Goal: Task Accomplishment & Management: Manage account settings

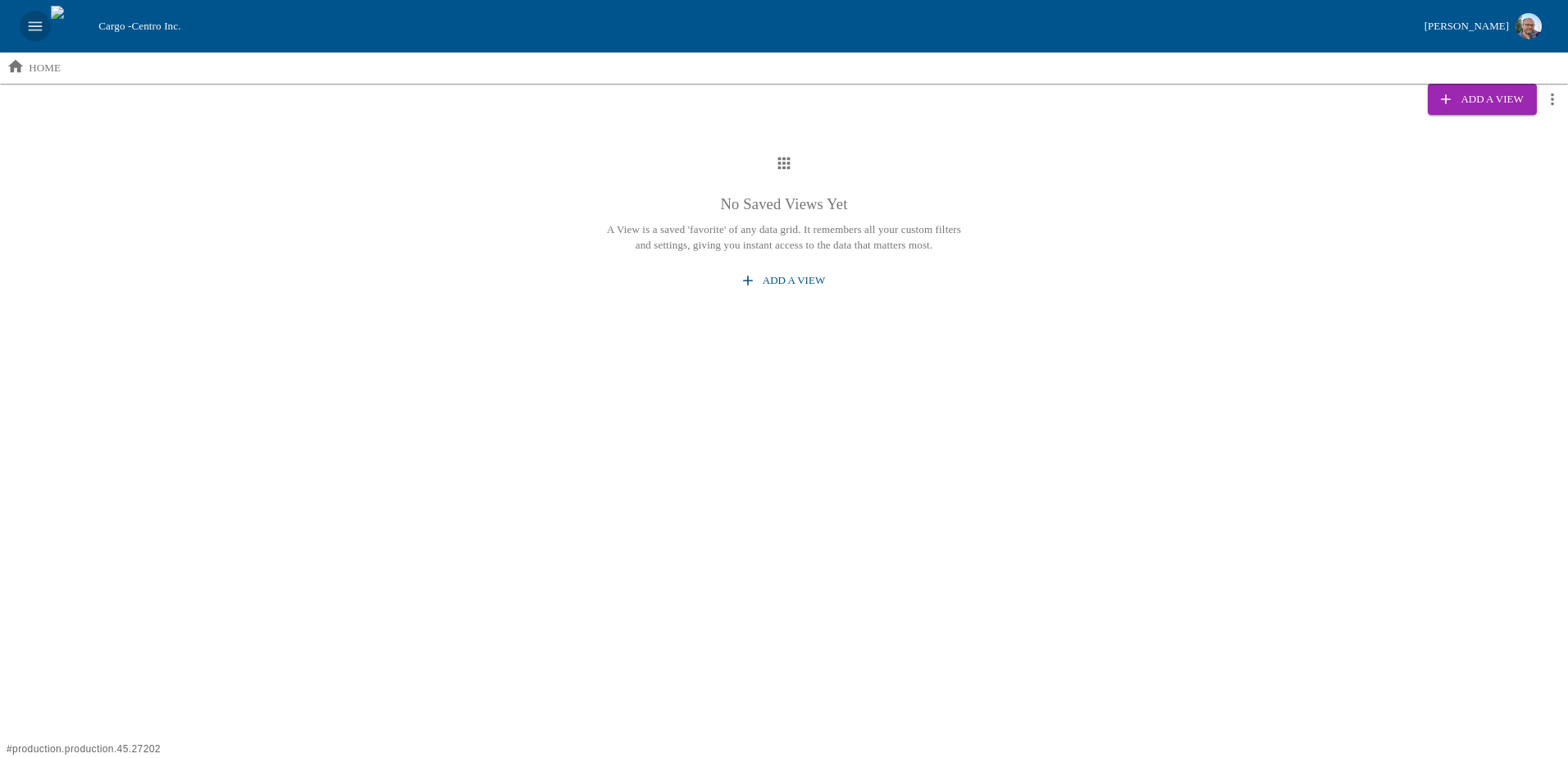
click at [31, 26] on icon "open drawer" at bounding box center [36, 25] width 14 height 9
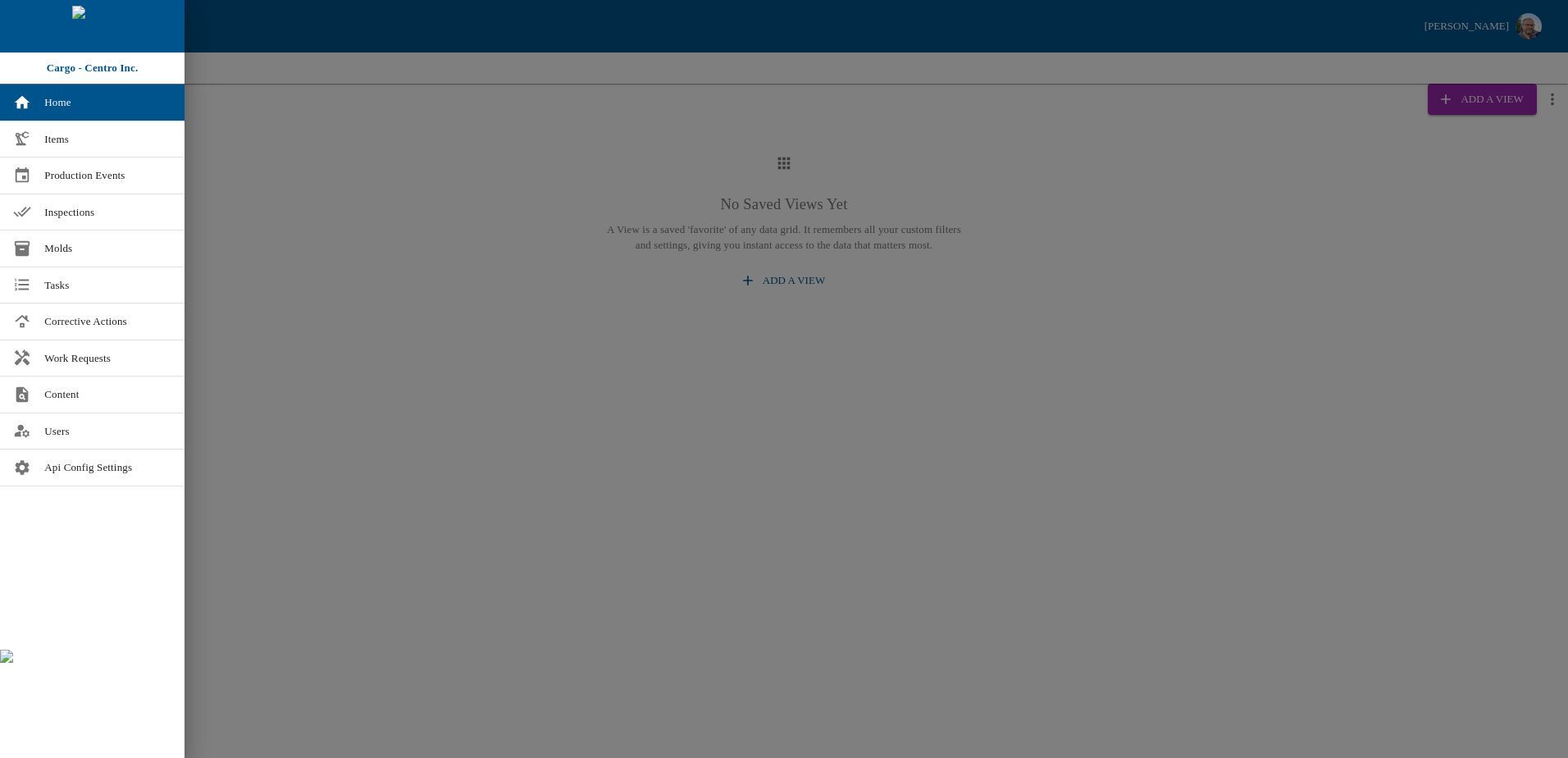
click at [275, 171] on div at bounding box center [784, 379] width 1568 height 758
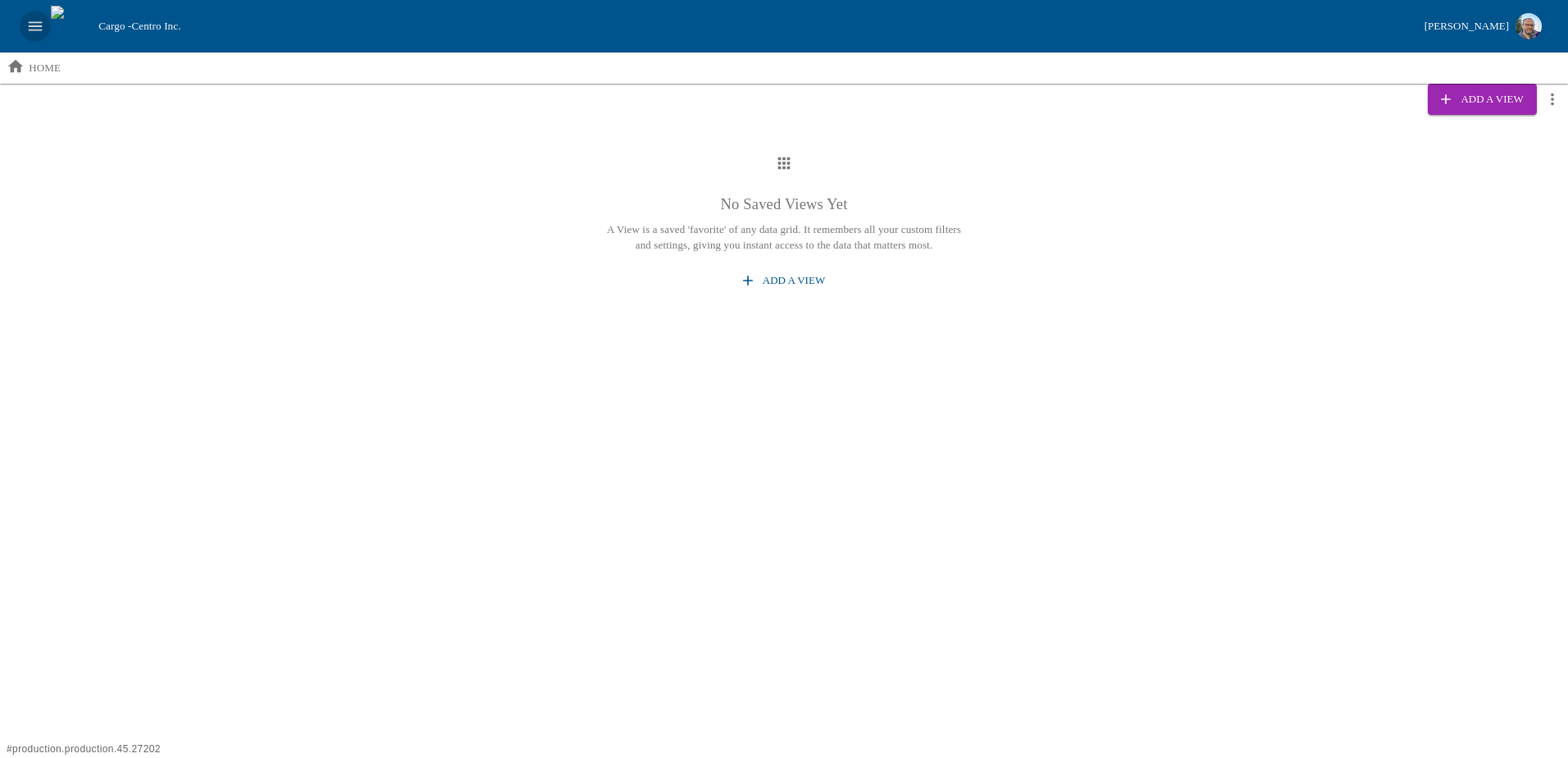
click at [36, 23] on icon "open drawer" at bounding box center [36, 25] width 14 height 9
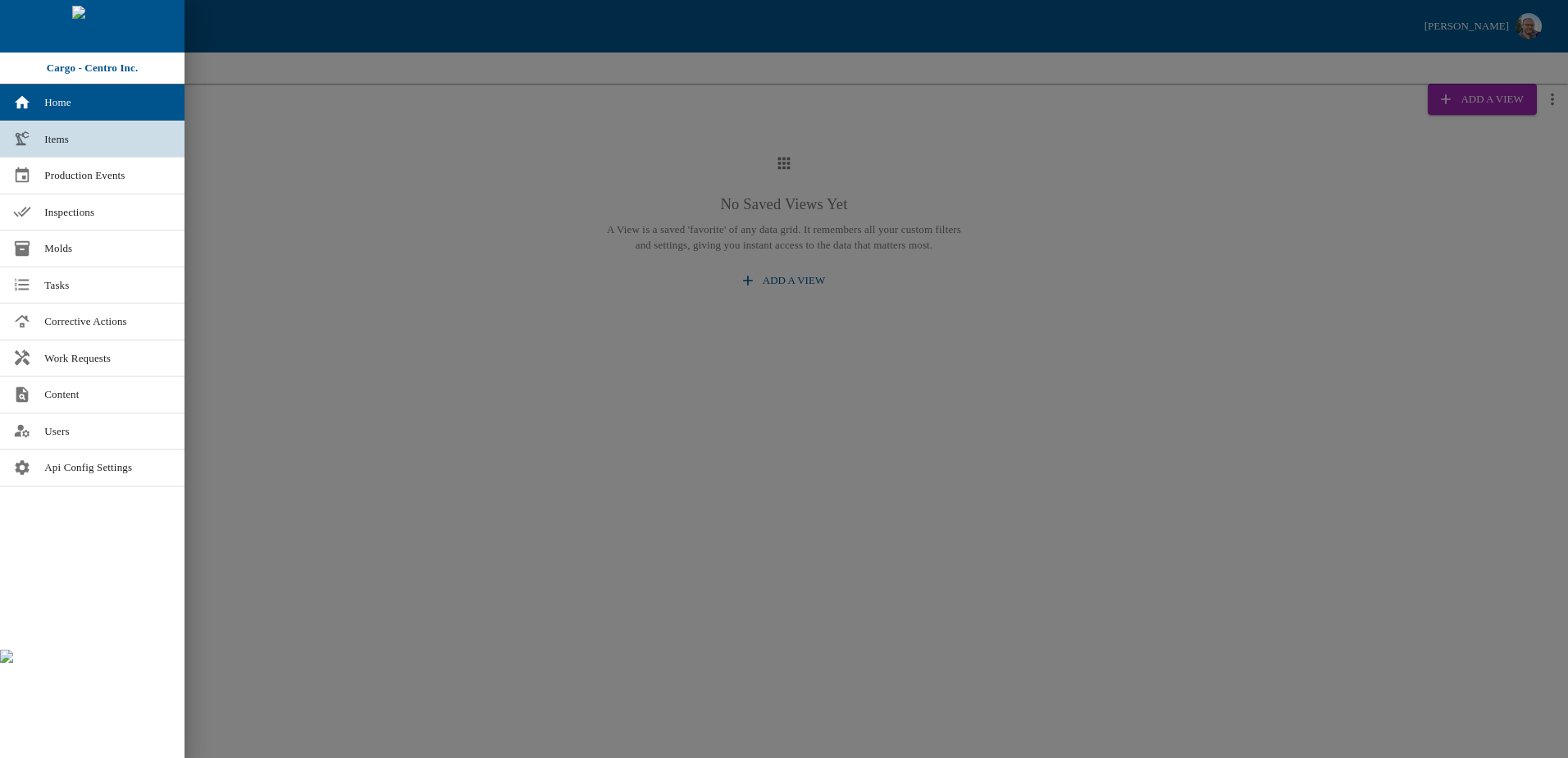
click at [55, 137] on span "Items" at bounding box center [108, 139] width 127 height 16
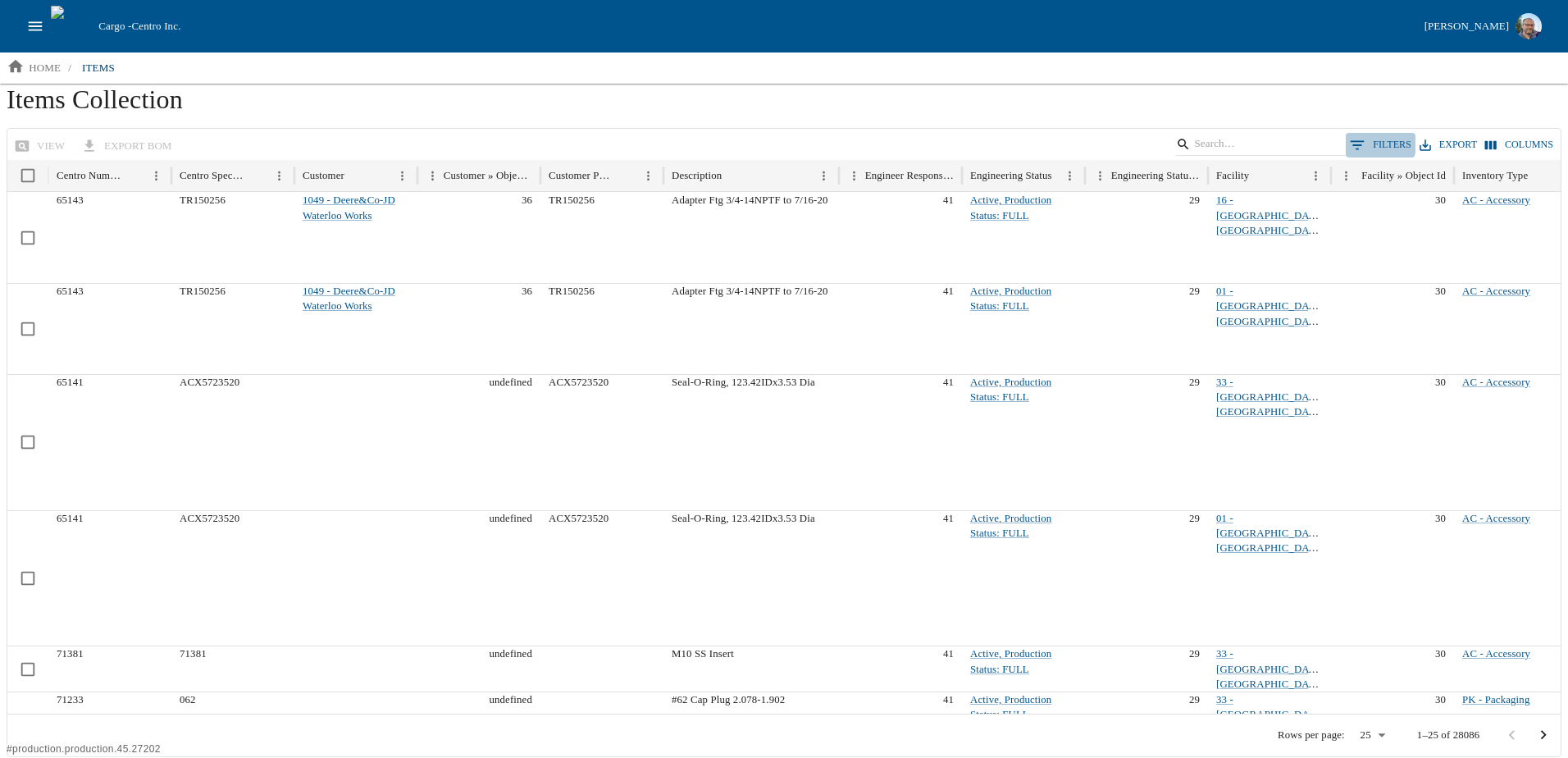
click at [1384, 142] on button "0 Filters" at bounding box center [1380, 144] width 70 height 25
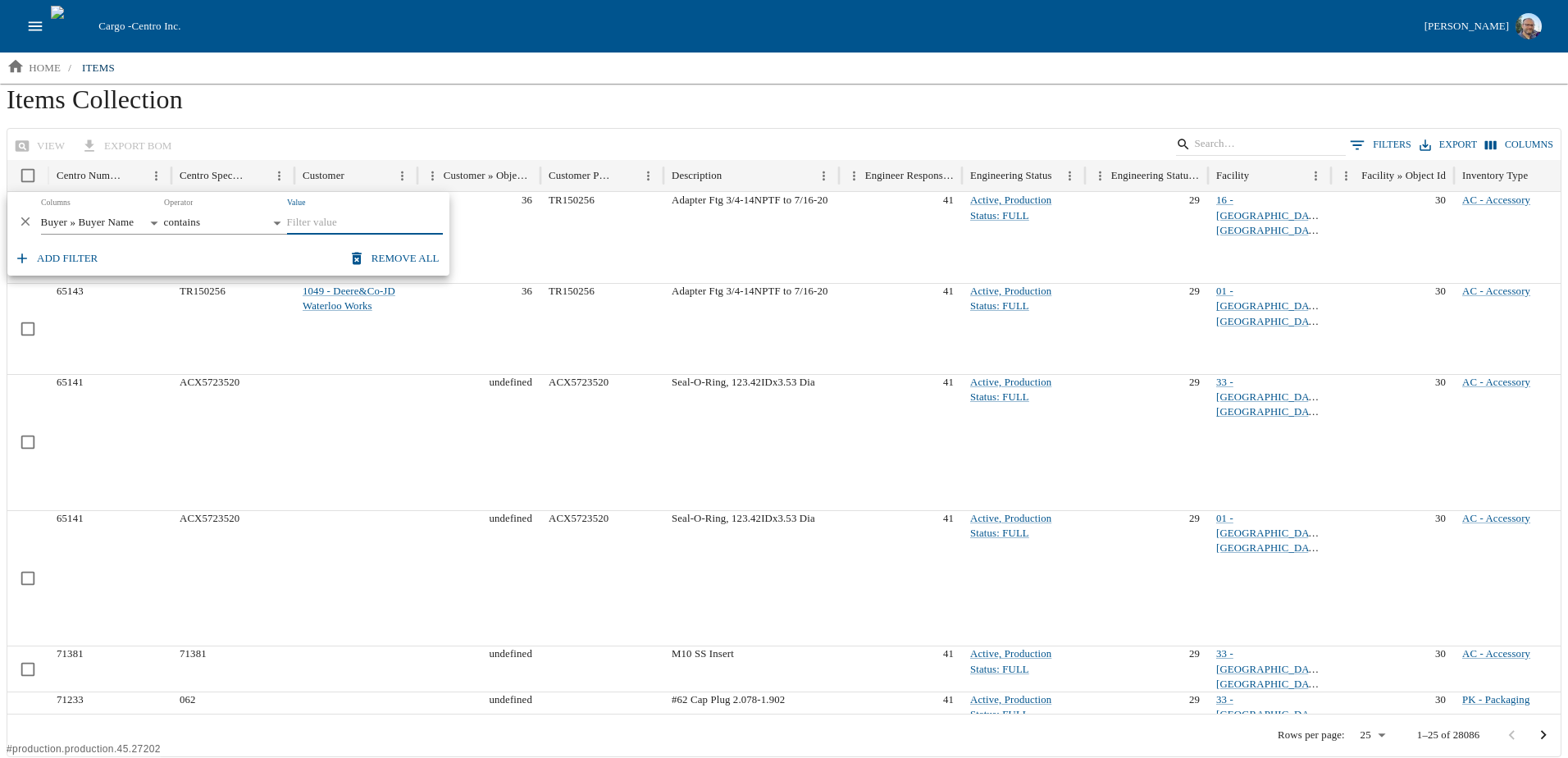
click at [91, 218] on body "Cargo - Centro Inc. [PERSON_NAME] home / items Items Collection view export BOM…" at bounding box center [784, 378] width 1568 height 757
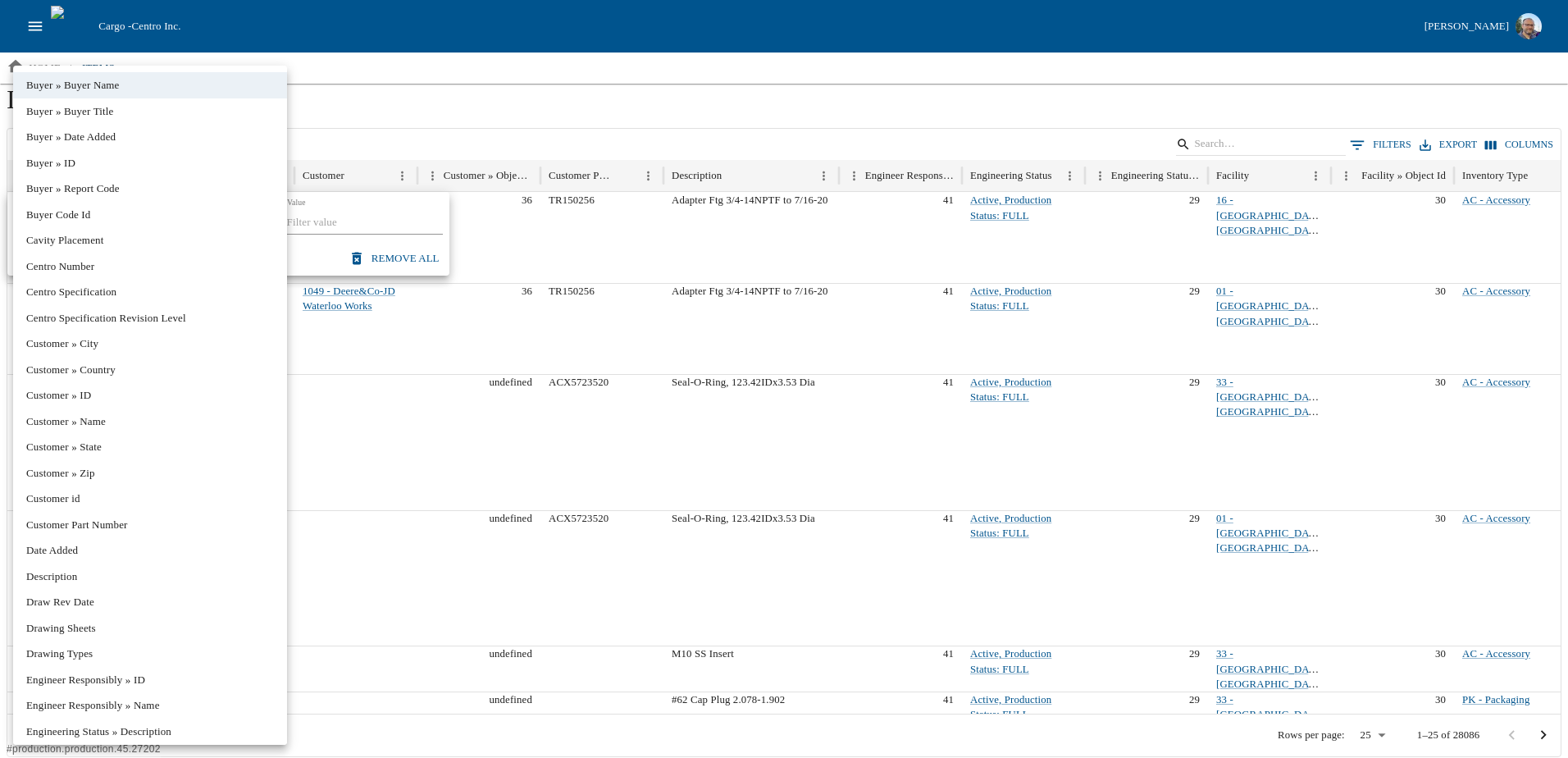
click at [434, 111] on div at bounding box center [784, 379] width 1568 height 758
click at [144, 222] on body "Cargo - Centro Inc. [PERSON_NAME] home / items Items Collection view export BOM…" at bounding box center [784, 378] width 1568 height 757
click at [68, 270] on li "Centro Number" at bounding box center [149, 266] width 274 height 26
click at [101, 222] on body "Cargo - Centro Inc. [PERSON_NAME] home / items Items Collection view export BOM…" at bounding box center [784, 378] width 1568 height 757
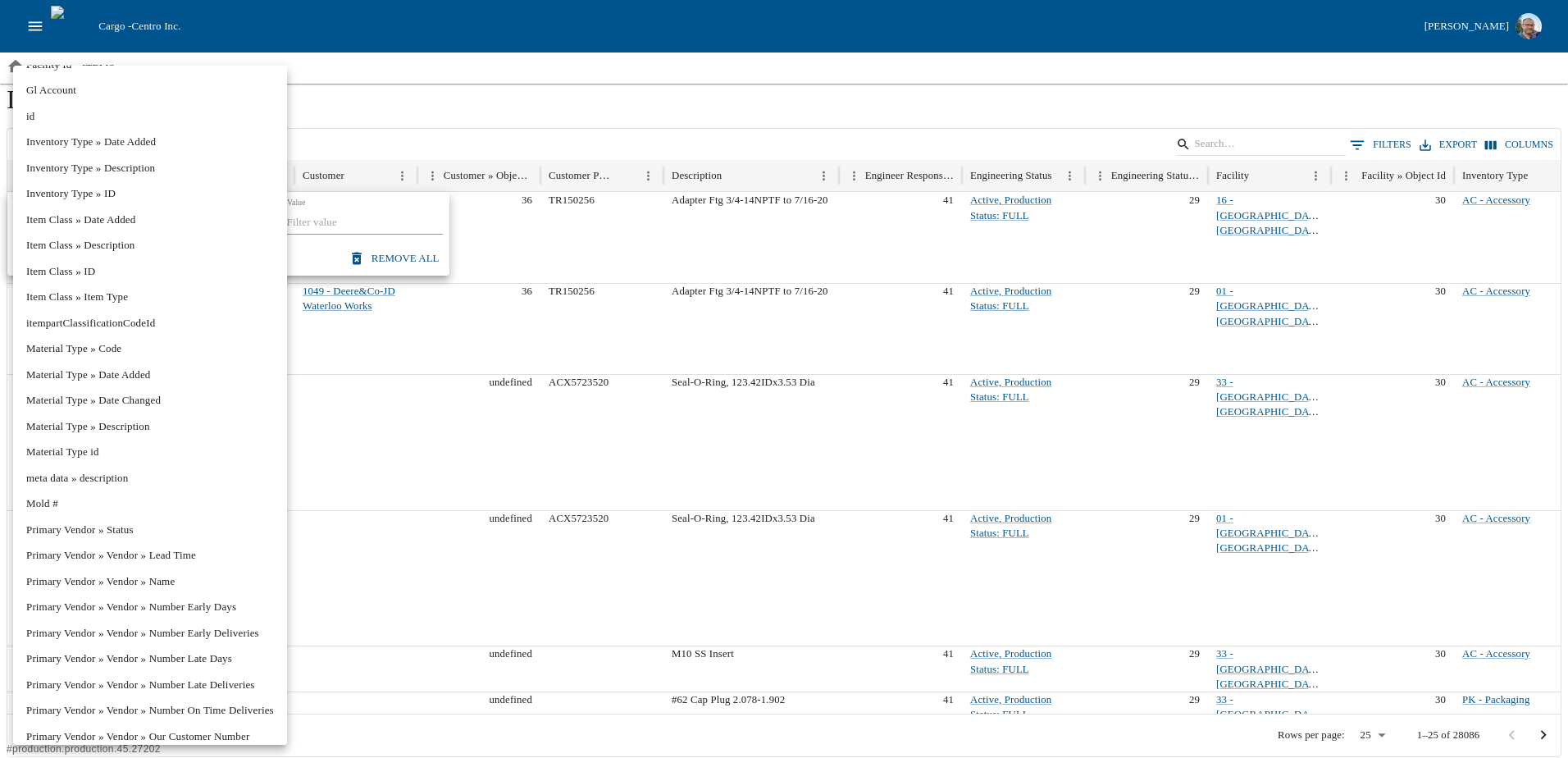
scroll to position [901, 0]
click at [59, 507] on li "Mold #" at bounding box center [149, 502] width 274 height 26
type input "**********"
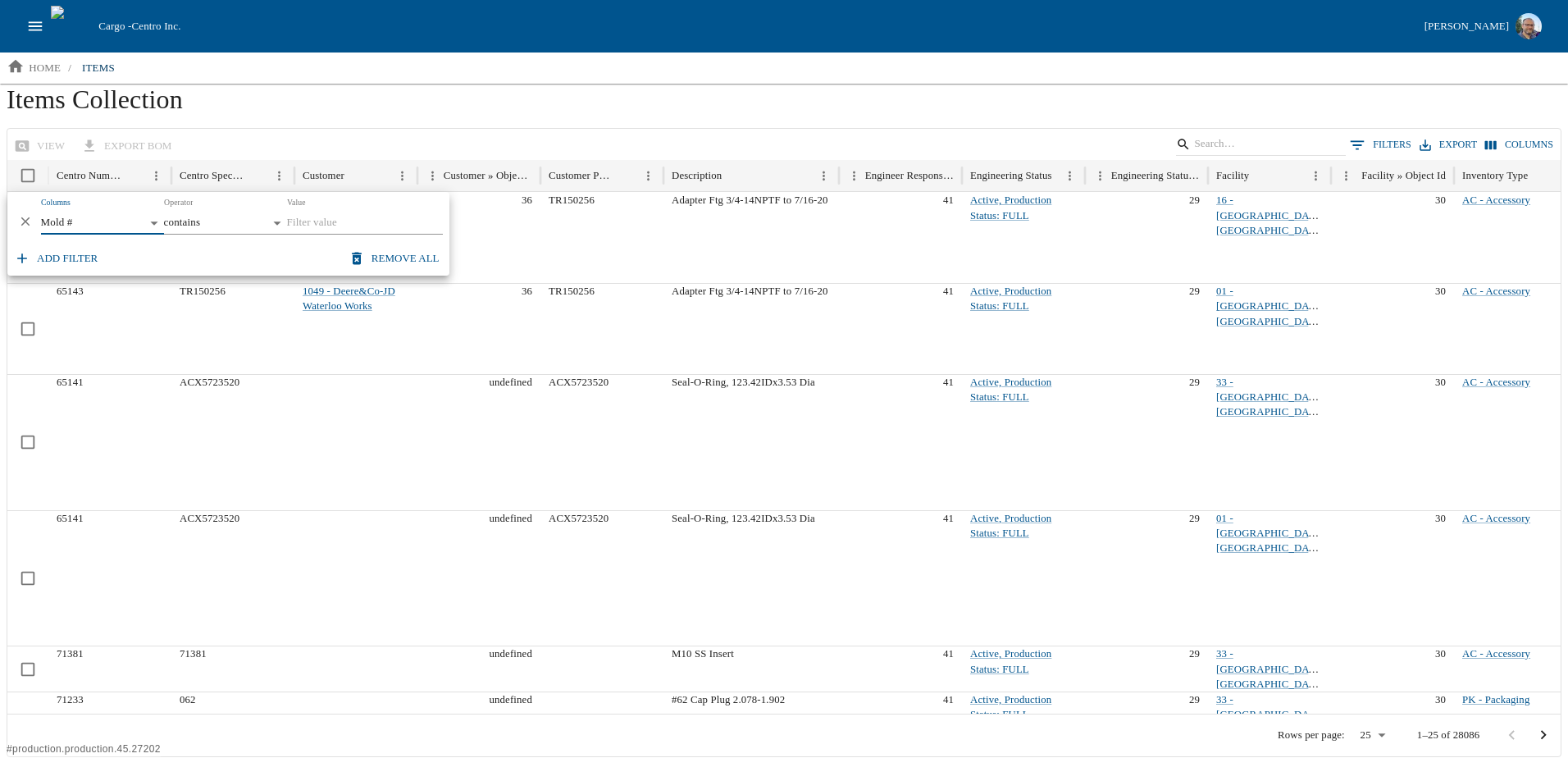
click at [322, 224] on input "Value" at bounding box center [364, 223] width 155 height 23
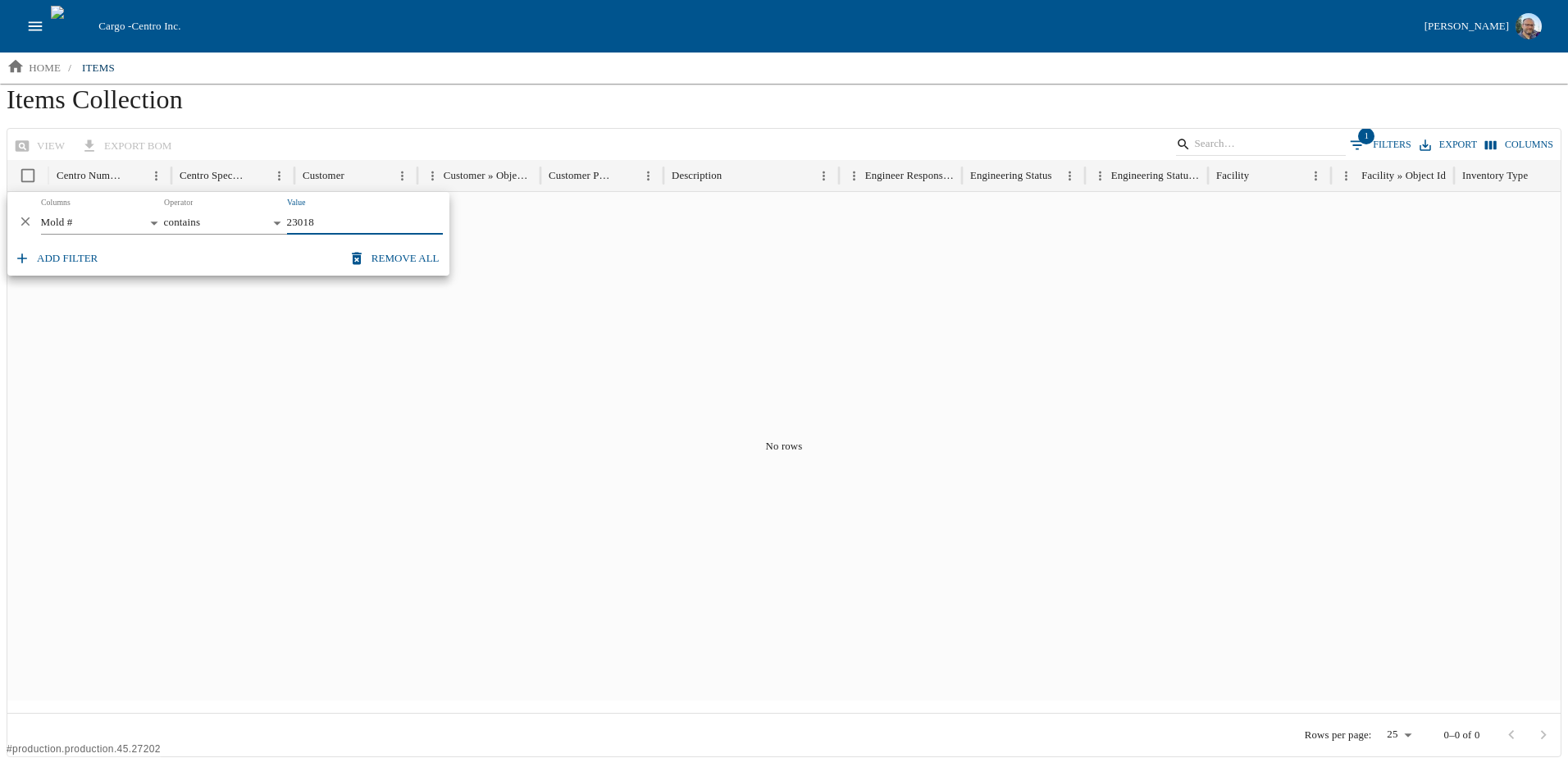
drag, startPoint x: 332, startPoint y: 223, endPoint x: 268, endPoint y: 223, distance: 64.0
click at [268, 223] on div "**********" at bounding box center [228, 217] width 442 height 49
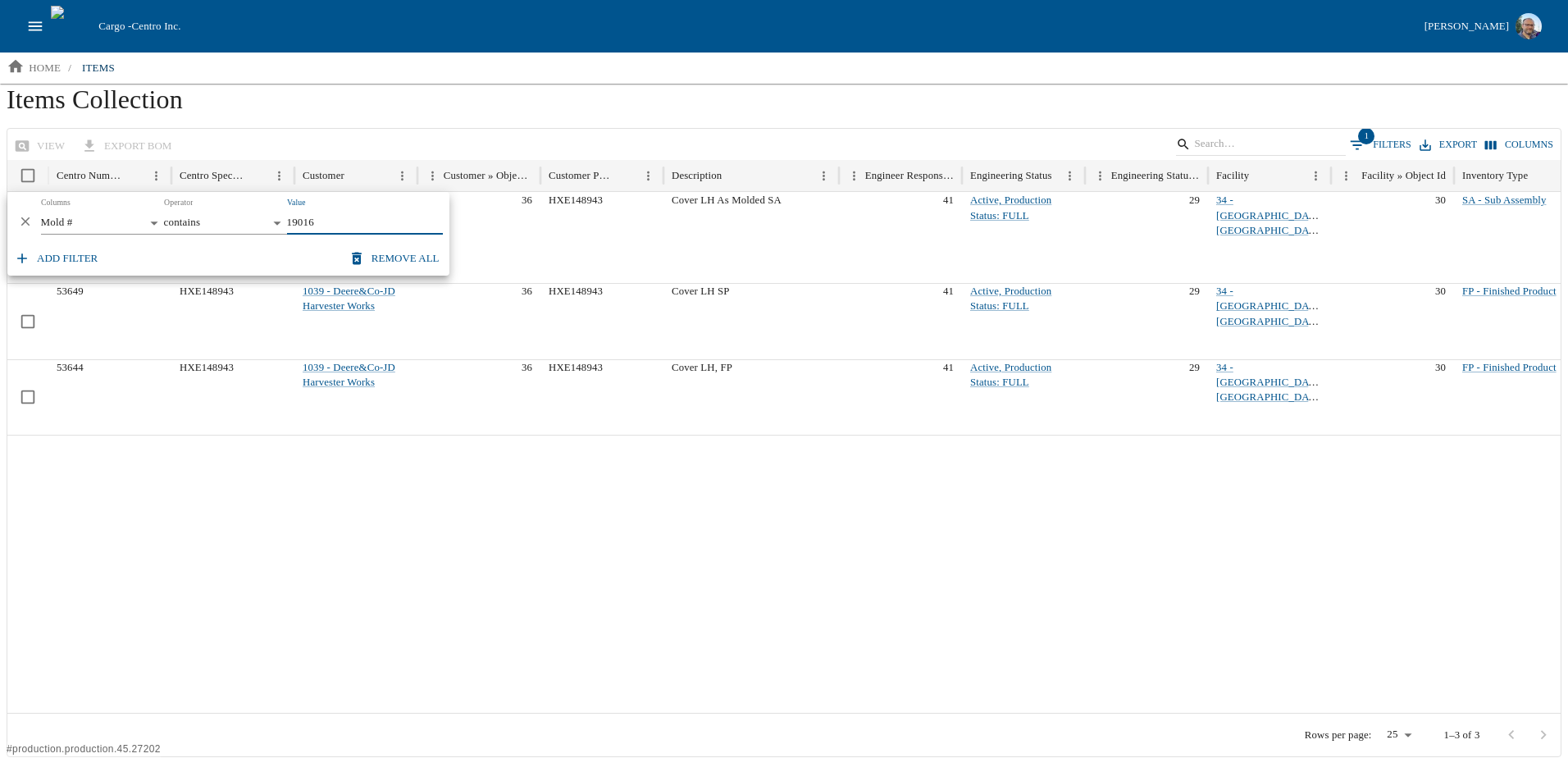
type input "19016"
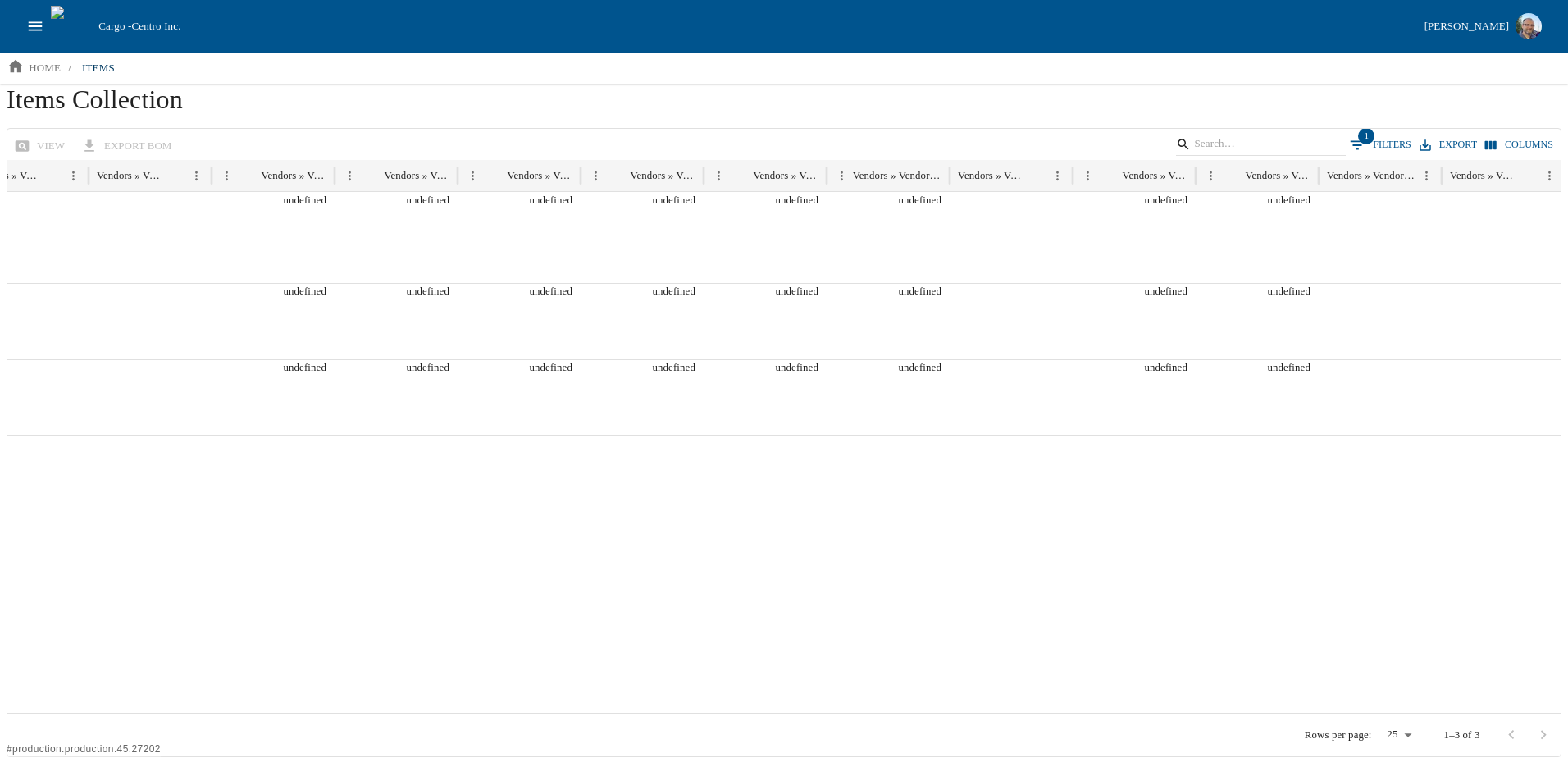
scroll to position [0, 3297]
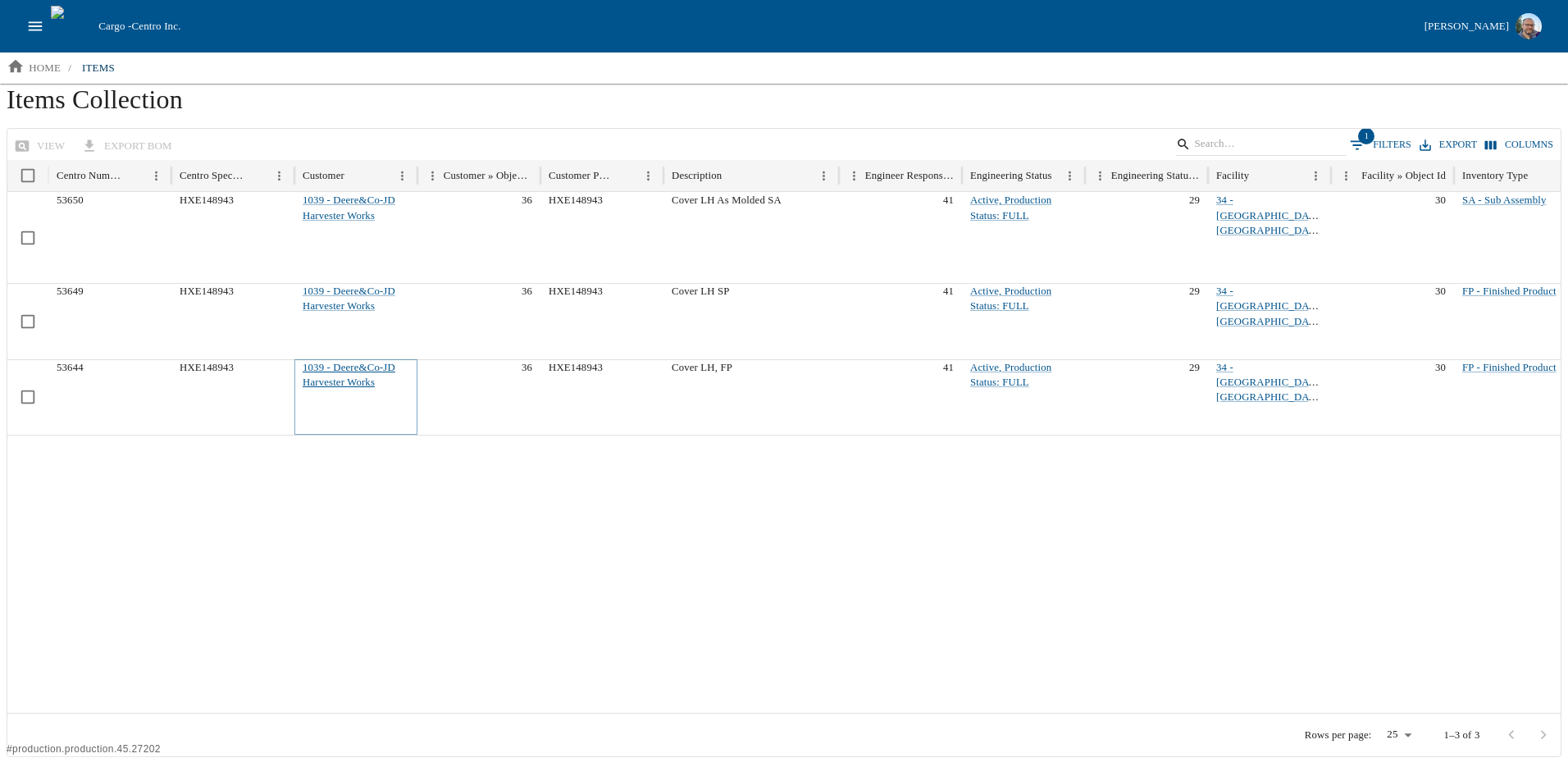
click at [366, 370] on link "1039 - Deere&Co-JD Harvester Works" at bounding box center [348, 375] width 93 height 26
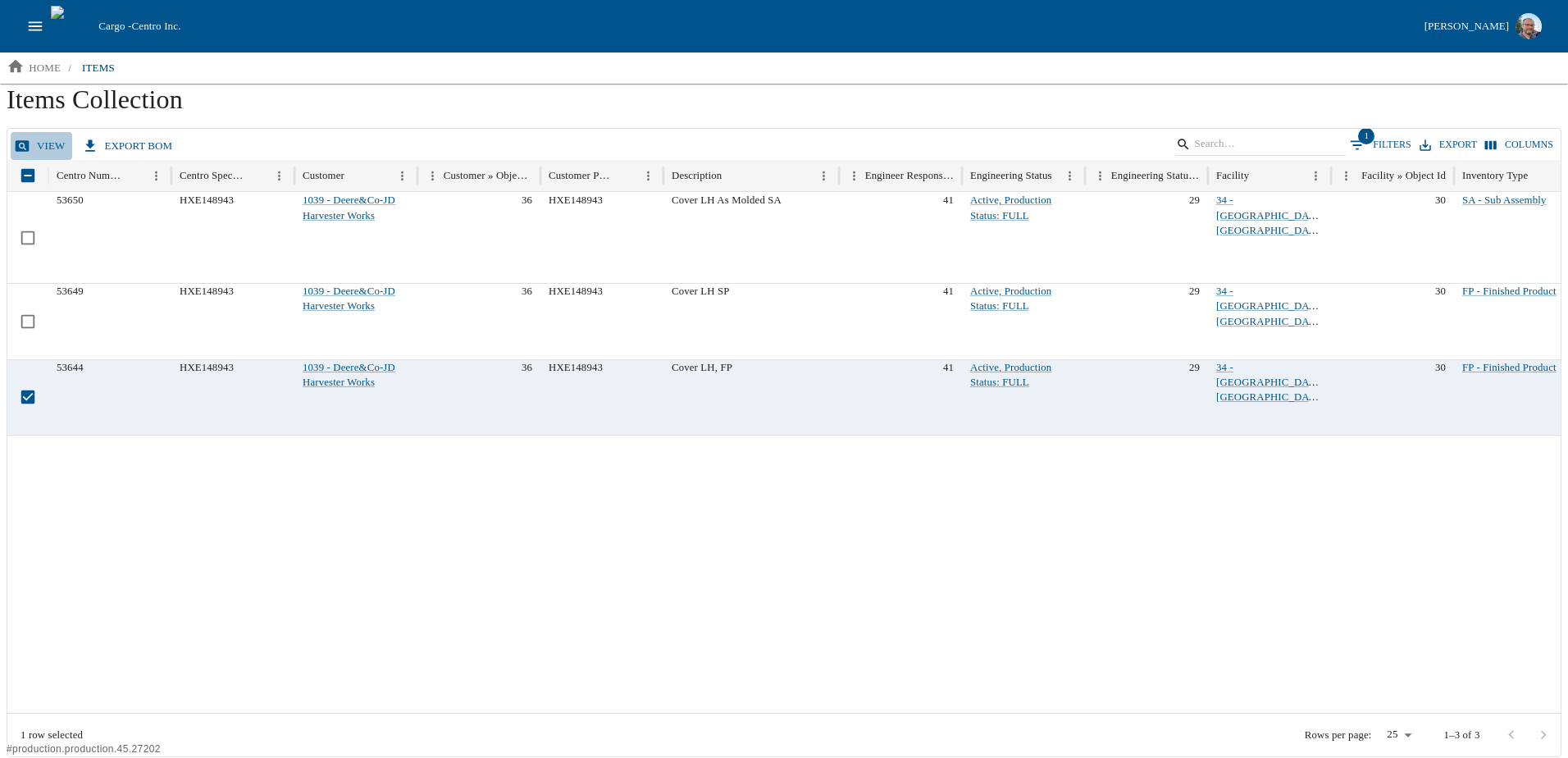
click at [47, 146] on link "view" at bounding box center [42, 146] width 61 height 29
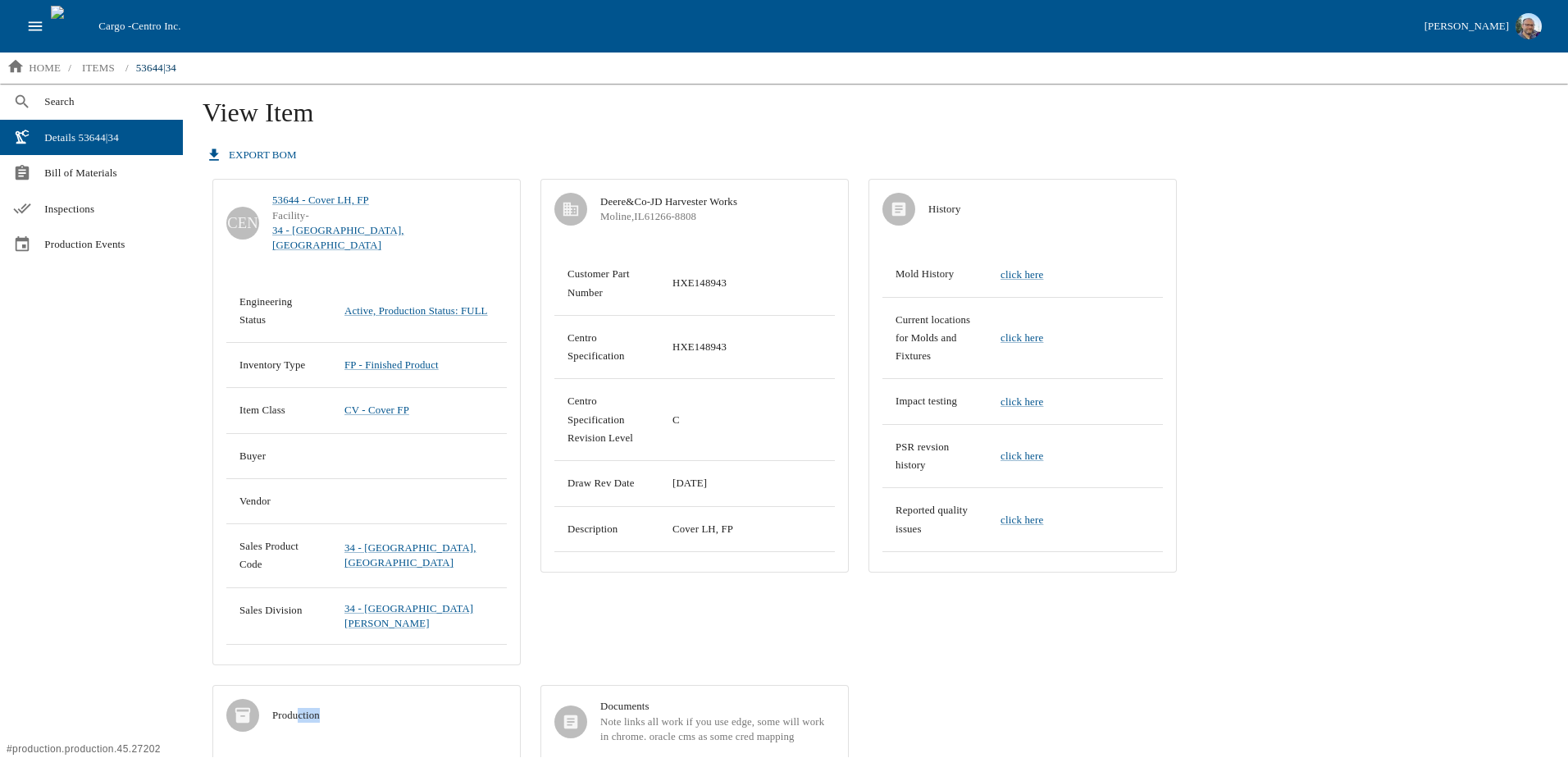
drag, startPoint x: 301, startPoint y: 647, endPoint x: 349, endPoint y: 651, distance: 48.2
click at [349, 686] on div "Production" at bounding box center [366, 716] width 307 height 59
click at [347, 686] on div "Production" at bounding box center [366, 716] width 307 height 59
click at [200, 632] on div "View Item export BOM CEN 53644 - Cover LH, FP Facility - 34 - [GEOGRAPHIC_DATA]…" at bounding box center [875, 712] width 1372 height 1258
click at [56, 174] on span "Bill of Materials" at bounding box center [107, 173] width 126 height 16
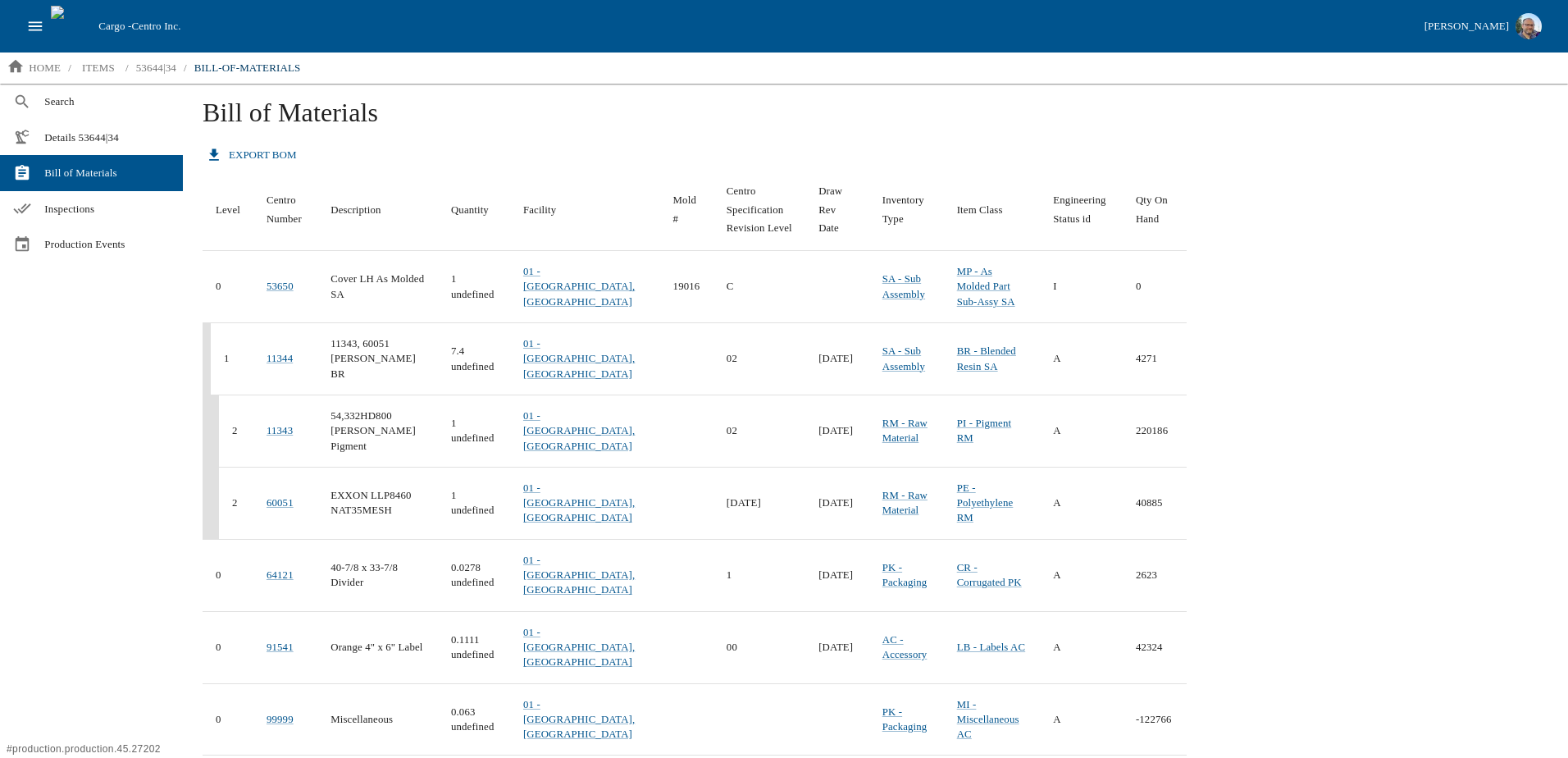
click at [262, 150] on button "export BOM" at bounding box center [252, 156] width 100 height 29
click at [82, 211] on span "Inspections" at bounding box center [107, 209] width 126 height 16
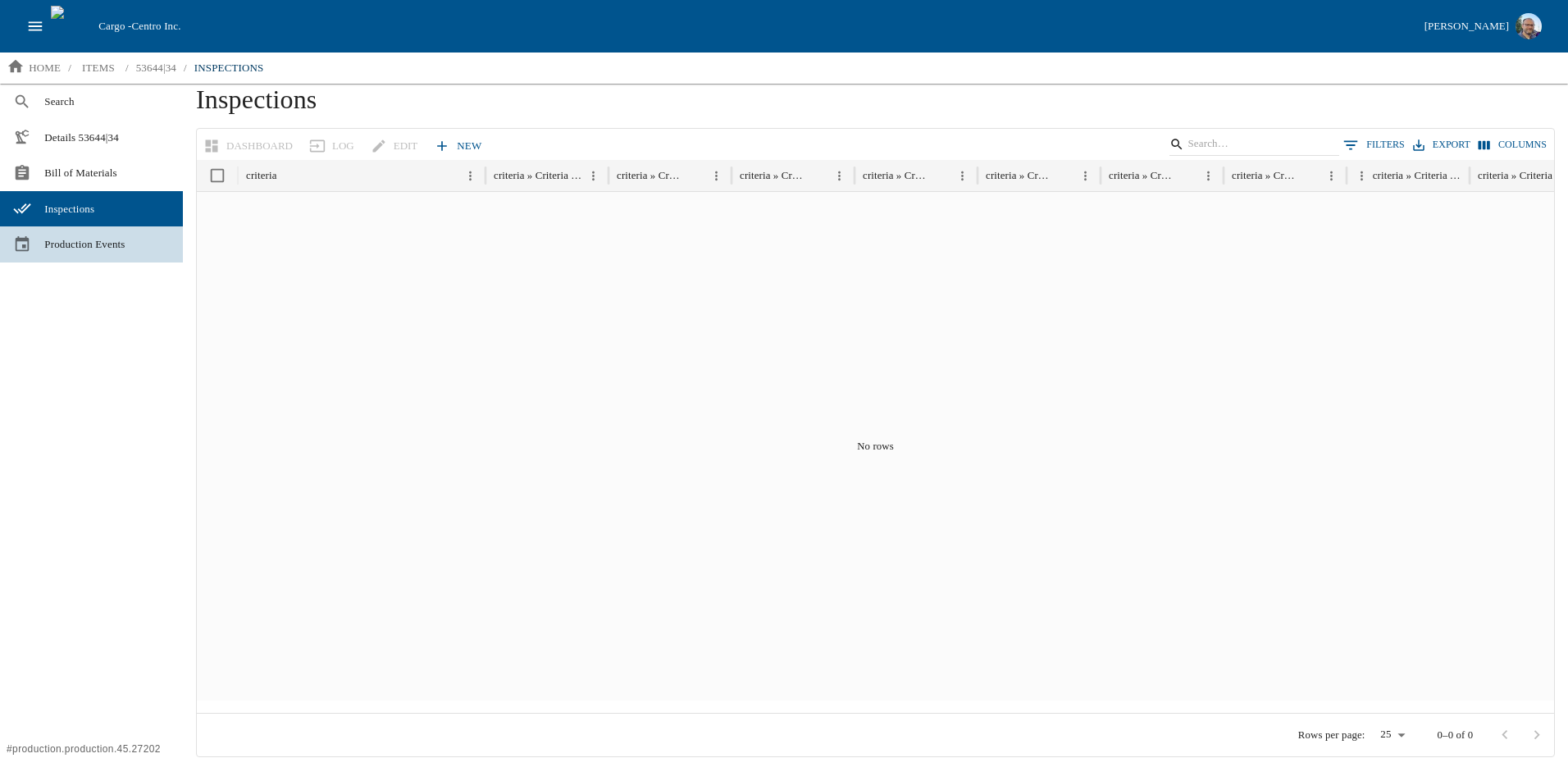
click at [77, 251] on span "Production Events" at bounding box center [107, 244] width 126 height 16
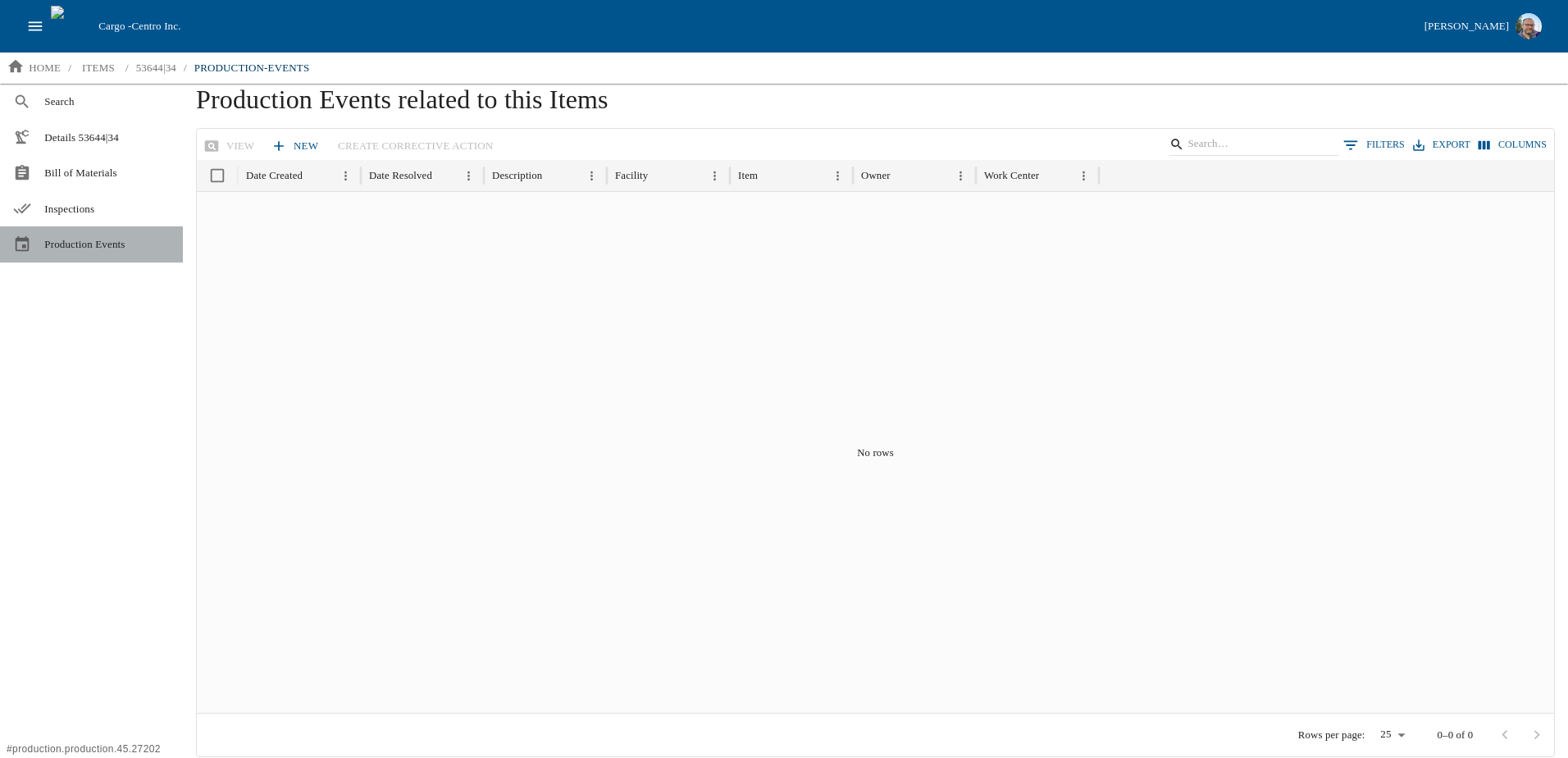
click at [96, 248] on span "Production Events" at bounding box center [107, 244] width 126 height 16
click at [39, 25] on icon "open drawer" at bounding box center [35, 25] width 18 height 18
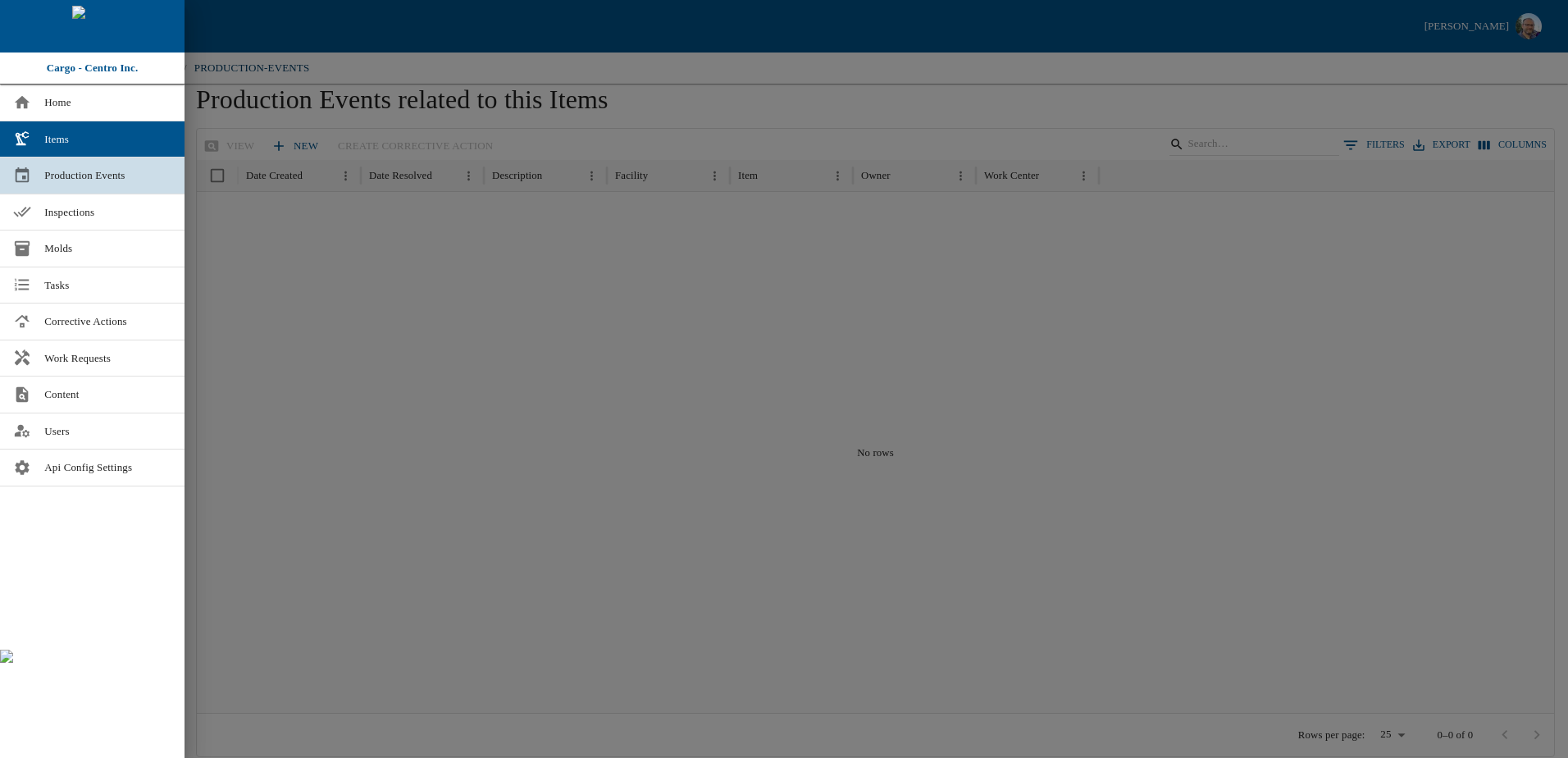
click at [83, 176] on span "Production Events" at bounding box center [108, 175] width 127 height 16
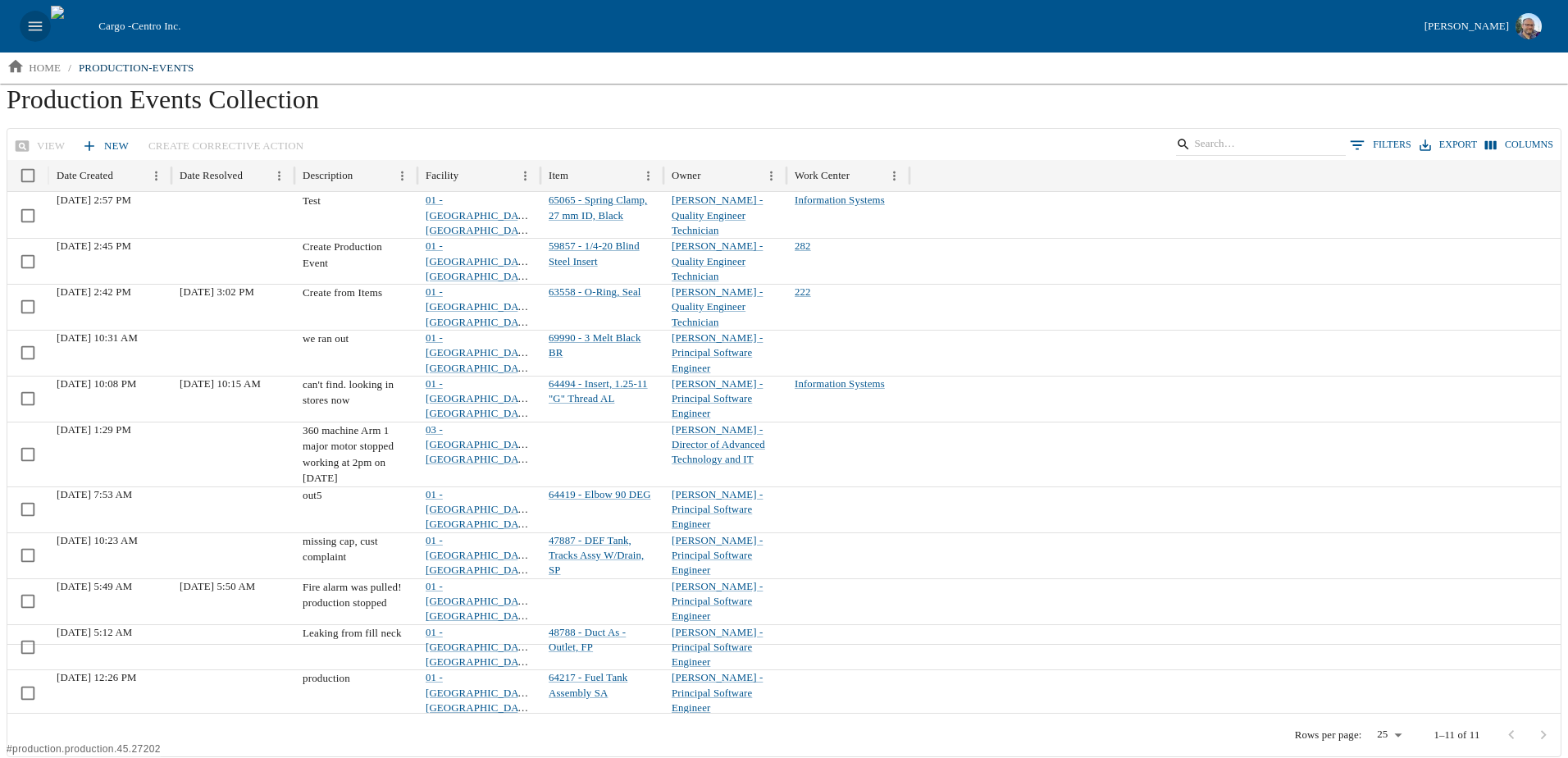
click at [41, 25] on icon "open drawer" at bounding box center [35, 25] width 18 height 18
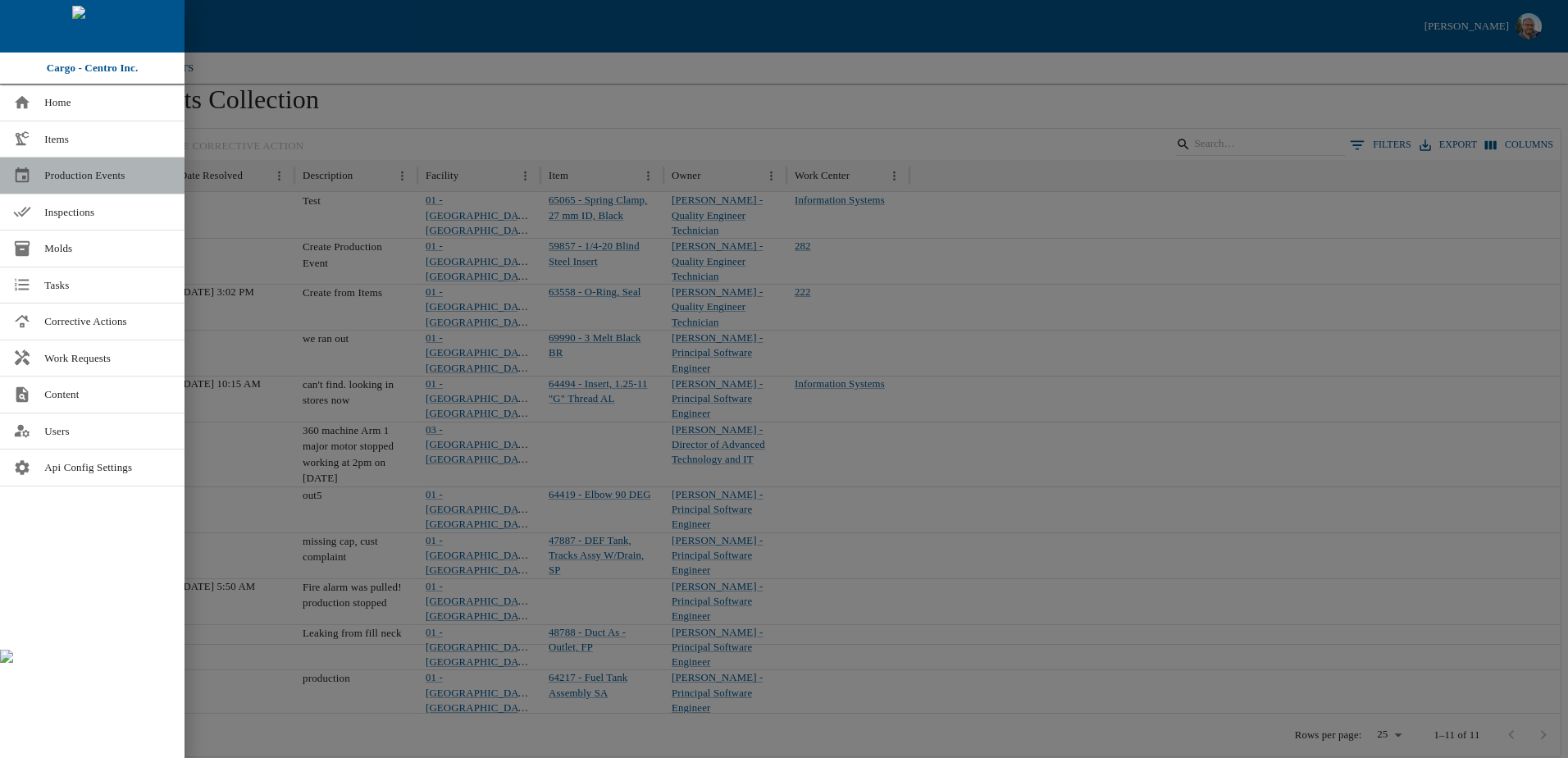
click at [77, 174] on span "Production Events" at bounding box center [108, 175] width 127 height 16
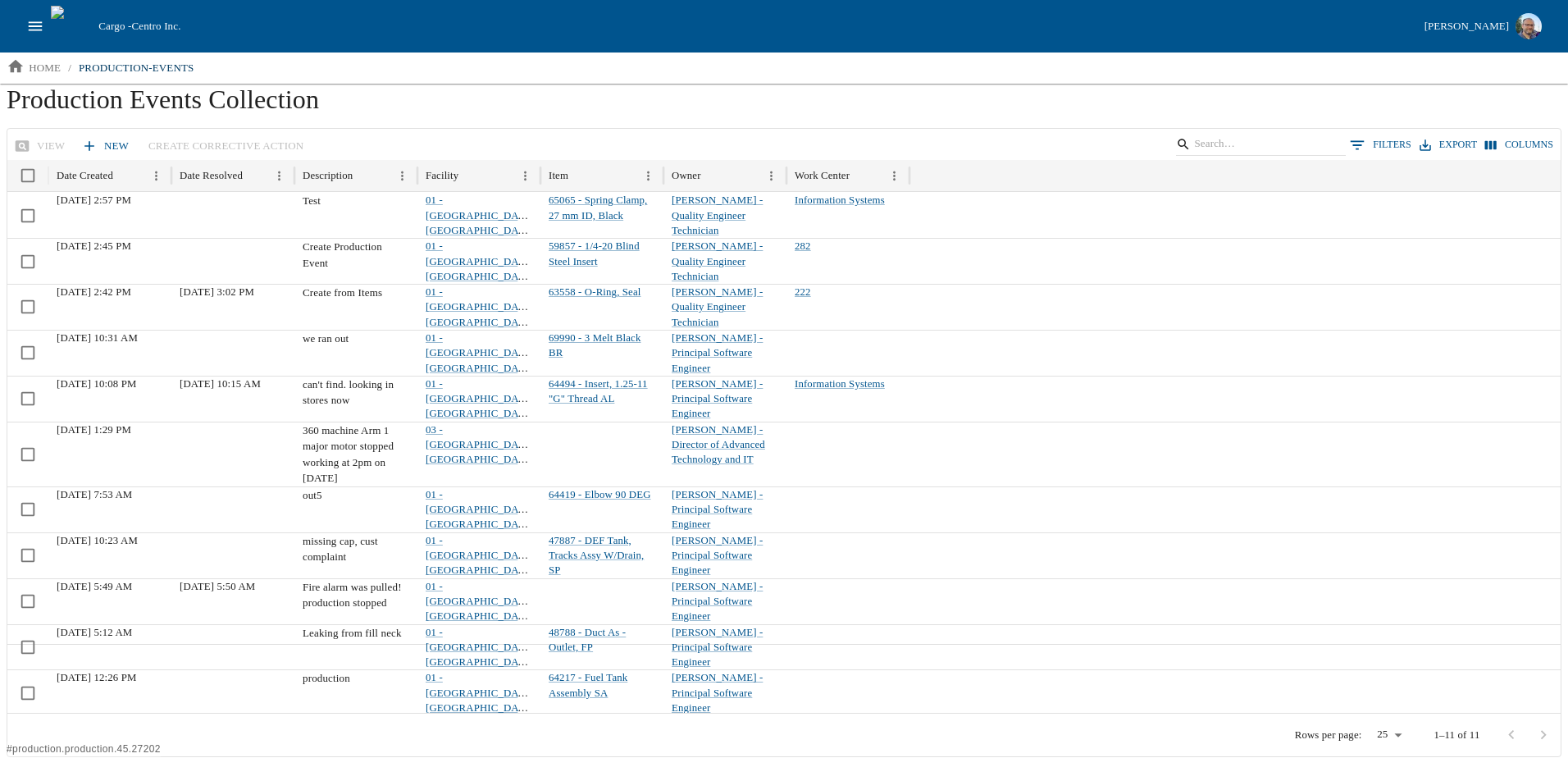
click at [1398, 144] on button "0 Filters" at bounding box center [1380, 144] width 70 height 25
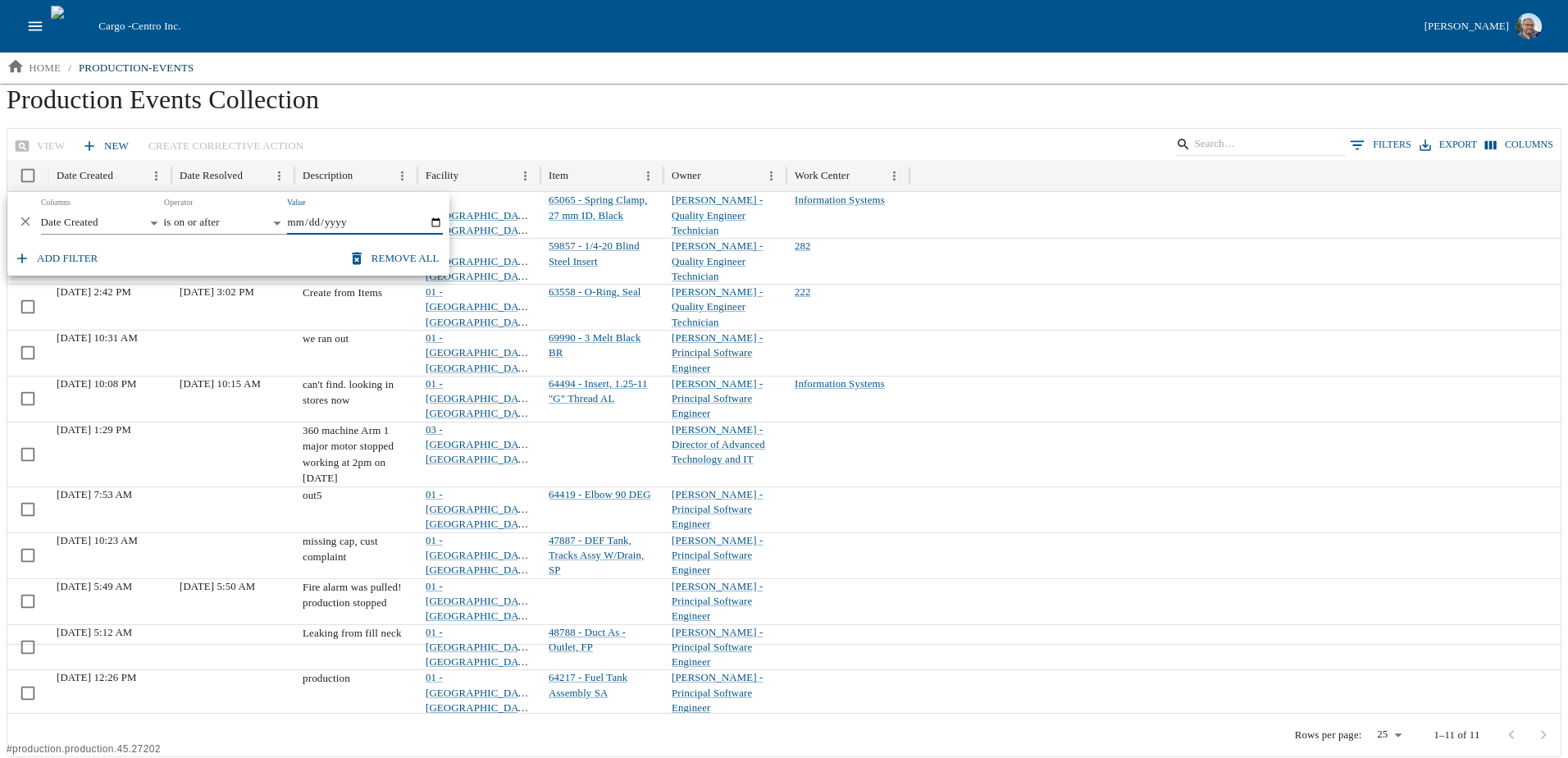
click at [437, 223] on input "Value" at bounding box center [364, 223] width 155 height 23
type input "[DATE]"
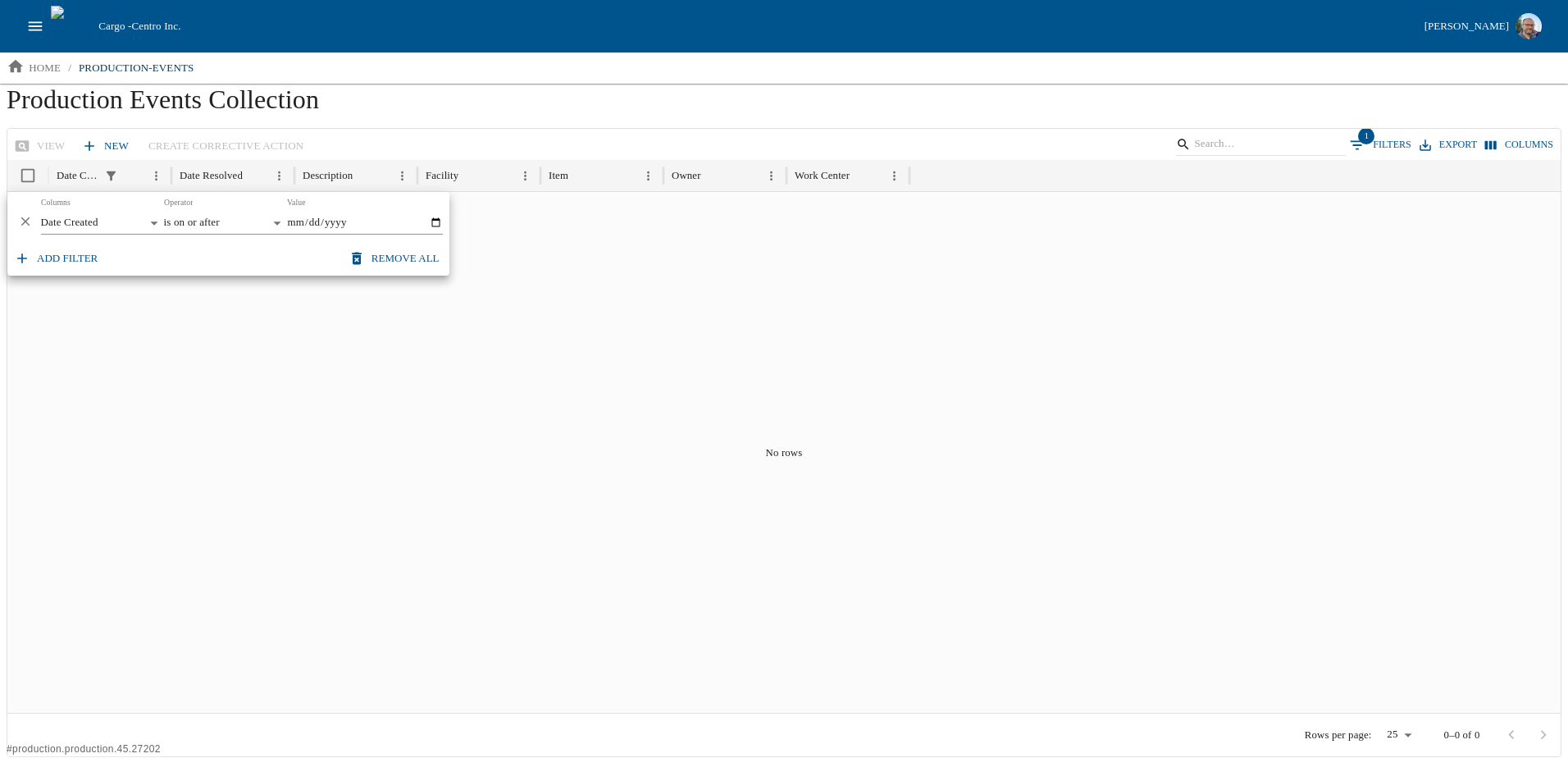
click at [499, 104] on h1 "Production Events Collection" at bounding box center [784, 105] width 1554 height 44
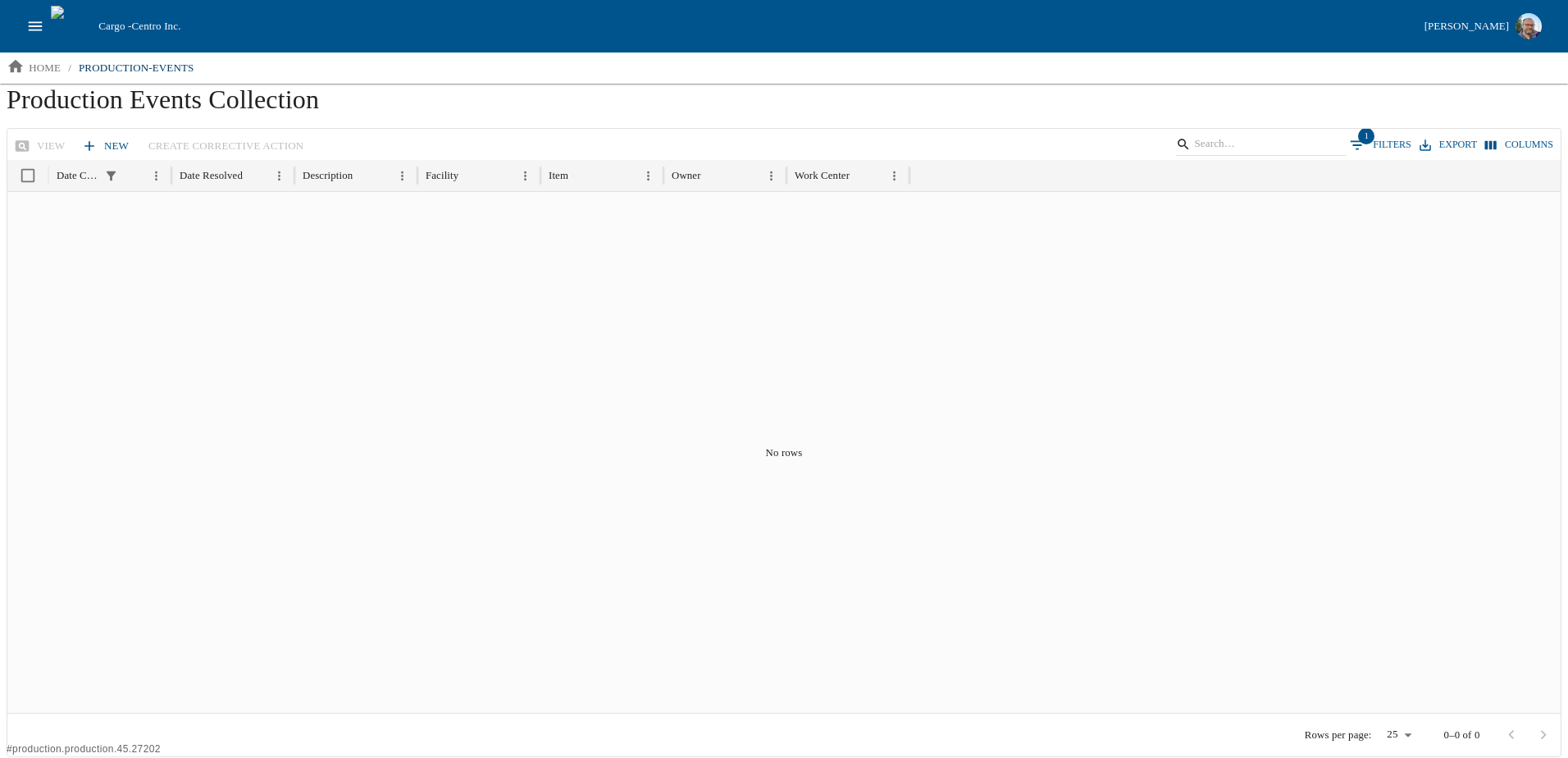
click at [1396, 144] on button "1 Filters" at bounding box center [1380, 144] width 70 height 25
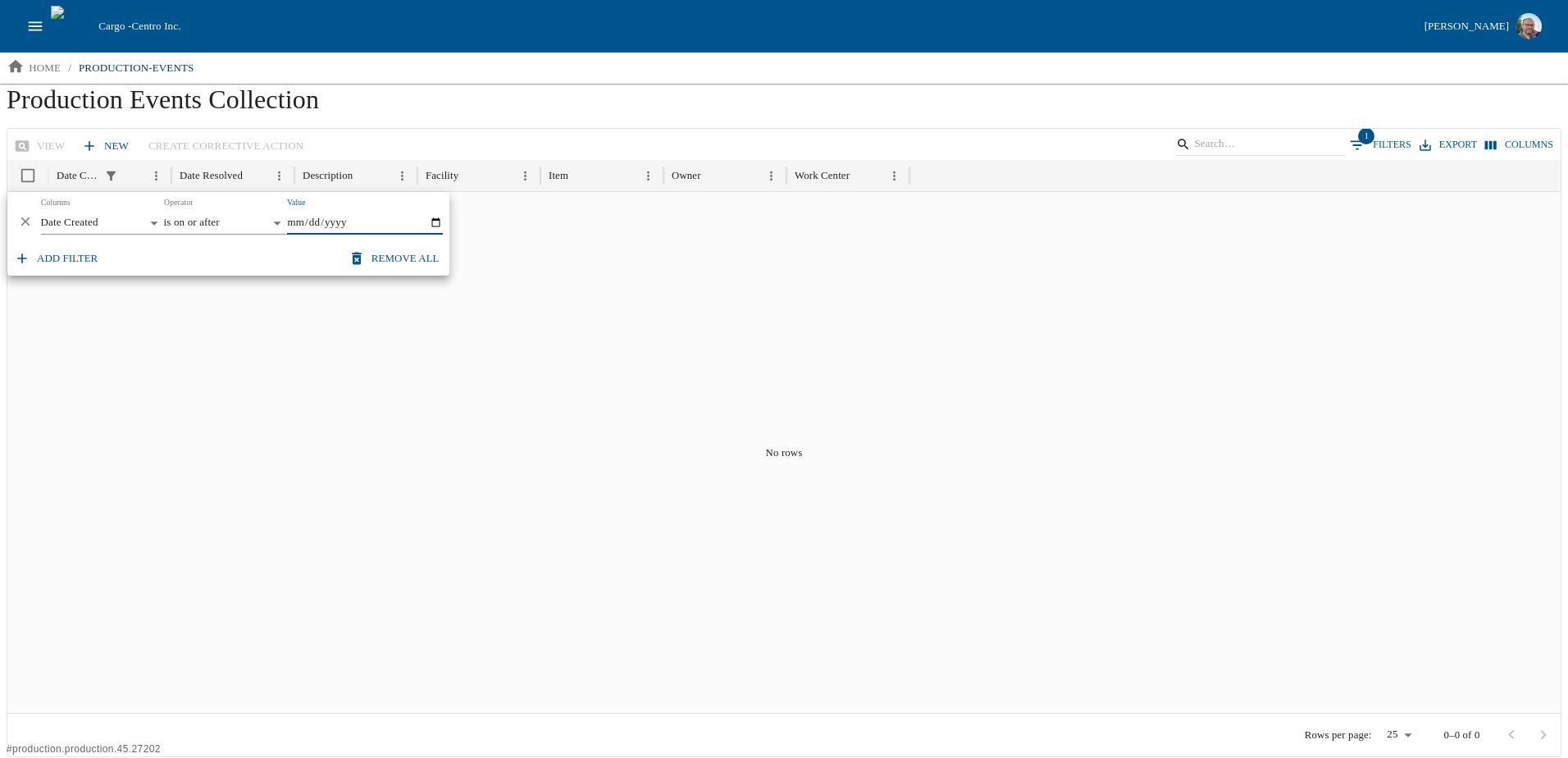
click at [386, 268] on button "Remove all" at bounding box center [395, 259] width 101 height 29
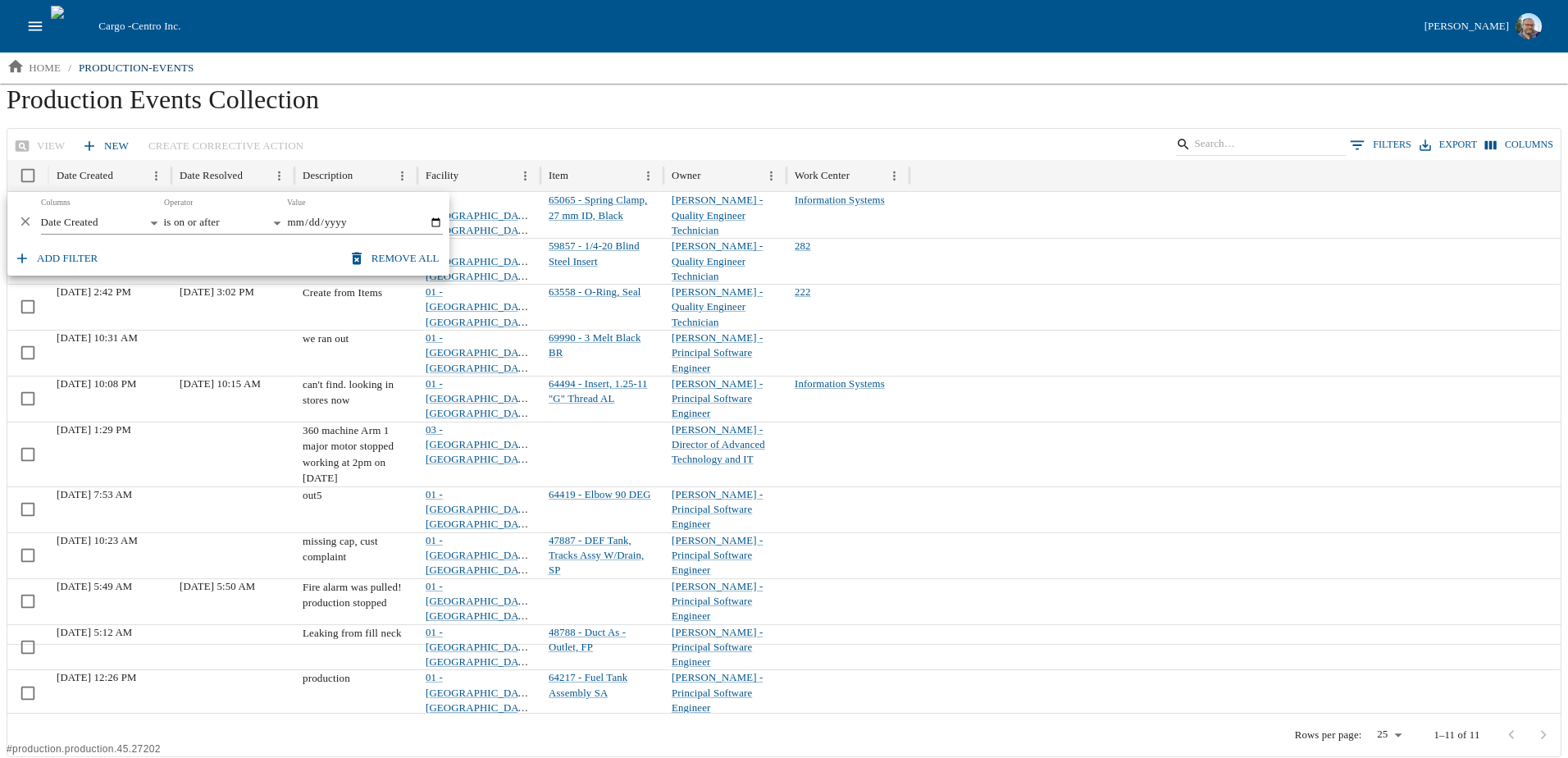
click at [753, 121] on h1 "Production Events Collection" at bounding box center [784, 105] width 1554 height 44
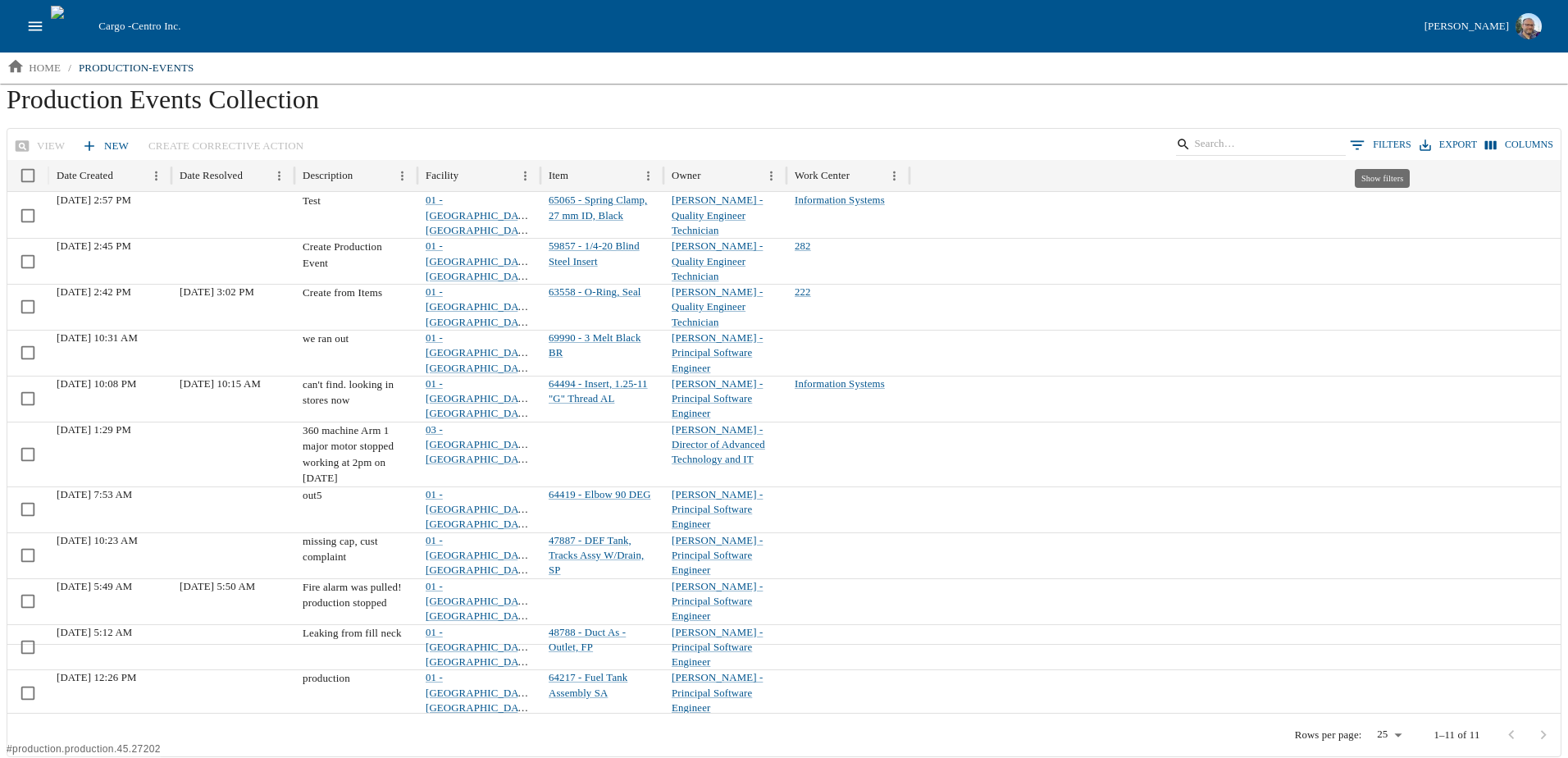
click at [1394, 144] on button "0 Filters" at bounding box center [1380, 144] width 70 height 25
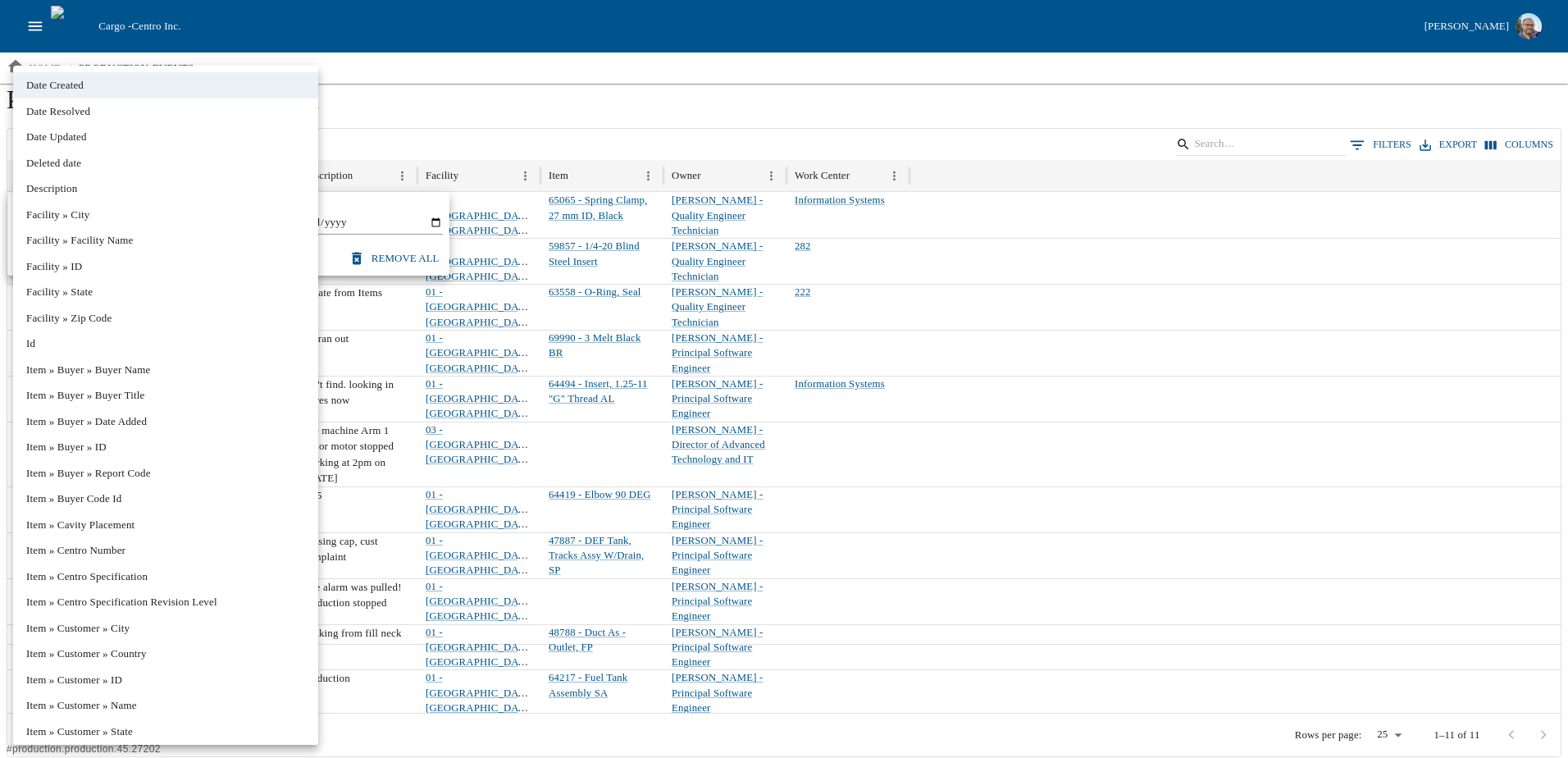
click at [74, 223] on body "Cargo - Centro Inc. [PERSON_NAME] home / production-events Production Events Co…" at bounding box center [784, 378] width 1568 height 757
click at [67, 112] on li "Date Resolved" at bounding box center [165, 111] width 305 height 26
type input "**********"
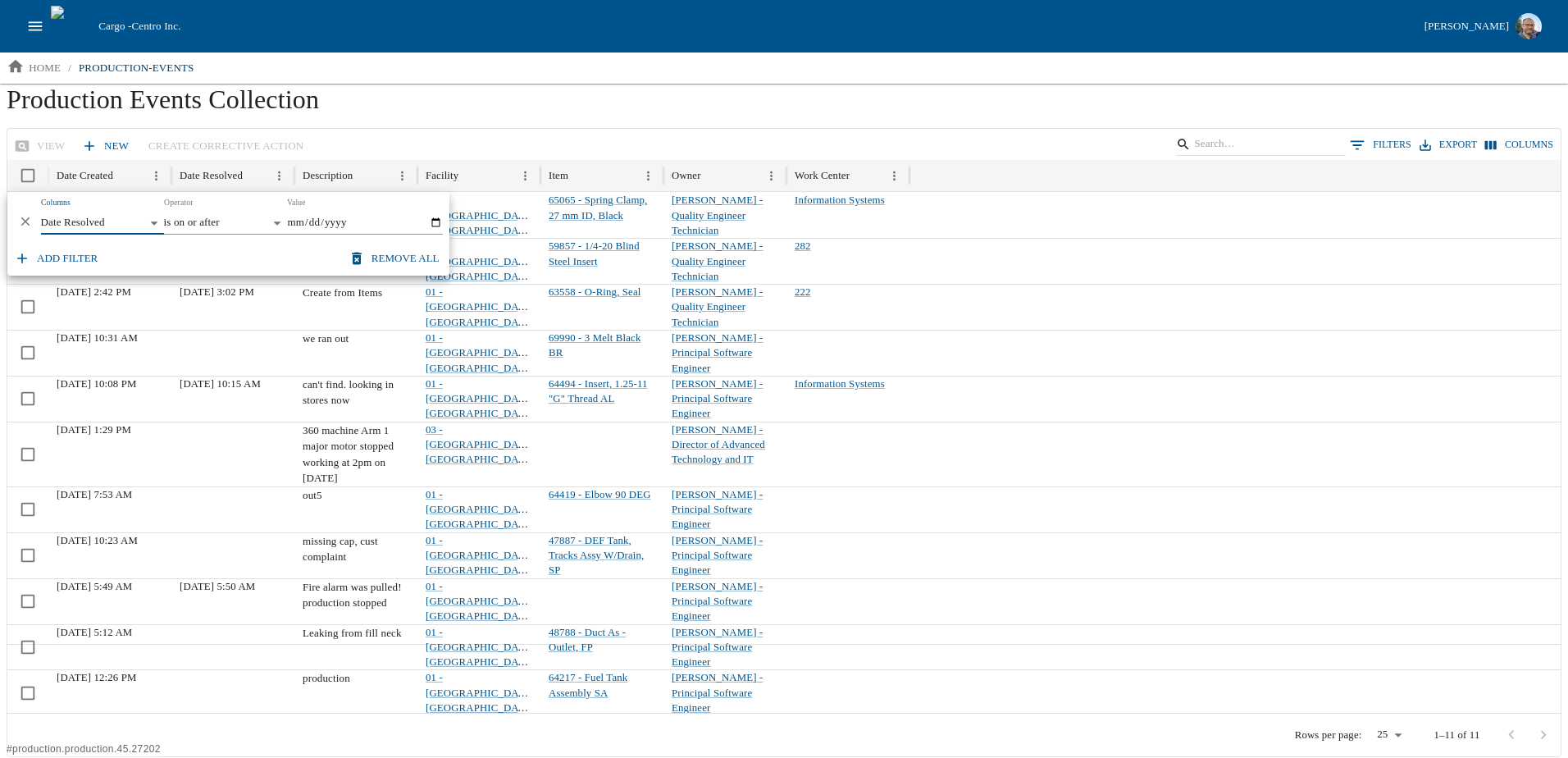
click at [436, 225] on input "Value" at bounding box center [364, 223] width 155 height 23
click at [251, 224] on body "Cargo - Centro Inc. [PERSON_NAME] home / production-events Production Events Co…" at bounding box center [784, 378] width 1568 height 757
click at [223, 309] on li "is empty" at bounding box center [225, 306] width 123 height 26
type input "*******"
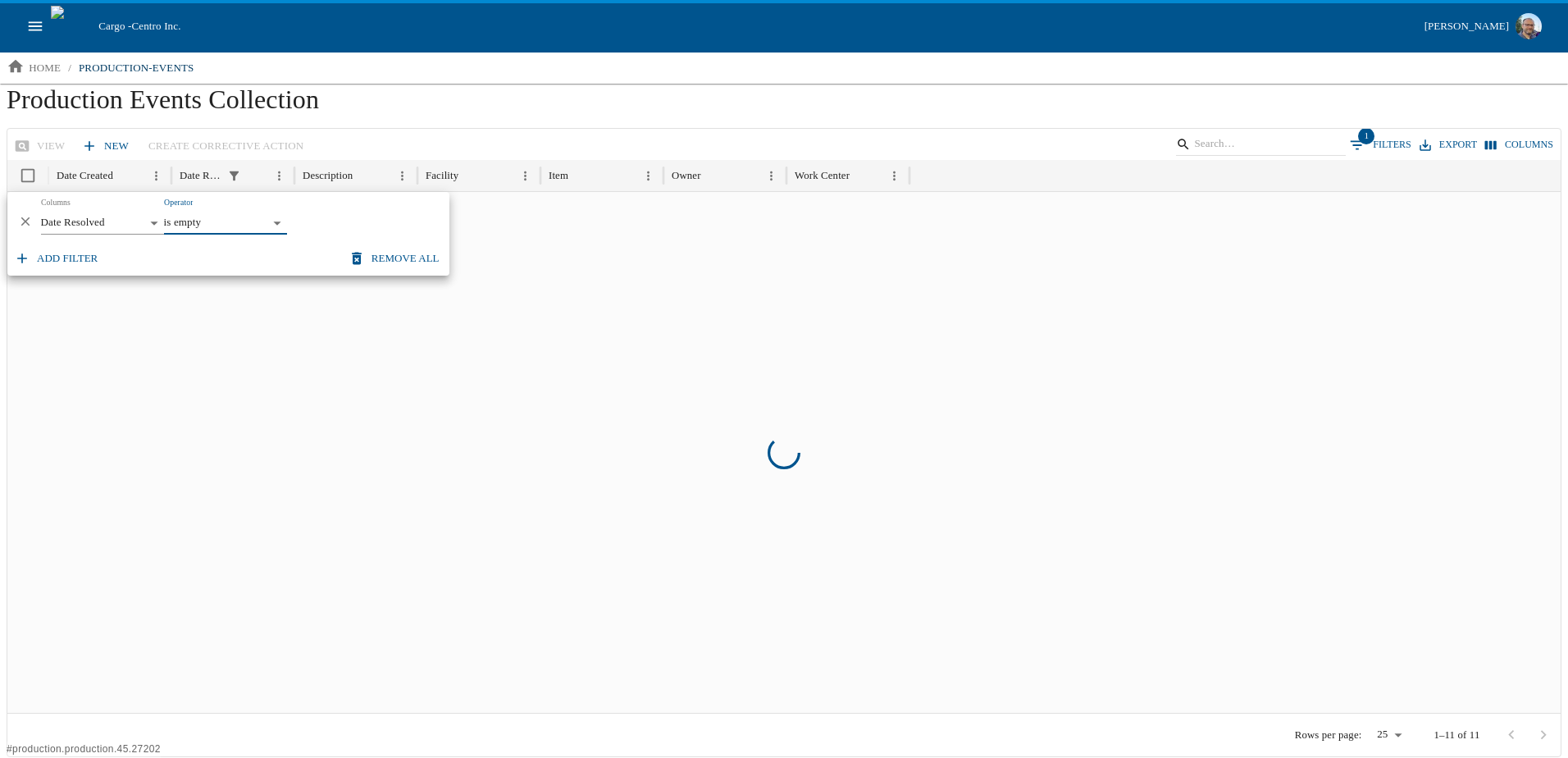
click at [516, 133] on div "View New Create Corrective Action 1 Filters Export Columns" at bounding box center [784, 145] width 1553 height 32
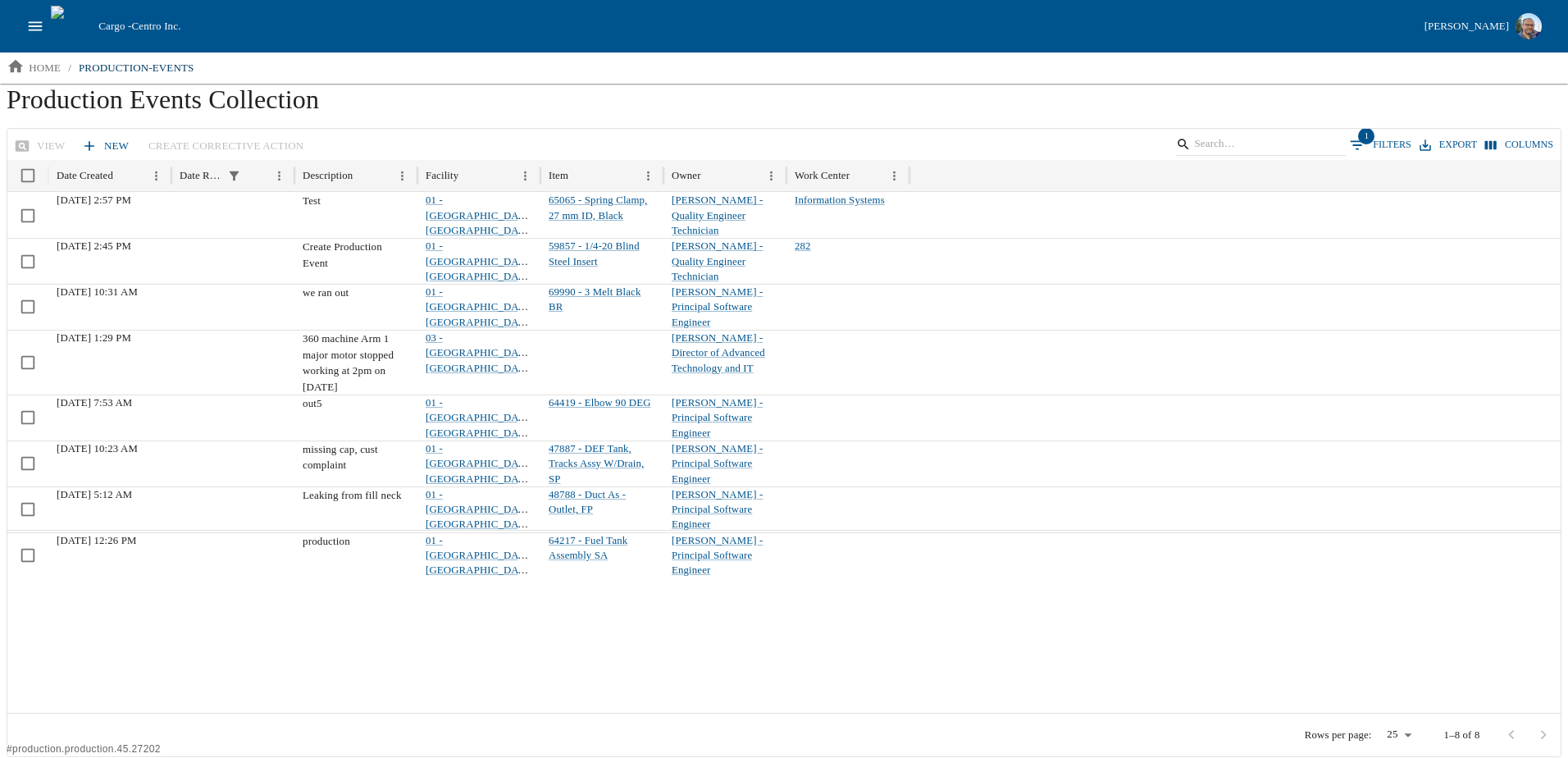
click at [40, 27] on icon "open drawer" at bounding box center [35, 25] width 18 height 18
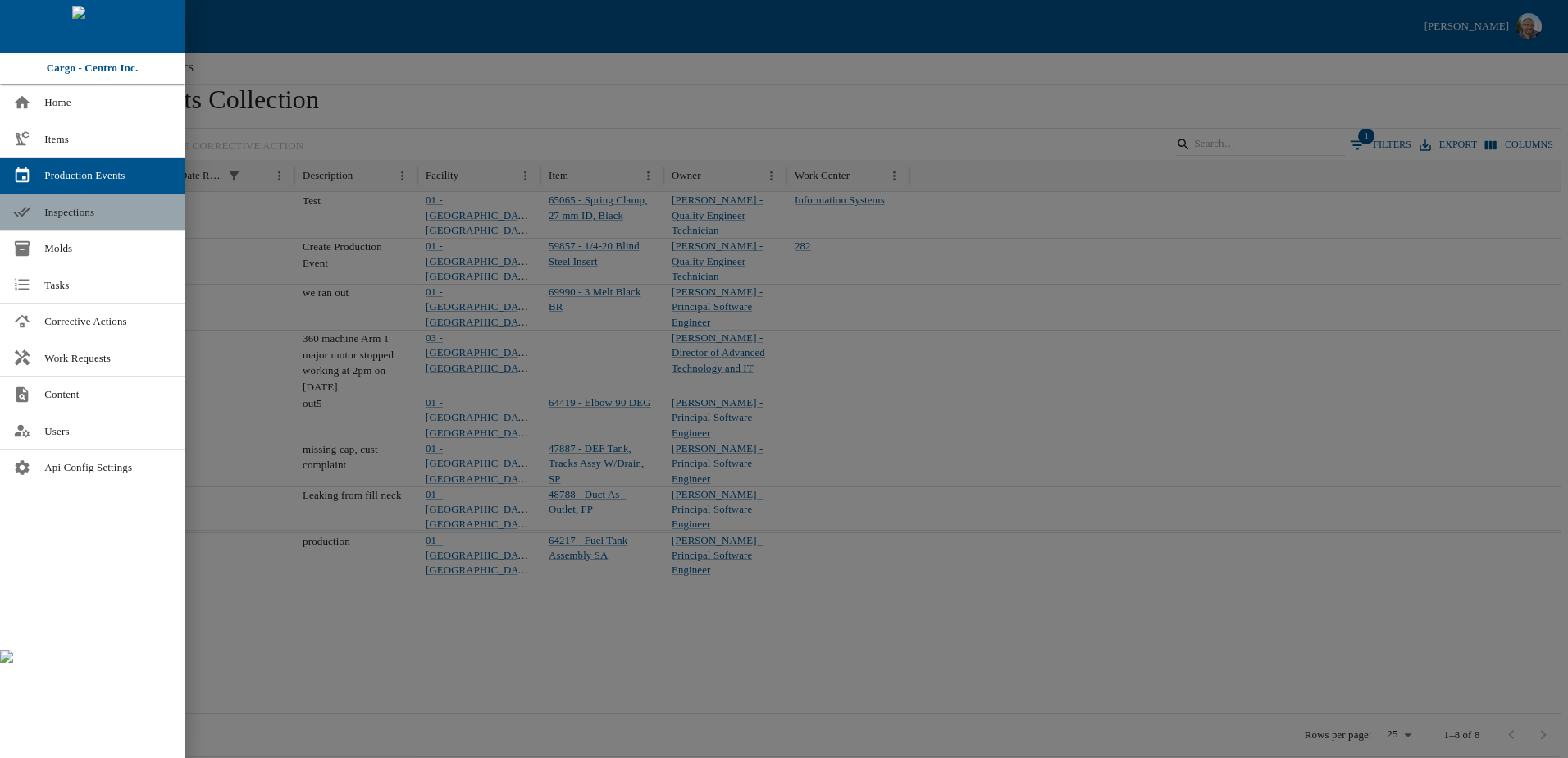
click at [42, 209] on link "Inspections" at bounding box center [92, 212] width 184 height 36
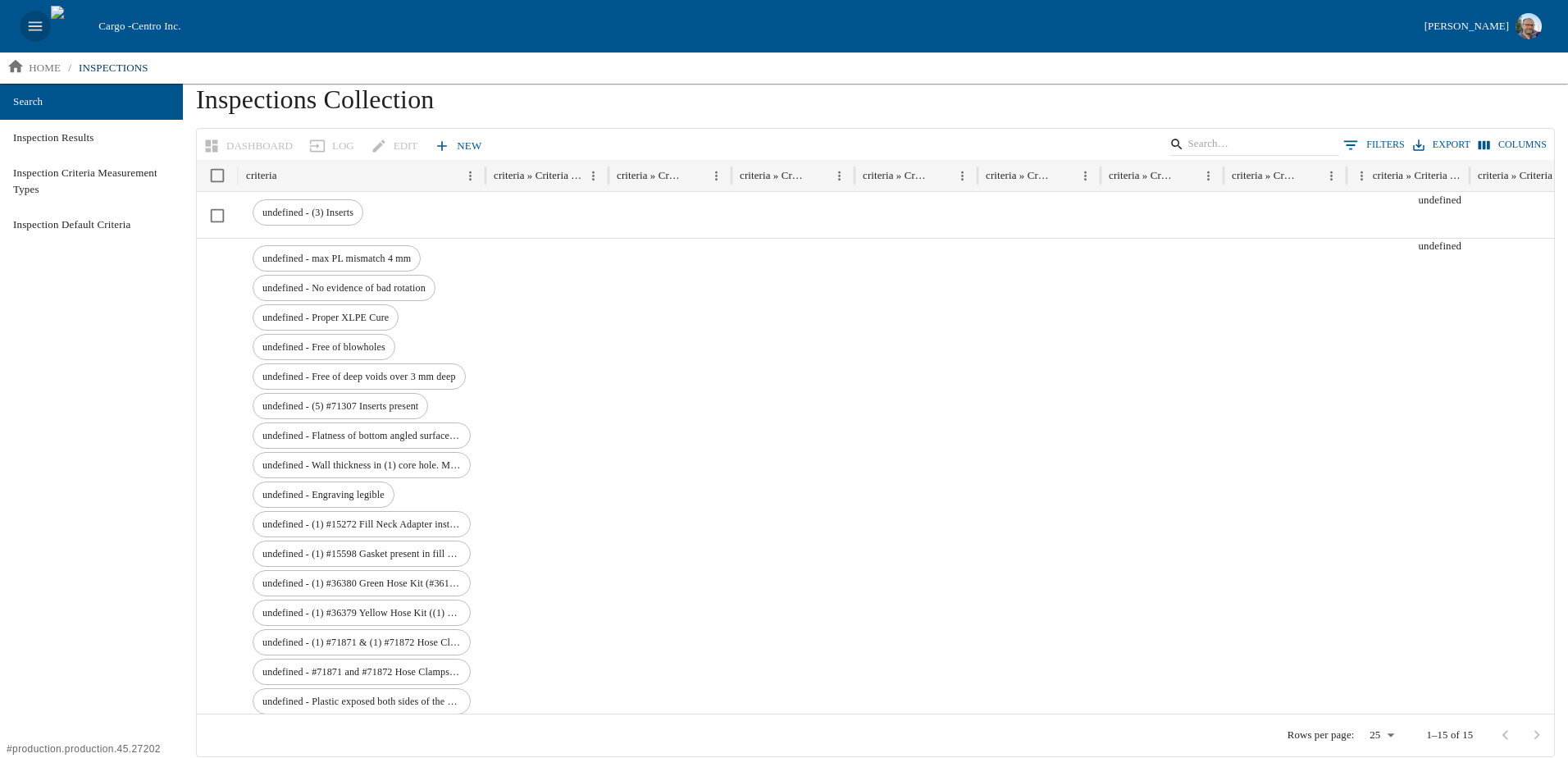
click at [49, 28] on button "open drawer" at bounding box center [35, 26] width 31 height 31
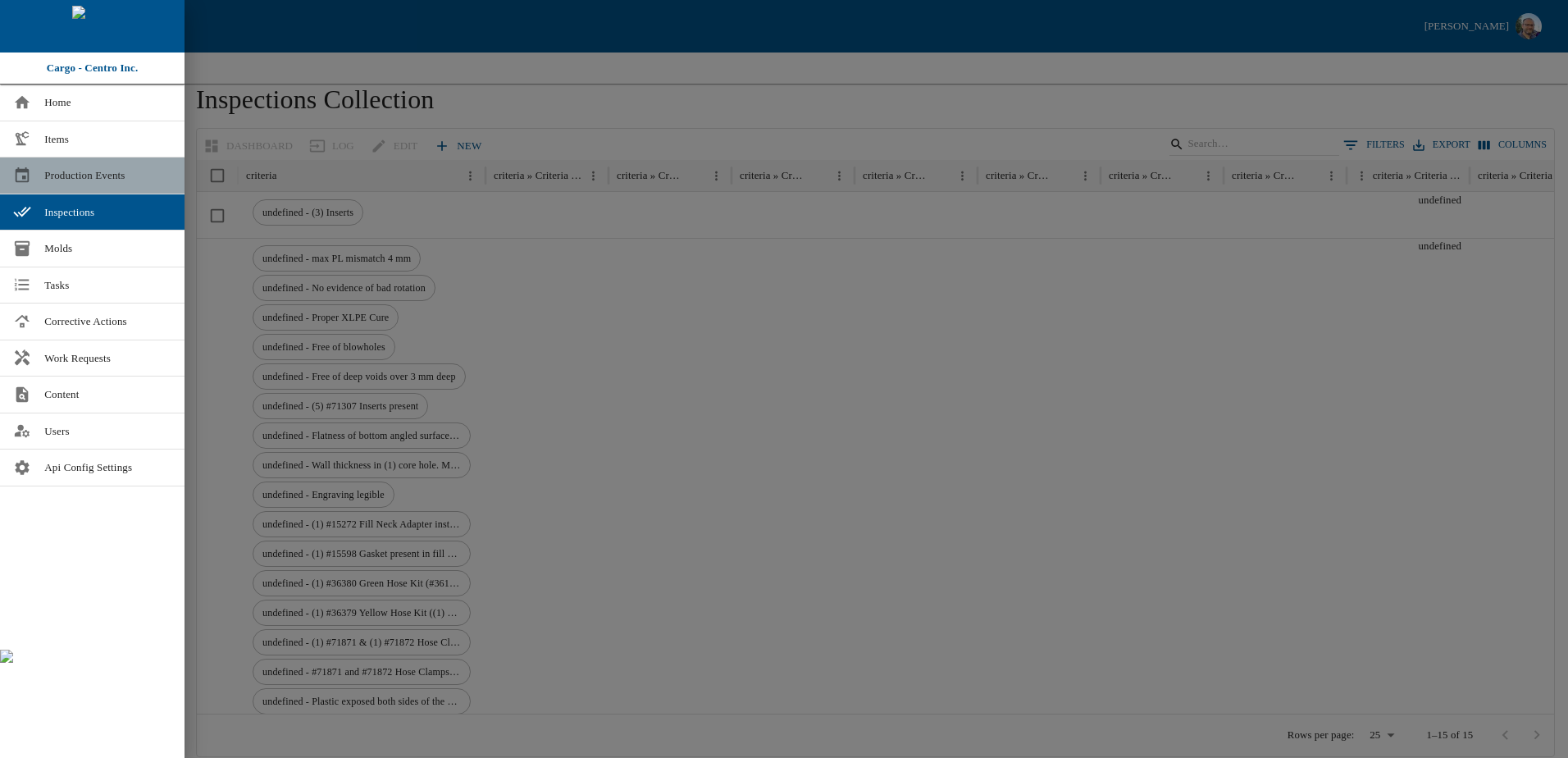
click at [62, 168] on span "Production Events" at bounding box center [108, 175] width 127 height 16
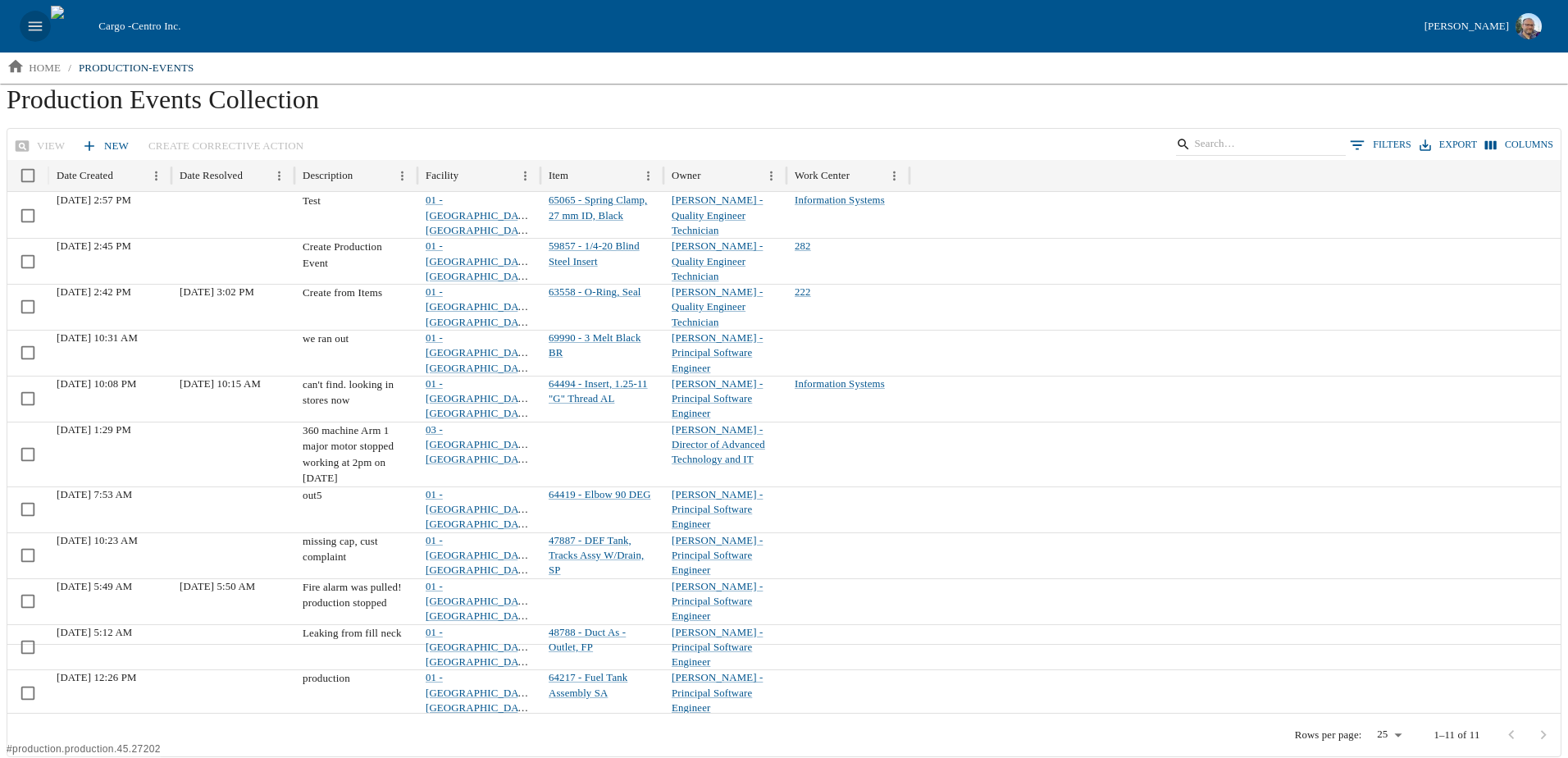
click at [32, 31] on icon "open drawer" at bounding box center [36, 25] width 14 height 9
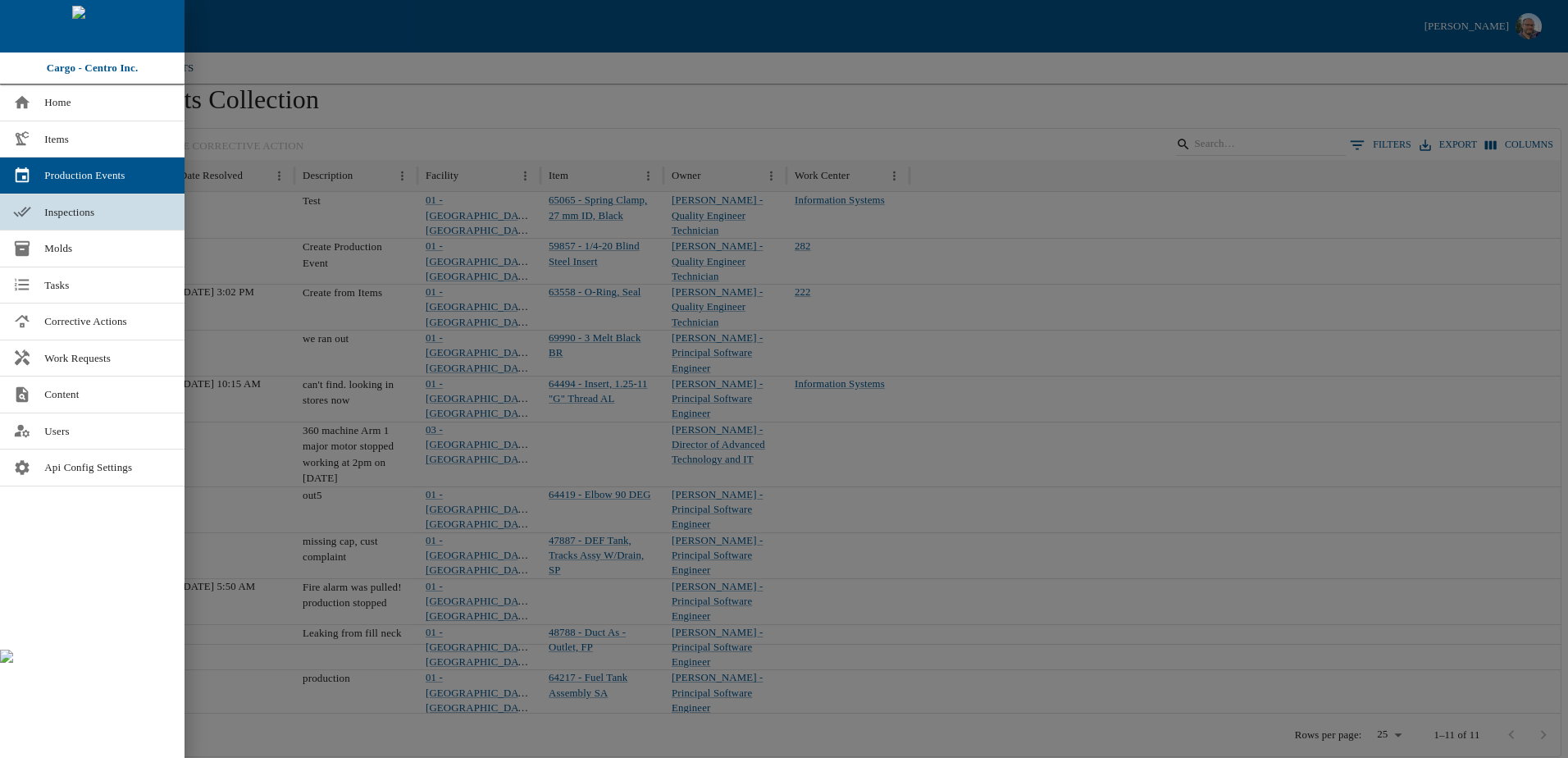
click at [62, 213] on span "Inspections" at bounding box center [108, 212] width 127 height 16
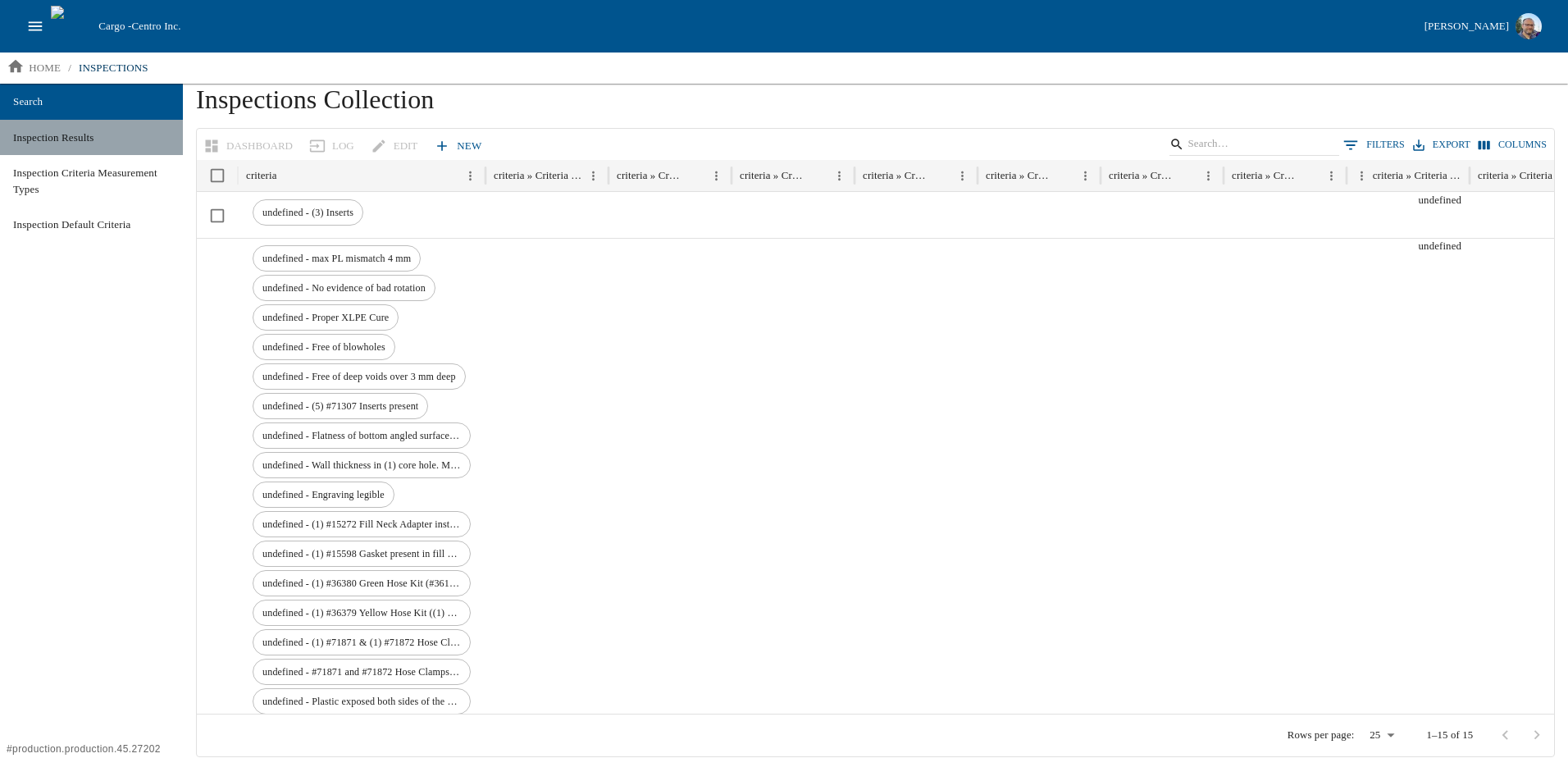
click at [58, 133] on span "Inspection Results" at bounding box center [91, 138] width 156 height 16
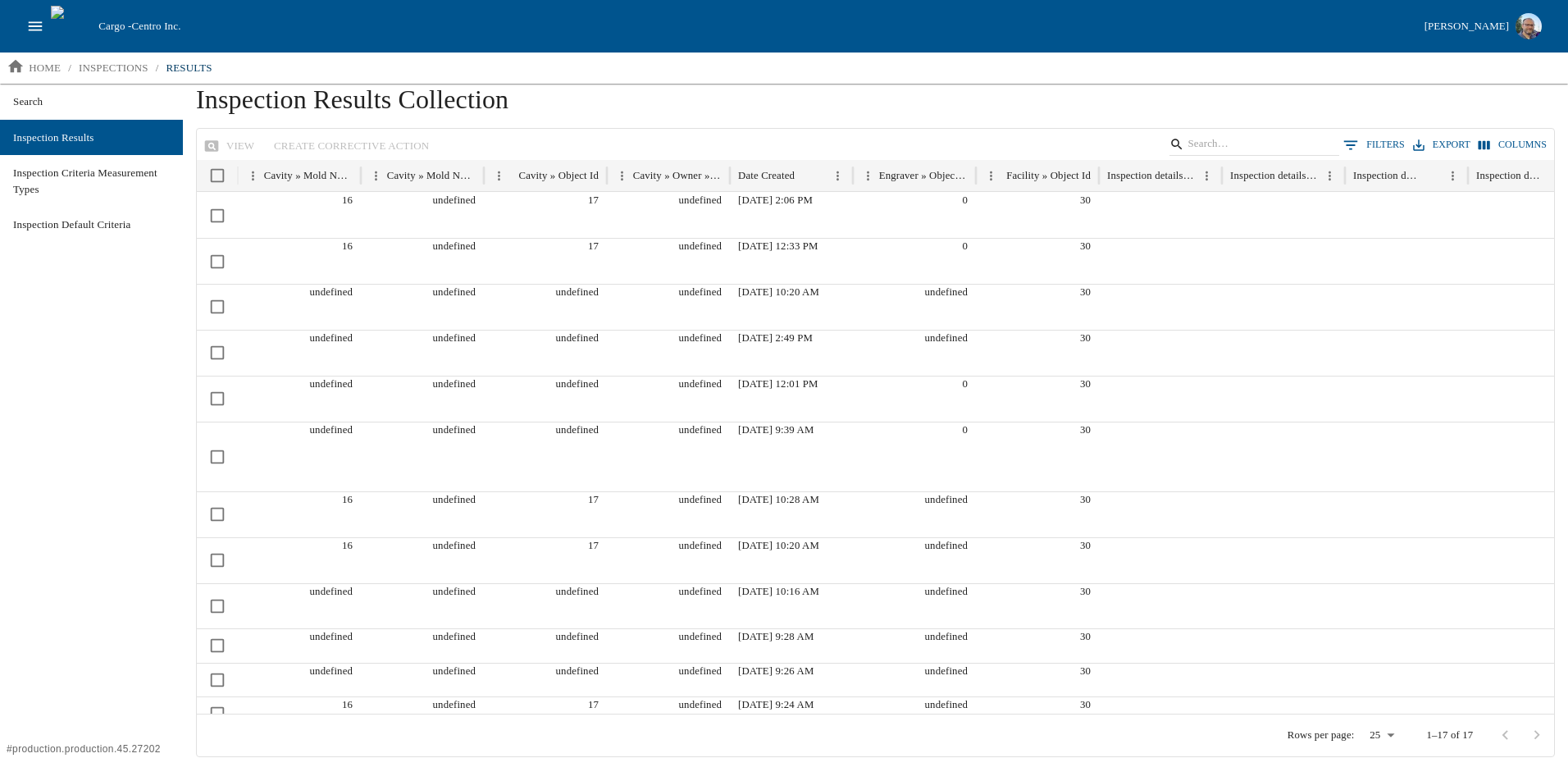
scroll to position [0, 32]
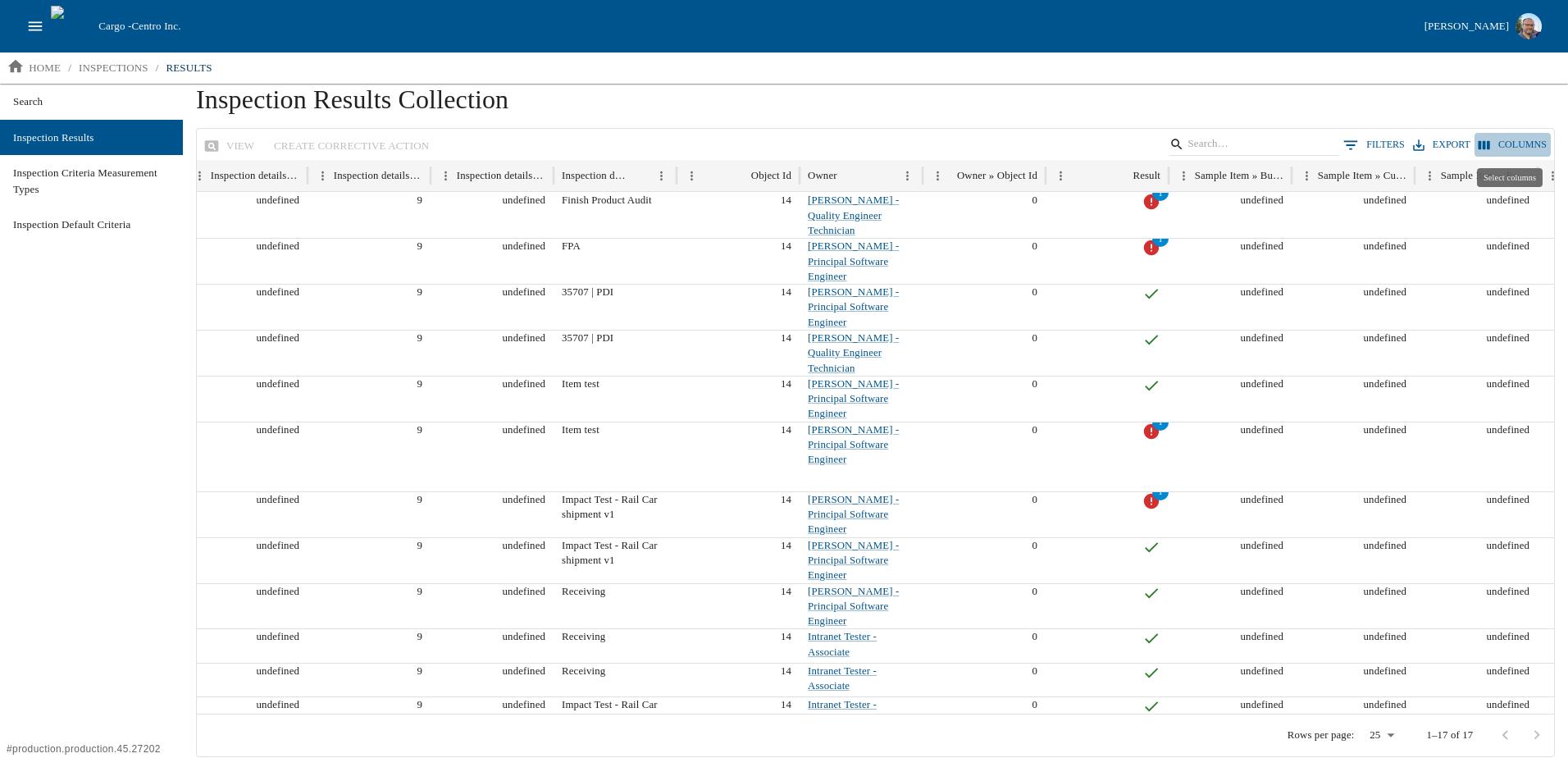
click at [1507, 142] on button "Columns" at bounding box center [1513, 144] width 76 height 24
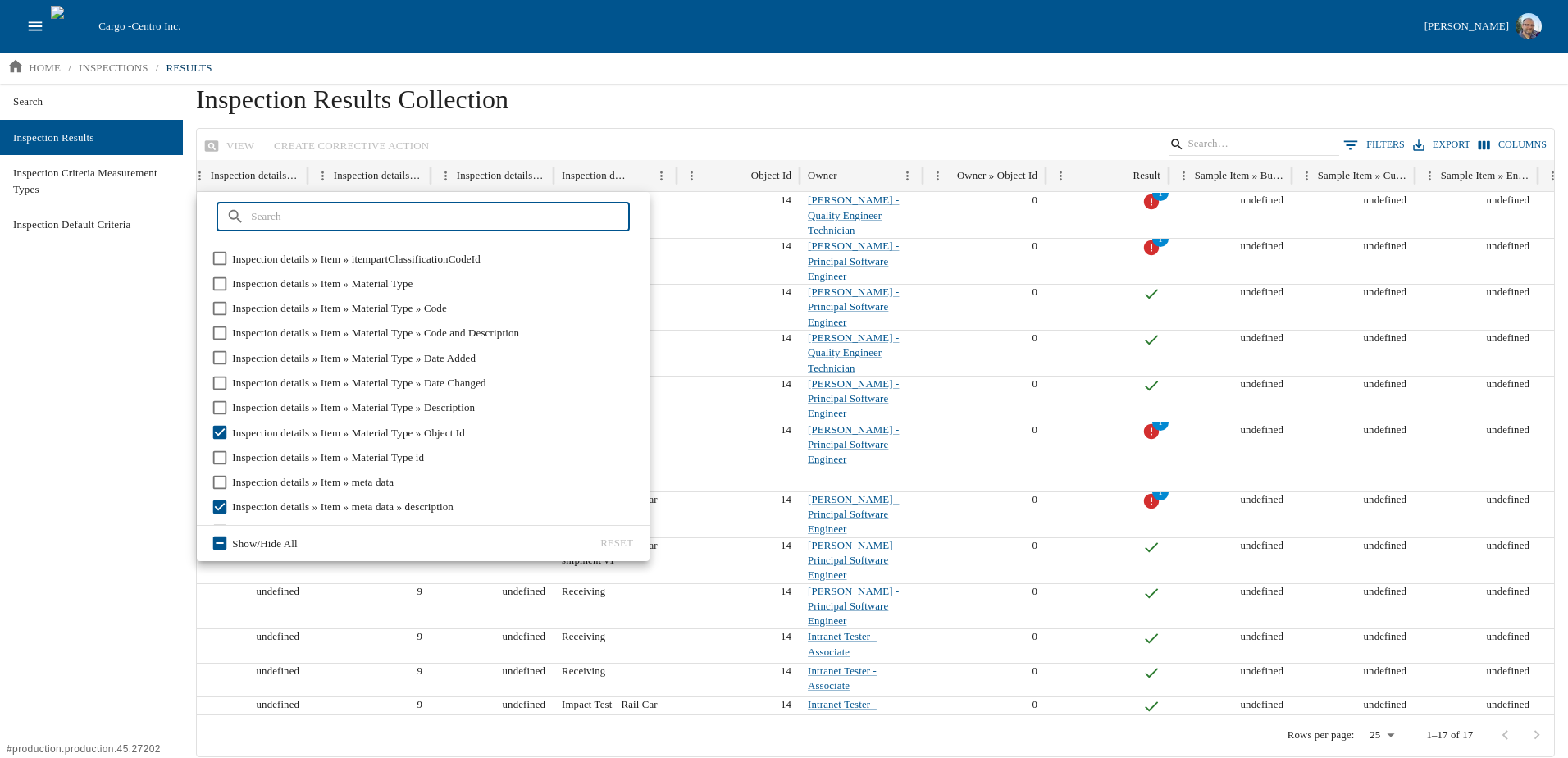
click at [814, 116] on h1 "Inspection Results Collection" at bounding box center [876, 105] width 1359 height 44
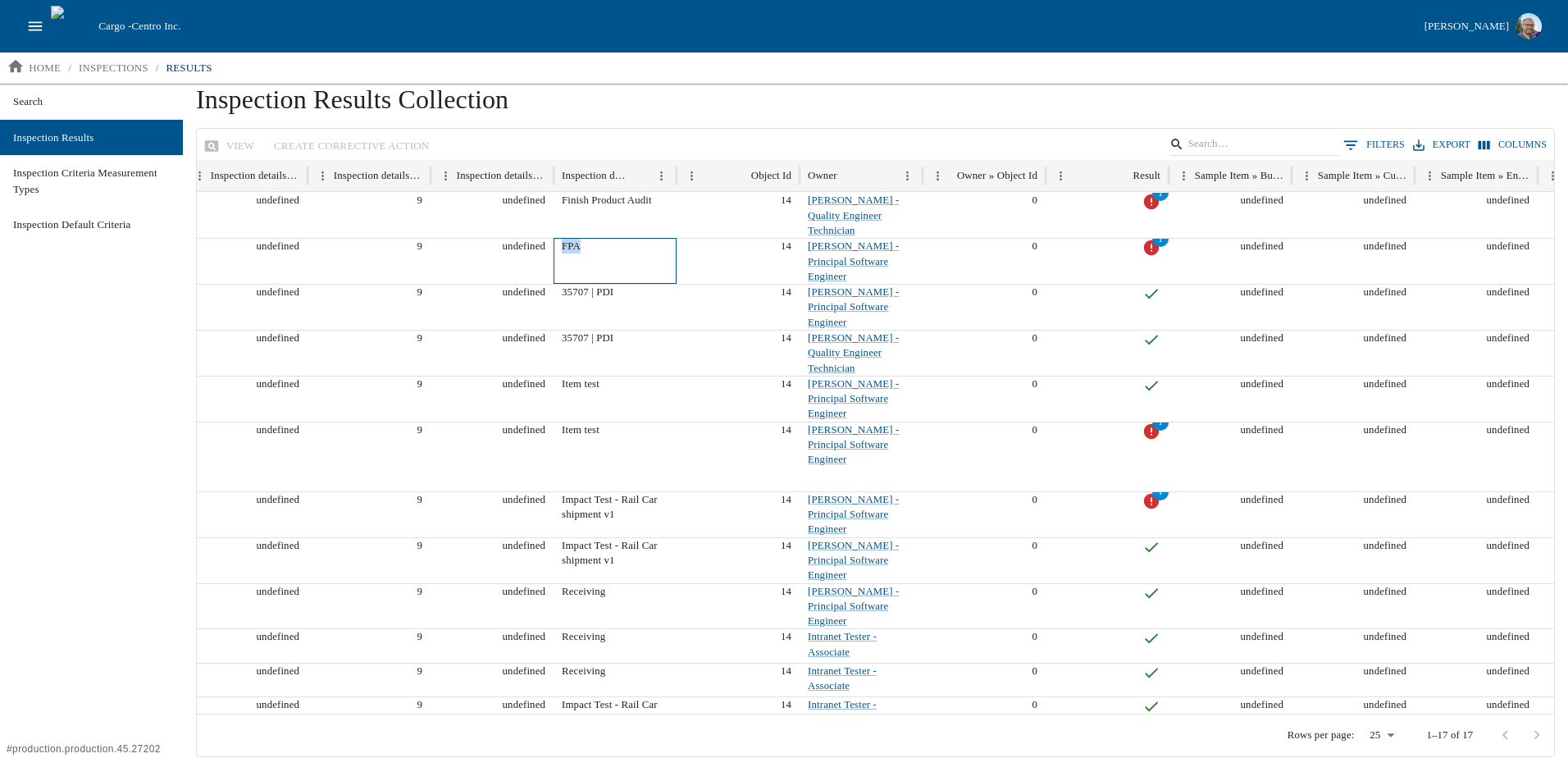
drag, startPoint x: 561, startPoint y: 246, endPoint x: 592, endPoint y: 242, distance: 31.3
click at [592, 242] on div "FPA" at bounding box center [615, 261] width 123 height 46
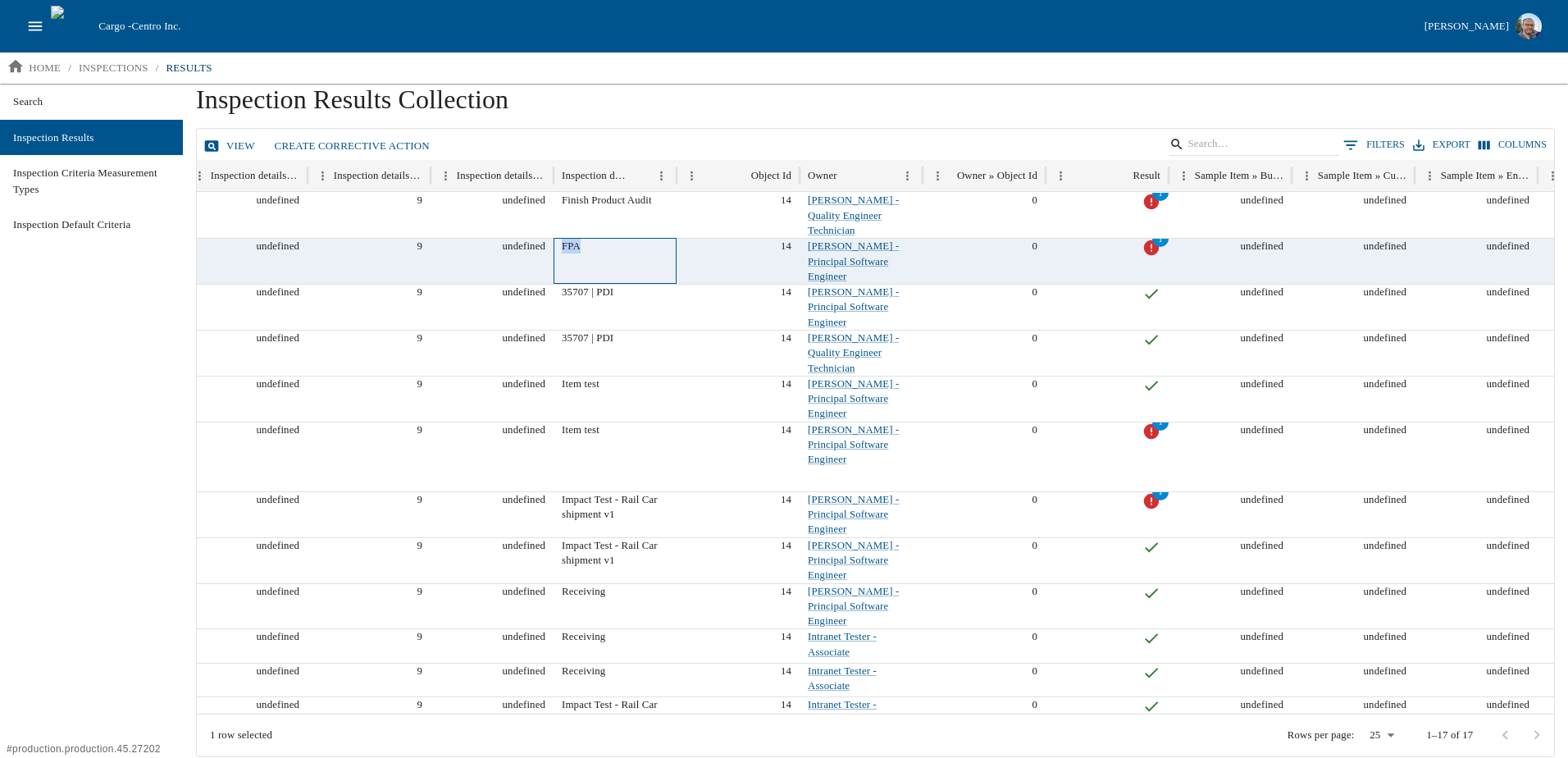
drag, startPoint x: 604, startPoint y: 255, endPoint x: 691, endPoint y: 258, distance: 87.1
click at [675, 254] on div "FPA" at bounding box center [615, 261] width 123 height 46
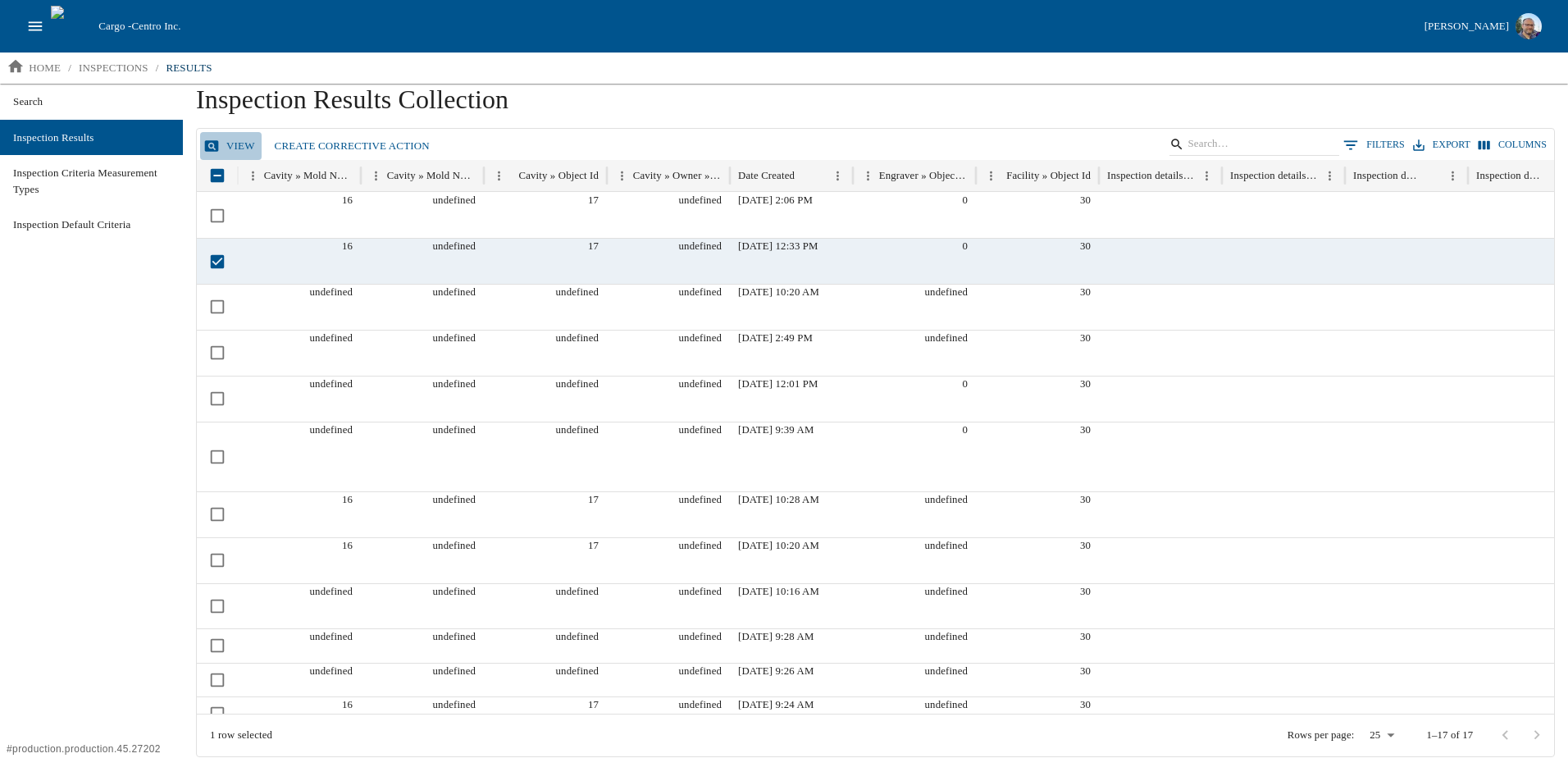
click at [235, 146] on link "View" at bounding box center [231, 146] width 61 height 29
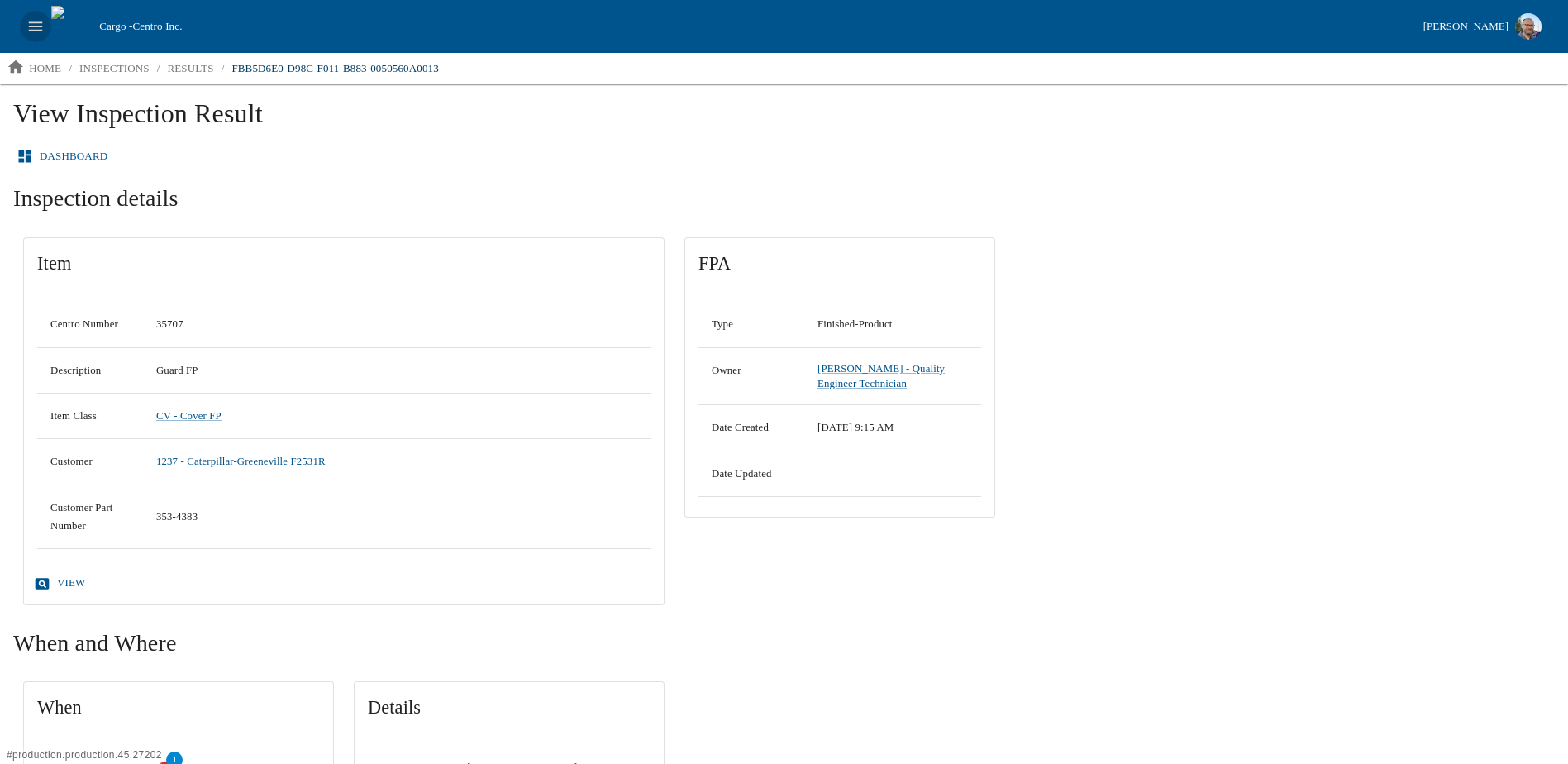
click at [32, 24] on icon "open drawer" at bounding box center [35, 26] width 18 height 18
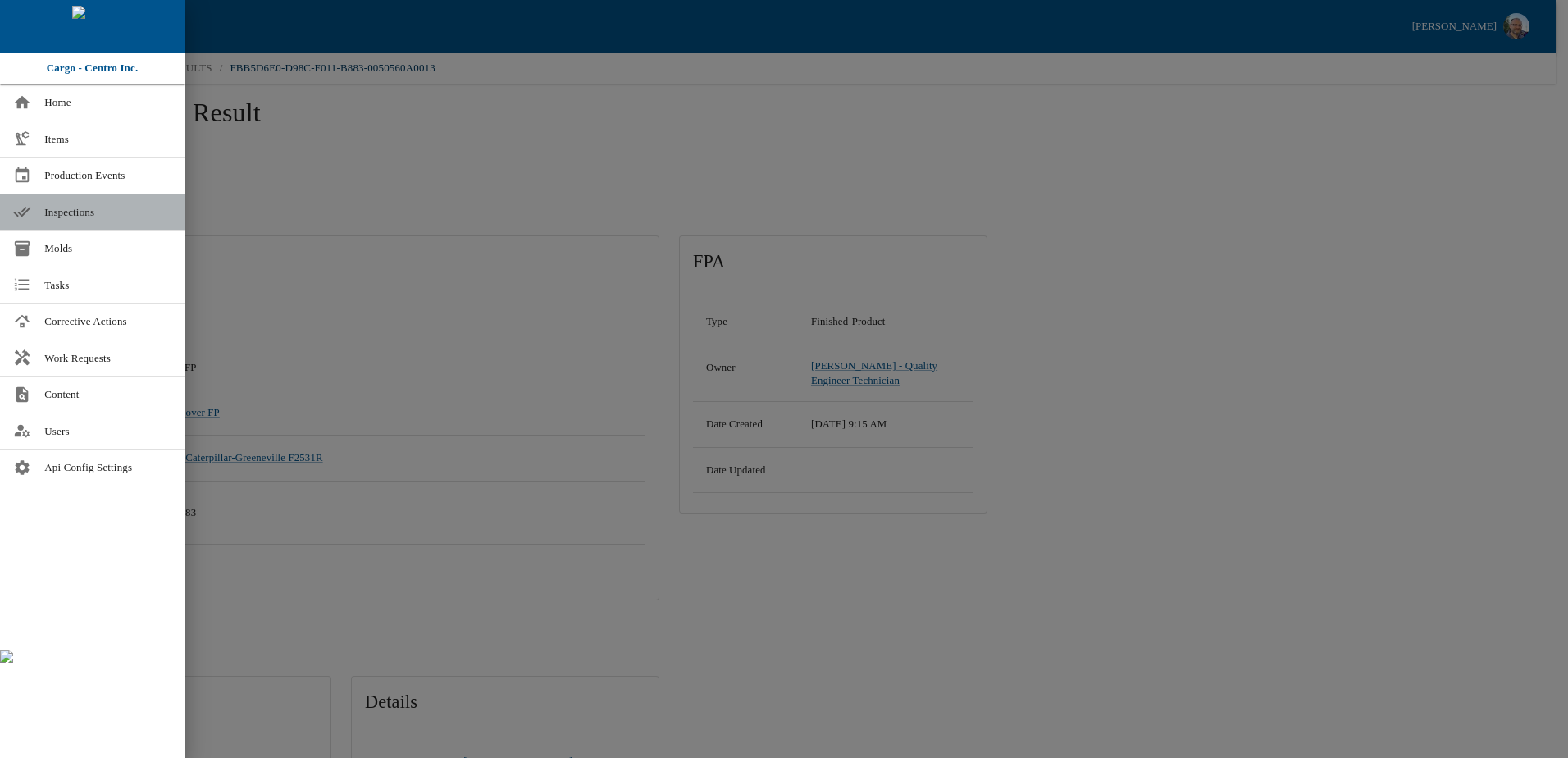
click at [79, 216] on span "Inspections" at bounding box center [108, 212] width 127 height 16
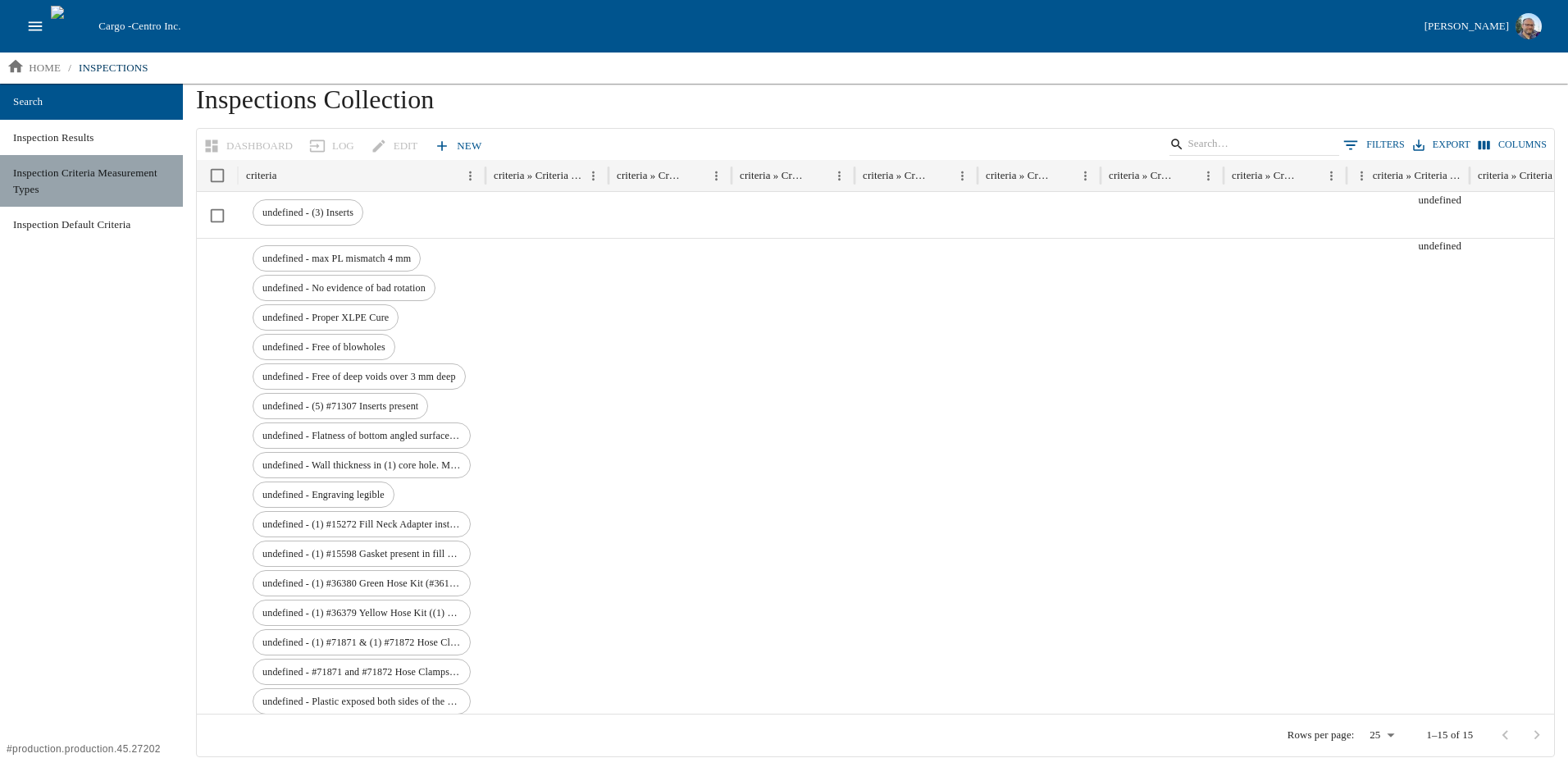
click at [60, 173] on span "Inspection Criteria Measurement Types" at bounding box center [91, 181] width 156 height 32
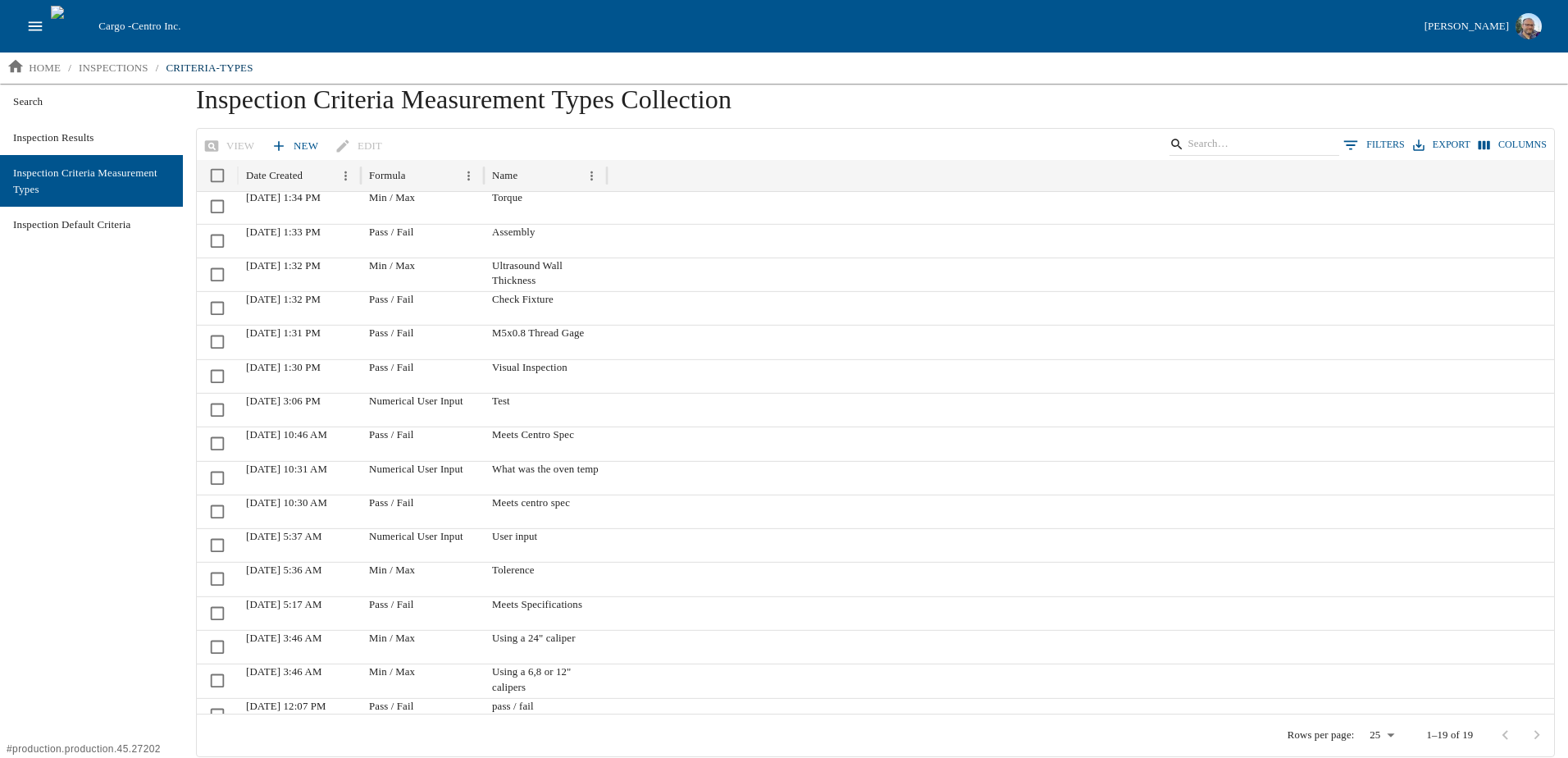
scroll to position [122, 0]
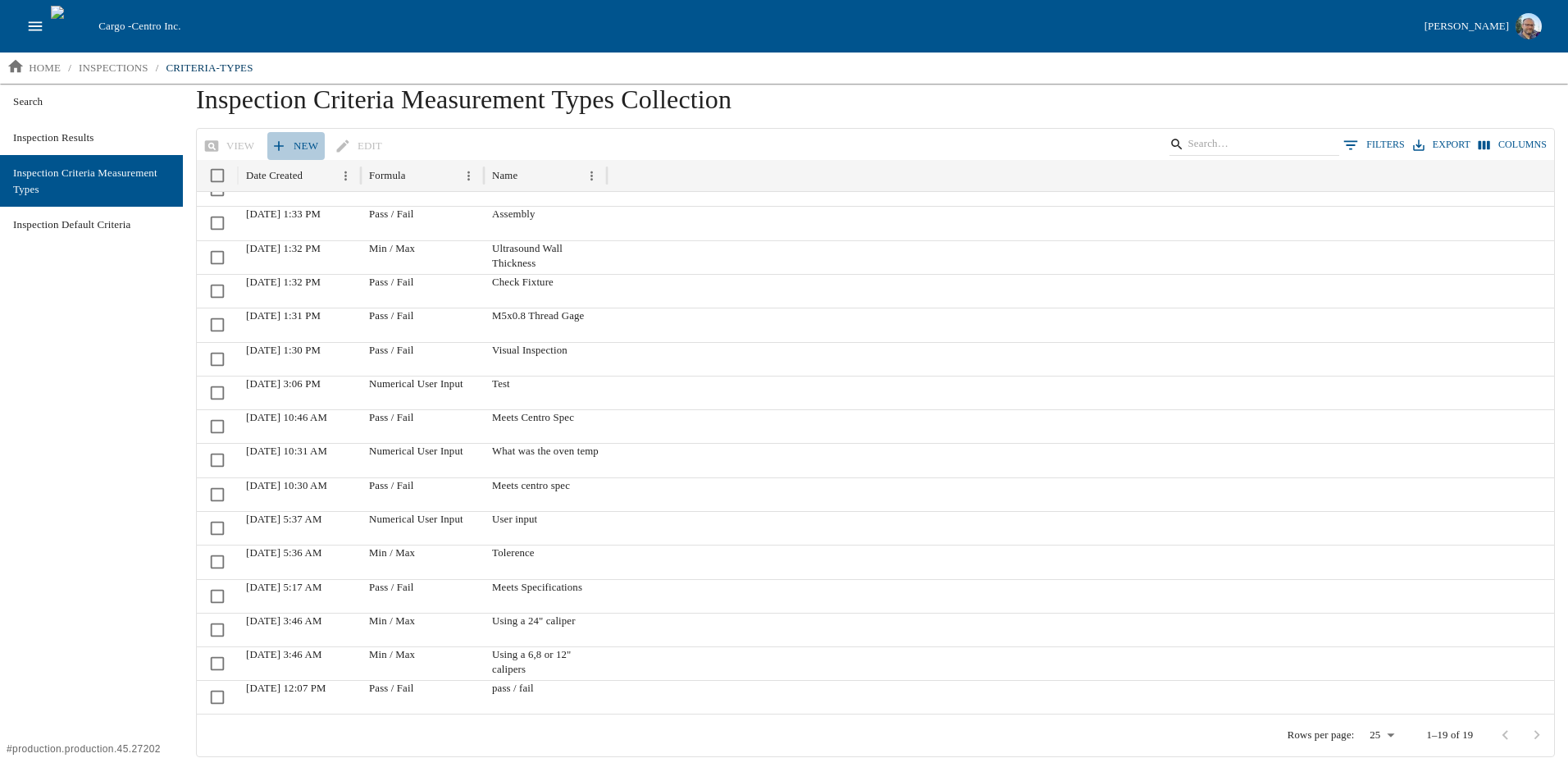
click at [290, 149] on link "New" at bounding box center [296, 146] width 58 height 29
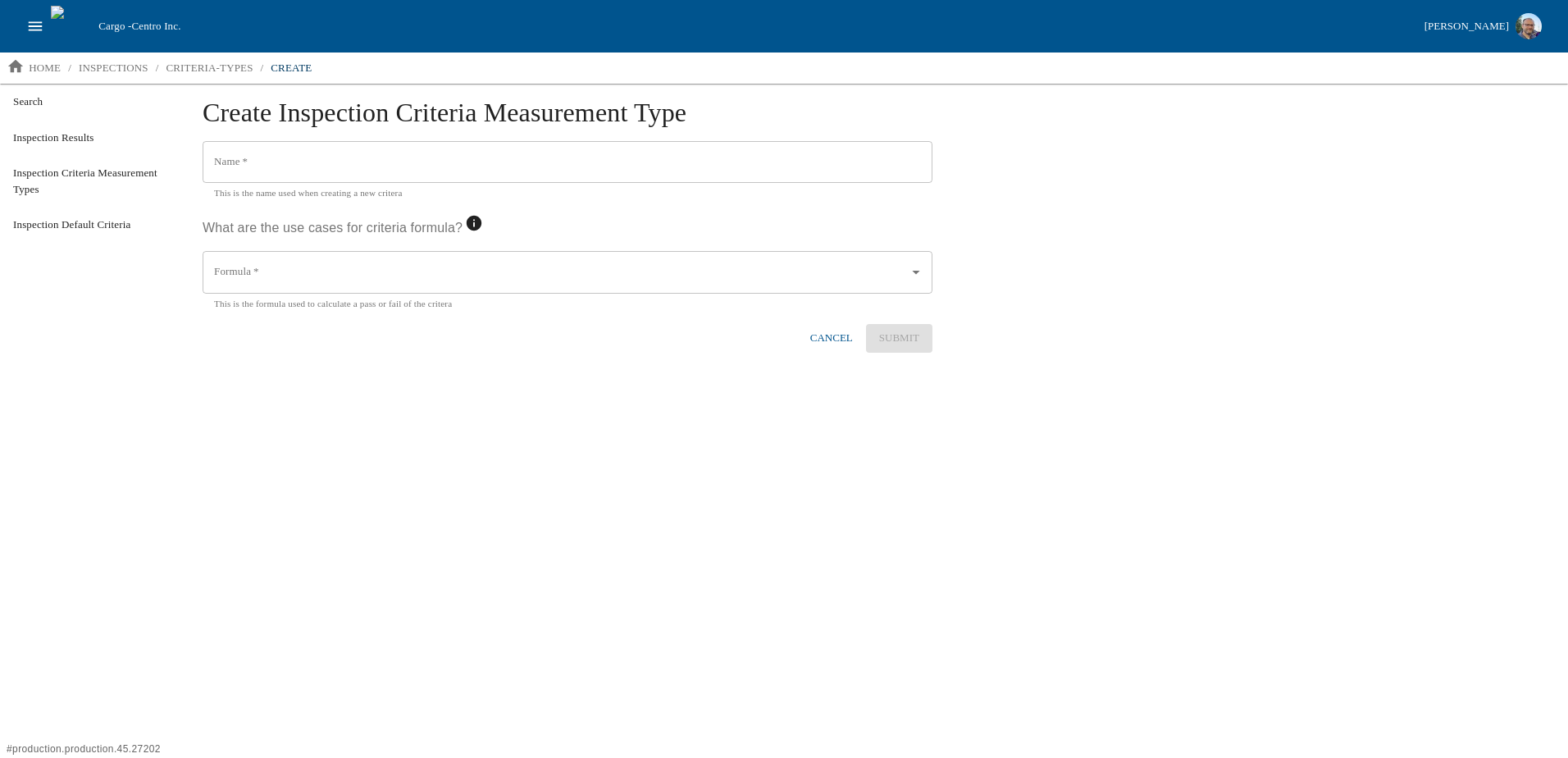
click at [279, 170] on input "Name   *" at bounding box center [567, 162] width 730 height 42
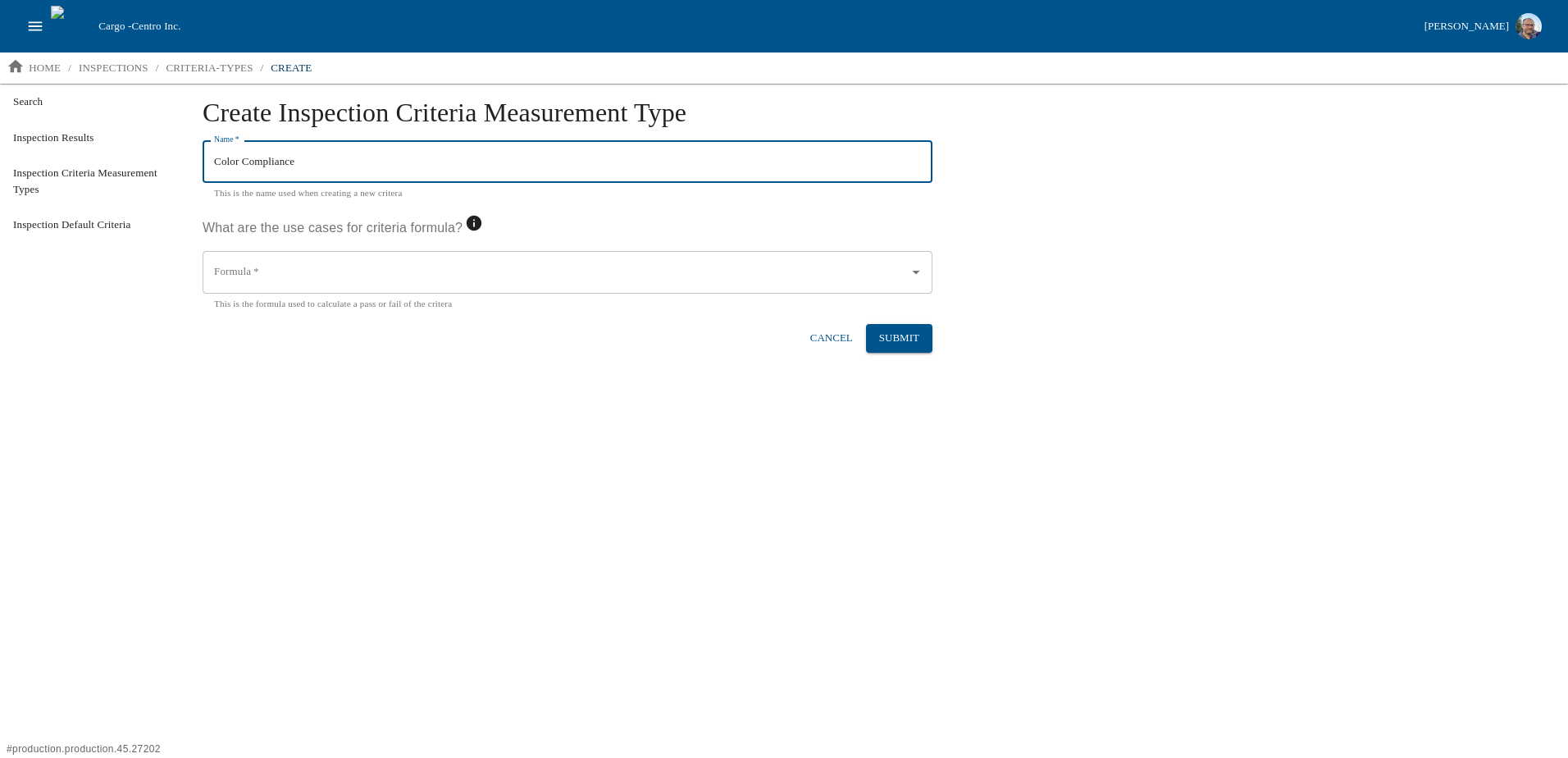
type input "Color Compliance"
click at [272, 275] on input "Formula   *" at bounding box center [555, 272] width 691 height 28
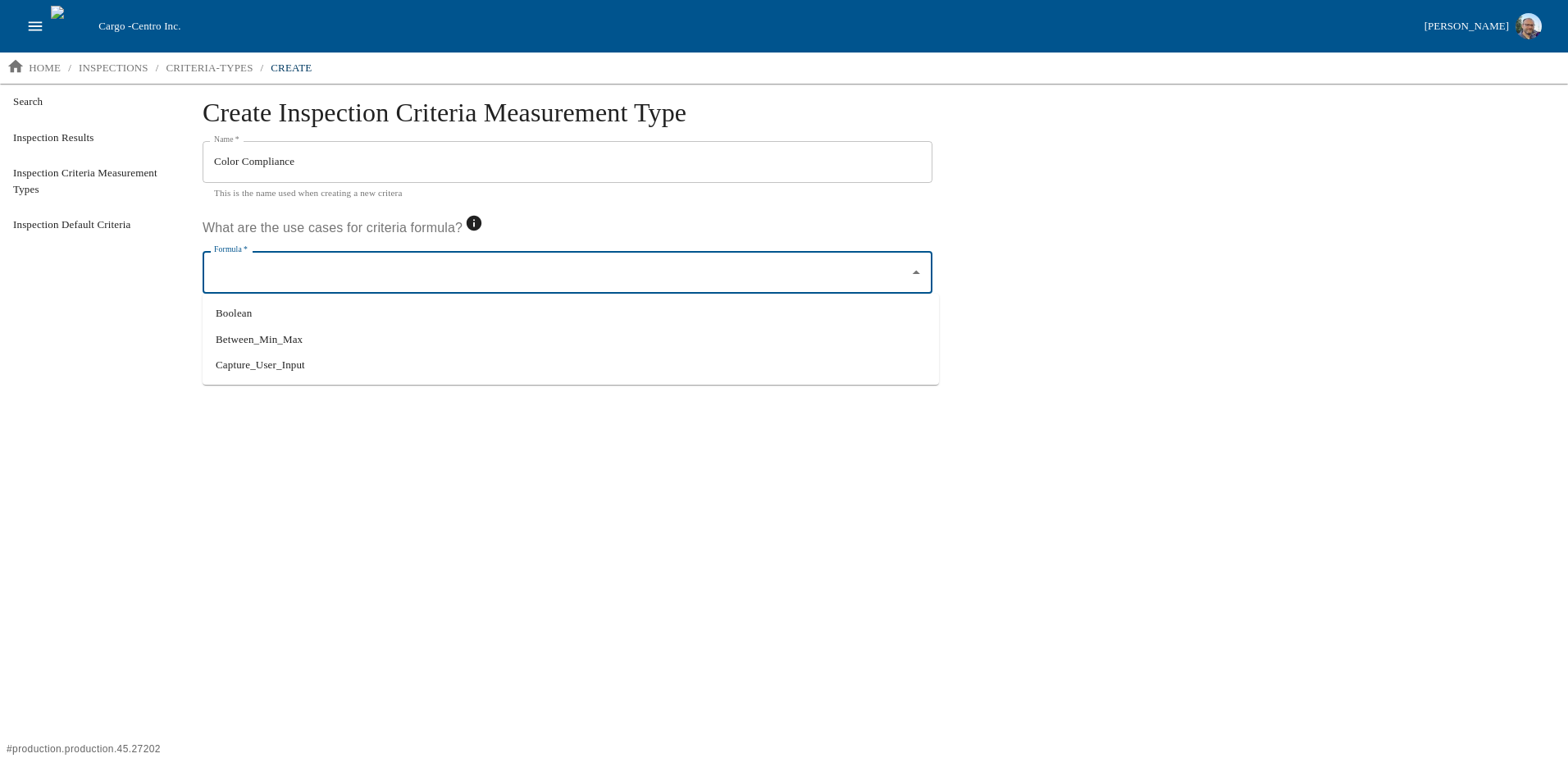
click at [279, 338] on li "Between_Min_Max" at bounding box center [570, 339] width 736 height 26
type input "Between_Min_Max"
click at [313, 159] on input "Color Compliance" at bounding box center [567, 162] width 730 height 42
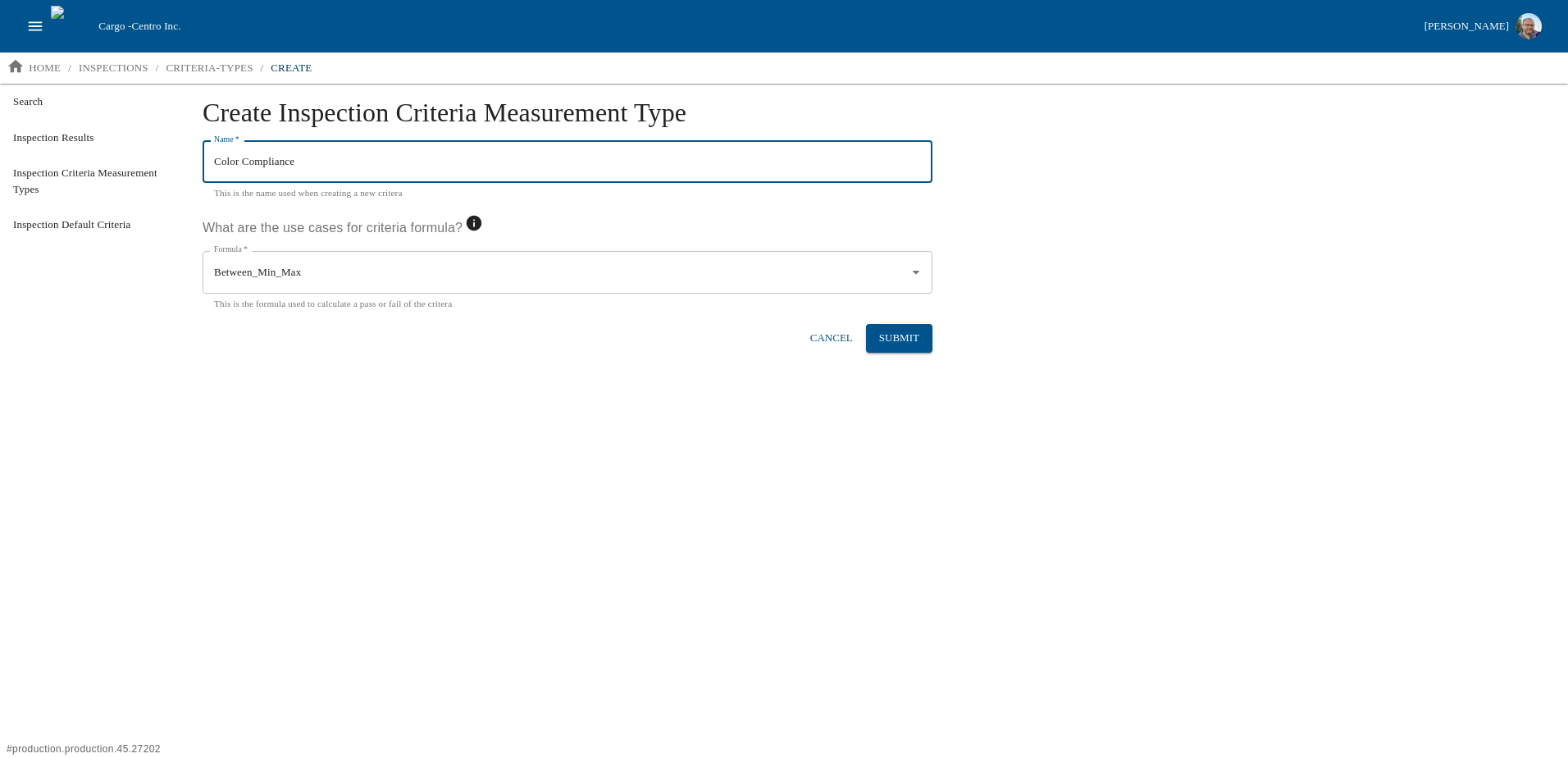
drag, startPoint x: 319, startPoint y: 162, endPoint x: 246, endPoint y: 165, distance: 73.1
click at [246, 165] on input "Color Compliance" at bounding box center [567, 162] width 730 height 42
type input "Color Compliance - delta E"
click at [923, 344] on button "Submit" at bounding box center [899, 338] width 66 height 29
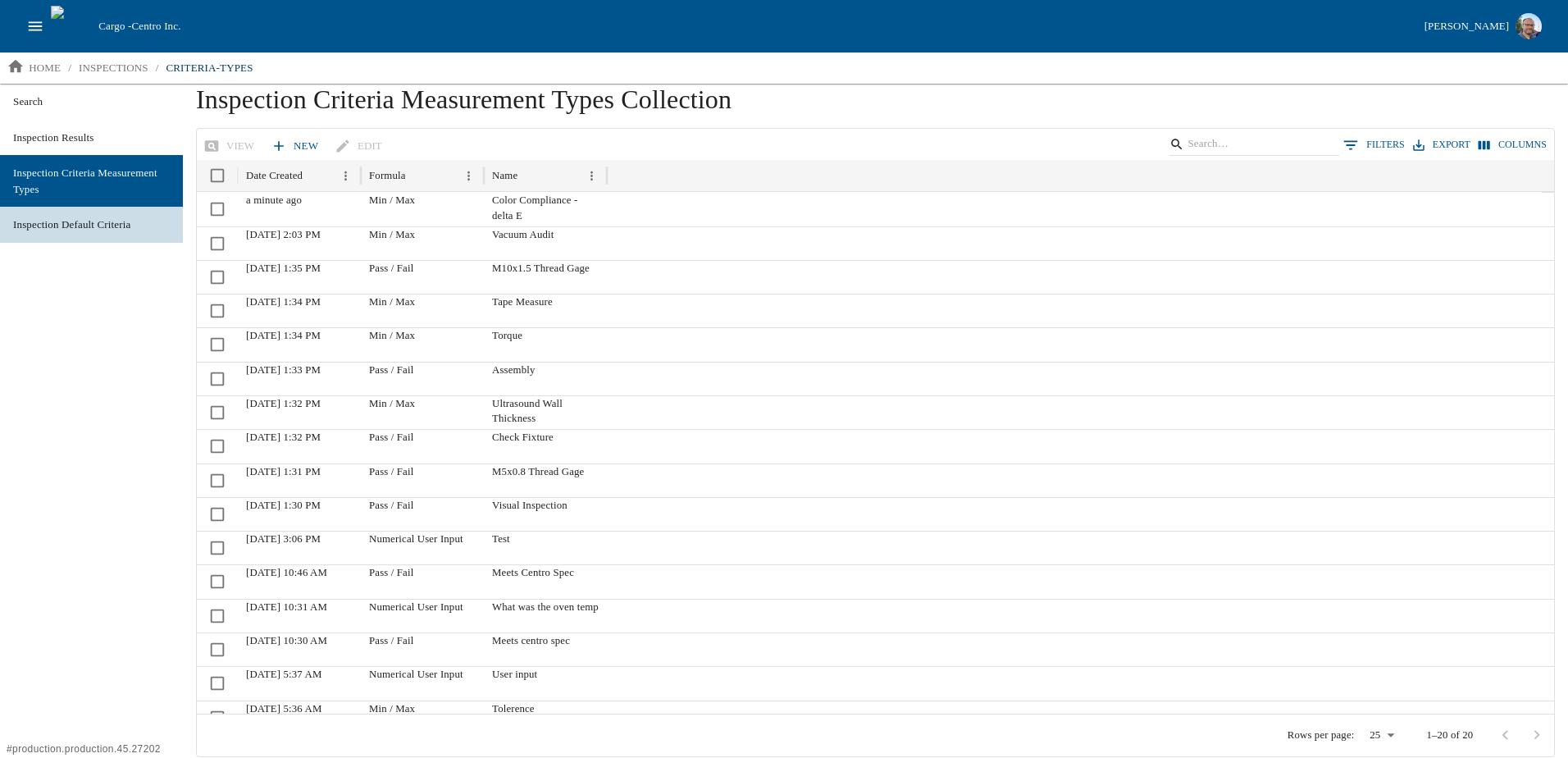
click at [93, 223] on span "Inspection Default Criteria" at bounding box center [91, 224] width 156 height 16
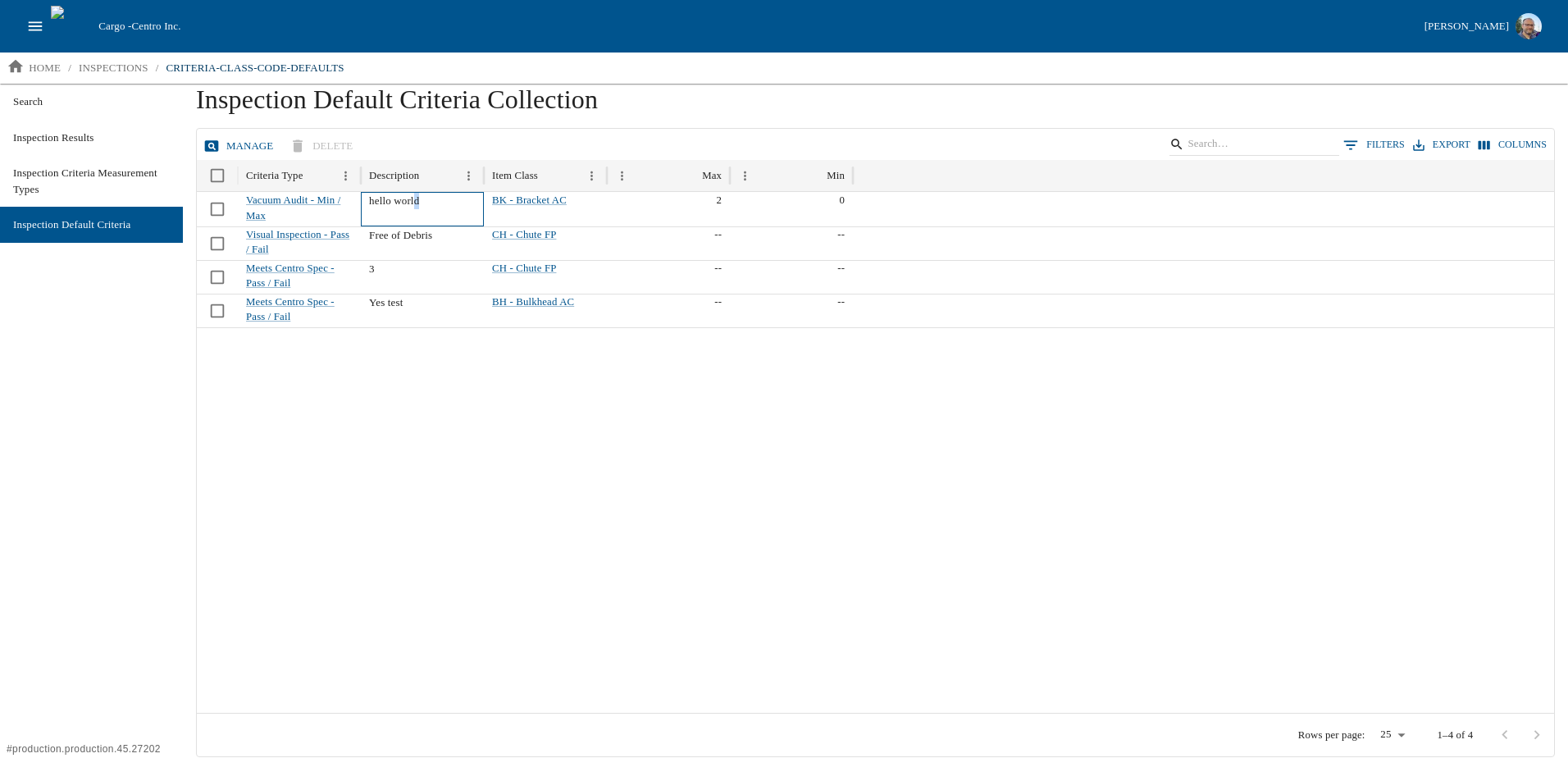
click at [415, 201] on p "hello world" at bounding box center [421, 201] width 106 height 16
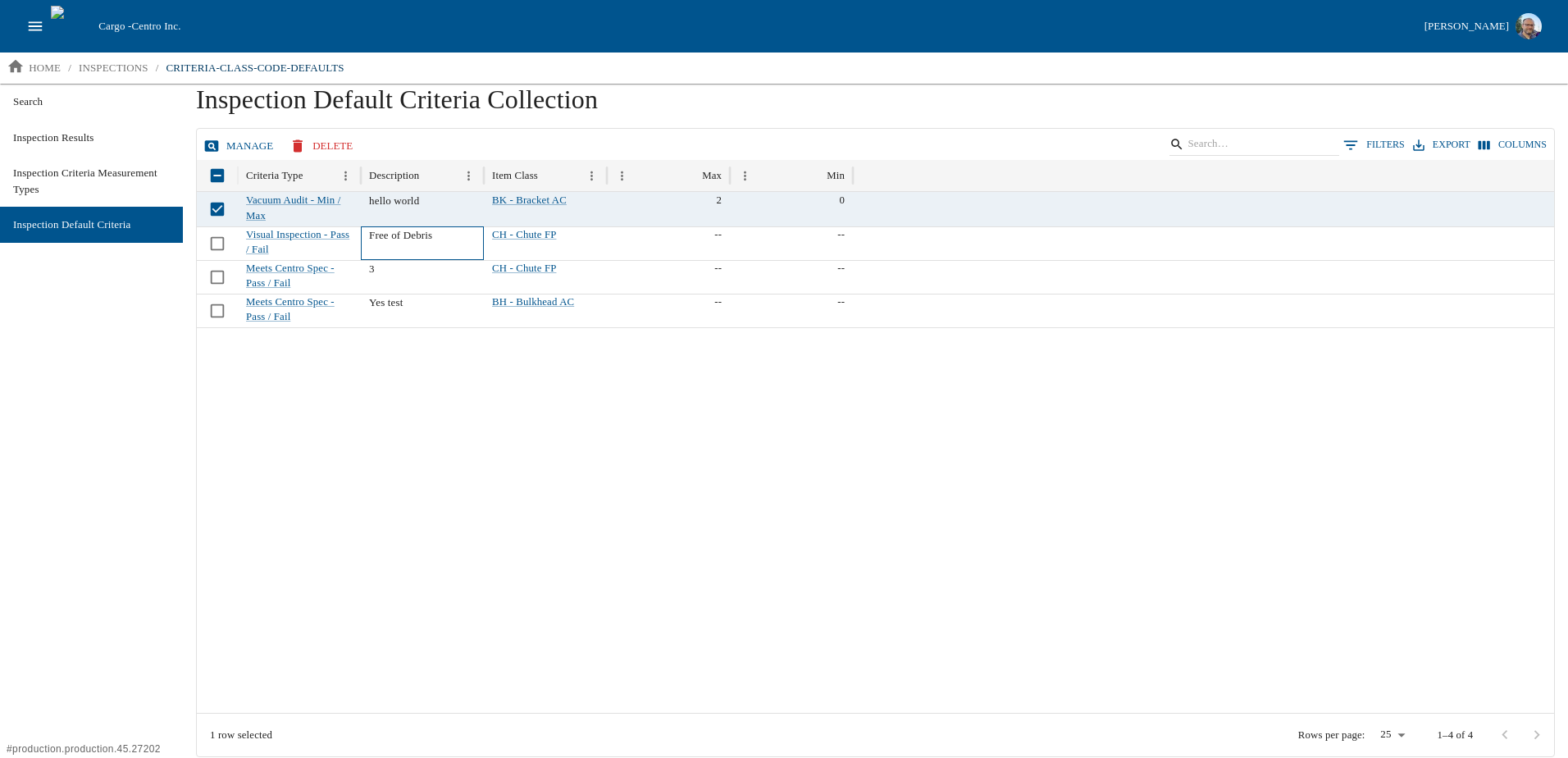
drag, startPoint x: 415, startPoint y: 201, endPoint x: 407, endPoint y: 240, distance: 39.8
click at [409, 236] on p "Free of Debris" at bounding box center [421, 235] width 106 height 16
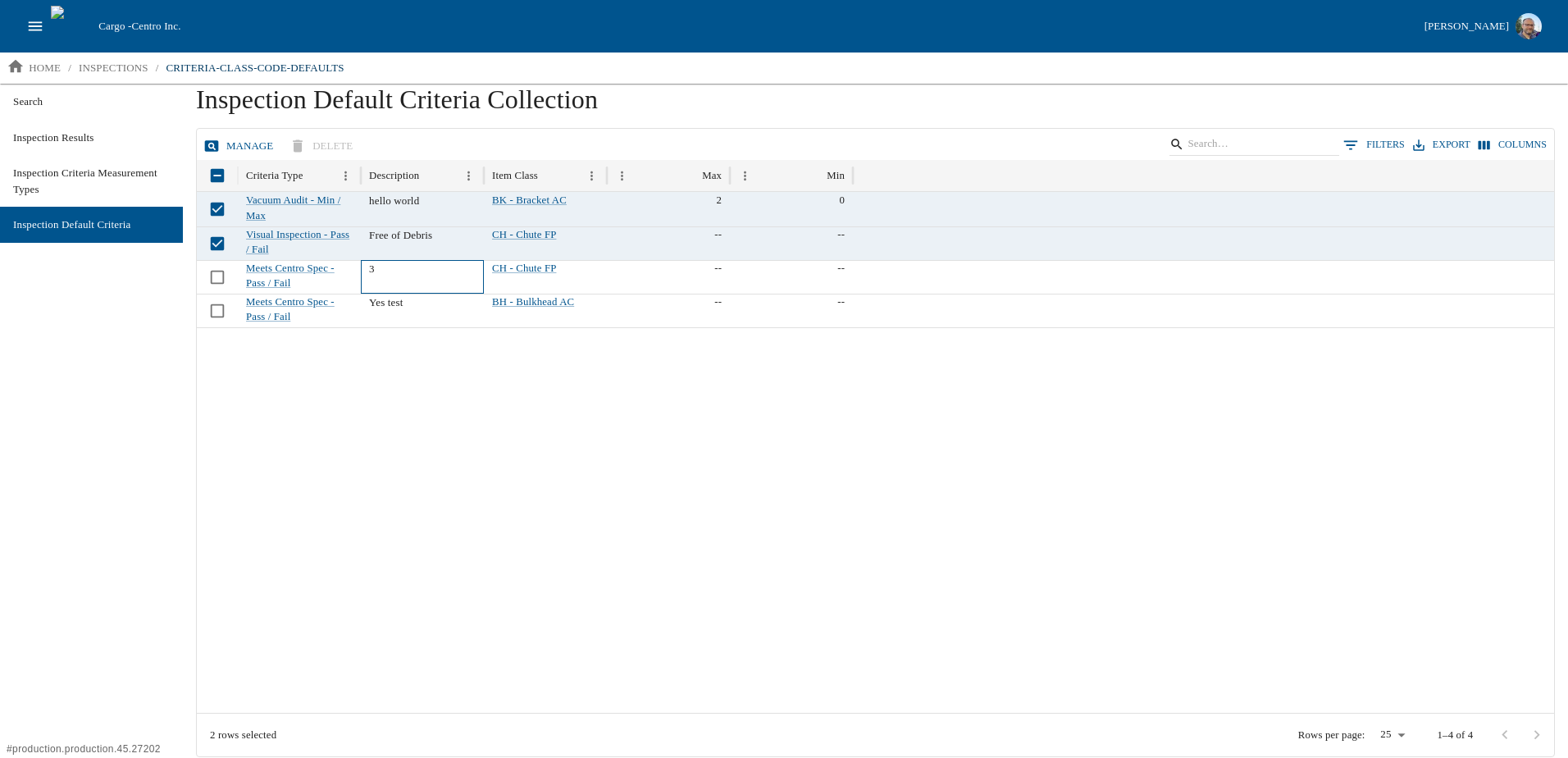
click at [376, 271] on p "3" at bounding box center [421, 269] width 106 height 16
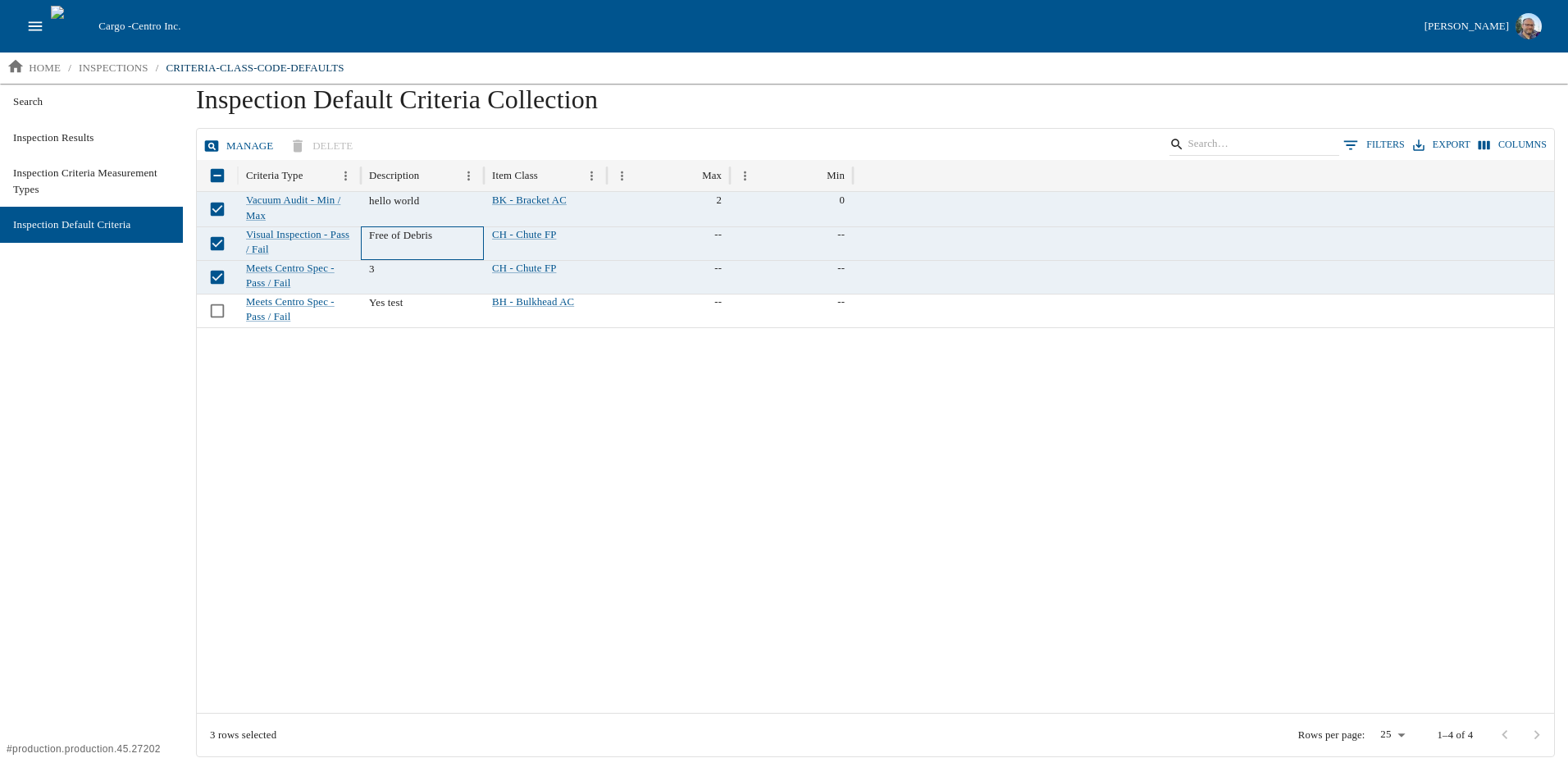
click at [412, 238] on p "Free of Debris" at bounding box center [421, 235] width 106 height 16
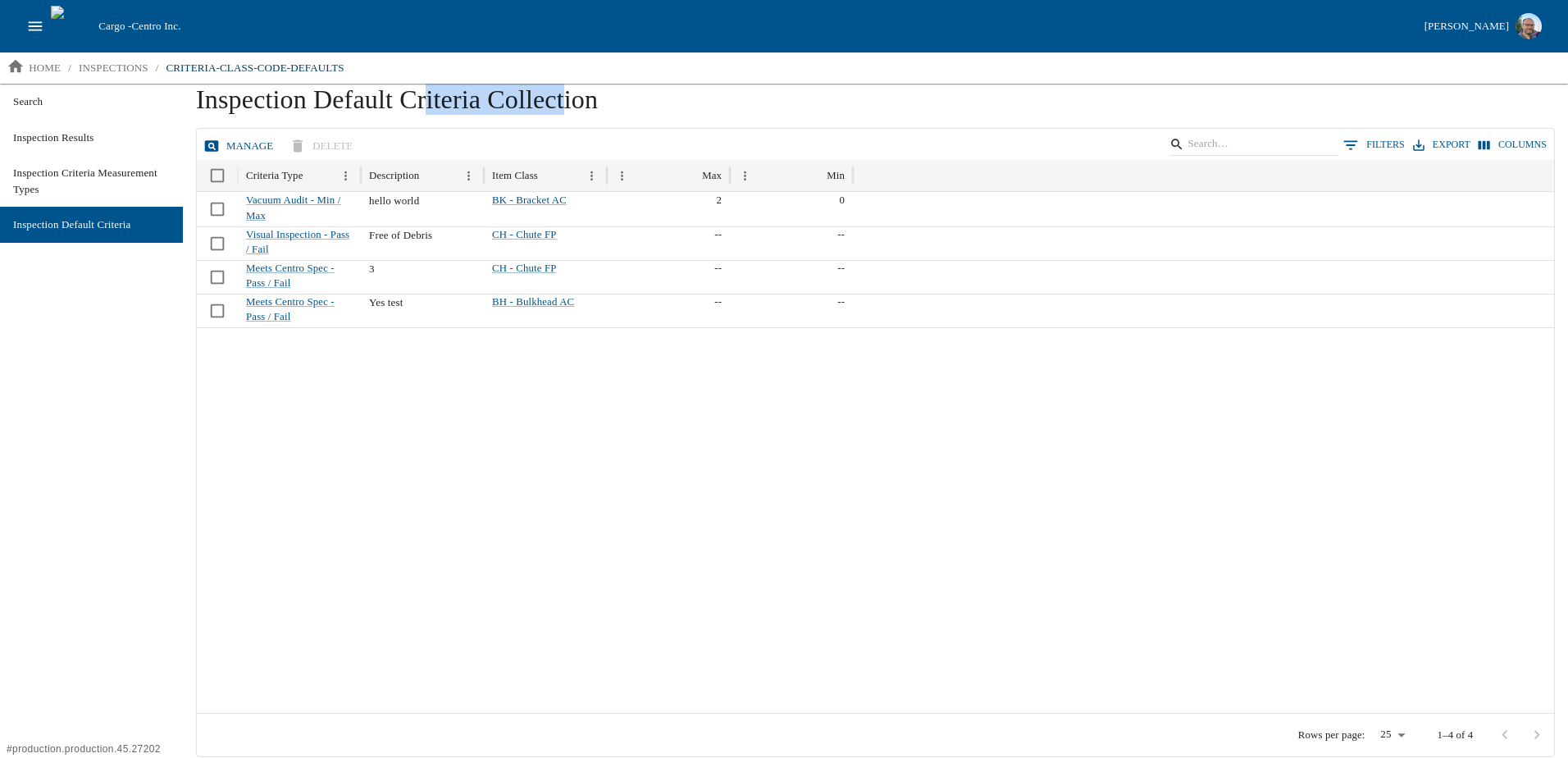
drag, startPoint x: 427, startPoint y: 100, endPoint x: 566, endPoint y: 102, distance: 139.0
click at [566, 102] on h1 "Inspection Default Criteria Collection" at bounding box center [876, 105] width 1359 height 44
copy h1 "iteria Collect"
click at [494, 421] on div at bounding box center [876, 520] width 1357 height 386
drag, startPoint x: 434, startPoint y: 237, endPoint x: 371, endPoint y: 242, distance: 63.2
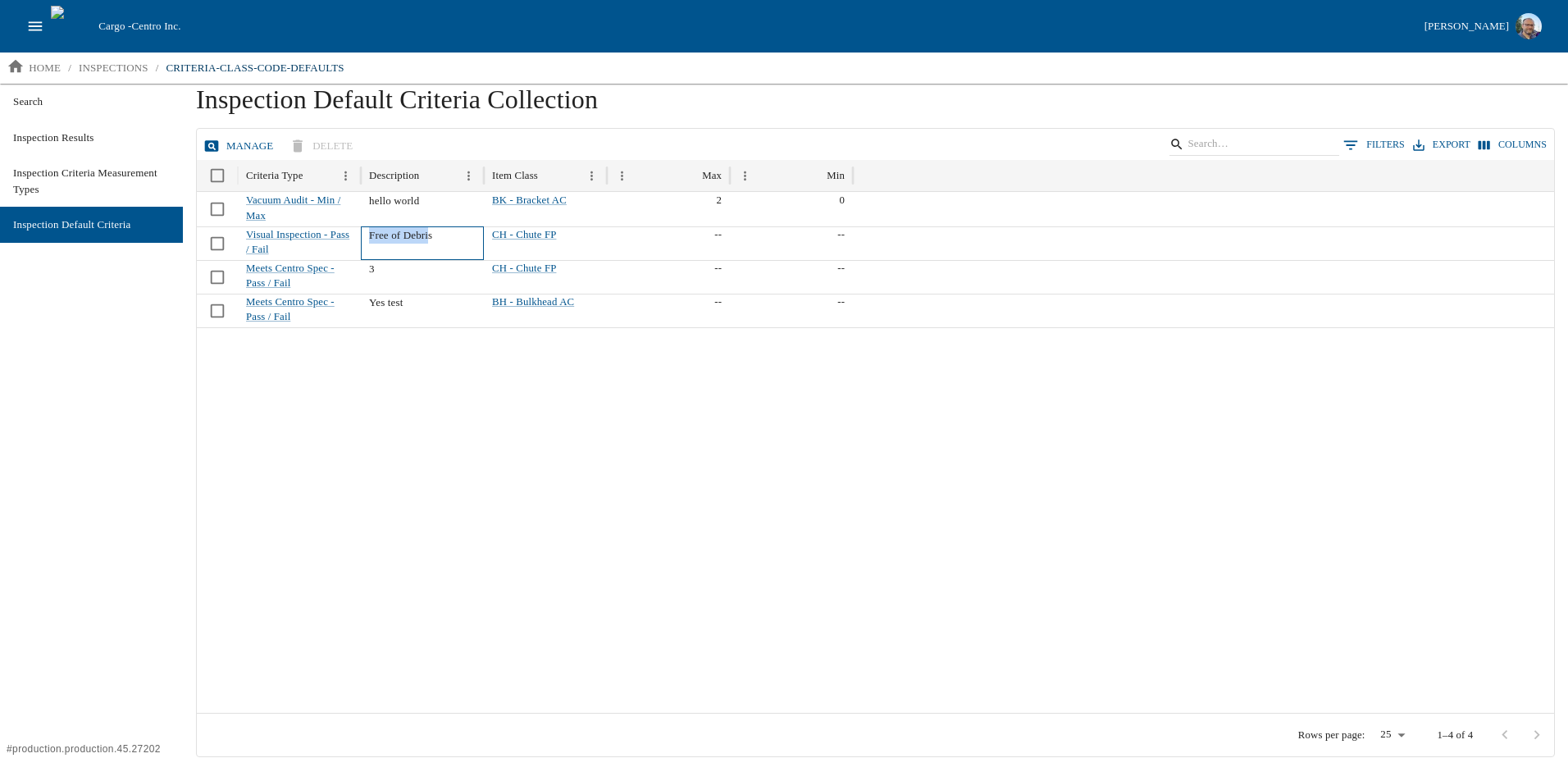
click at [371, 242] on p "Free of Debris" at bounding box center [421, 235] width 106 height 16
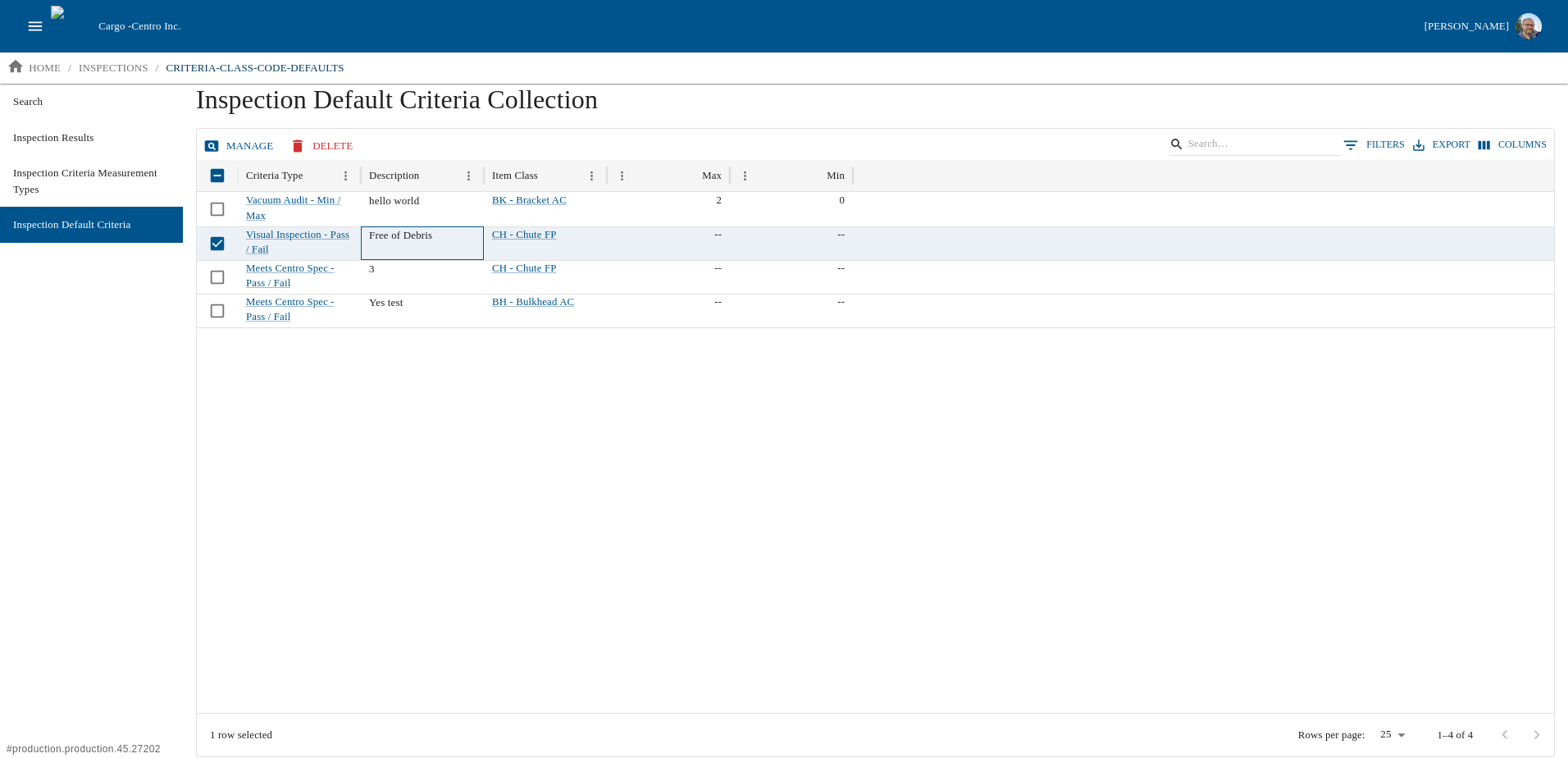
drag, startPoint x: 371, startPoint y: 242, endPoint x: 439, endPoint y: 235, distance: 68.4
click at [439, 235] on p "Free of Debris" at bounding box center [421, 235] width 106 height 16
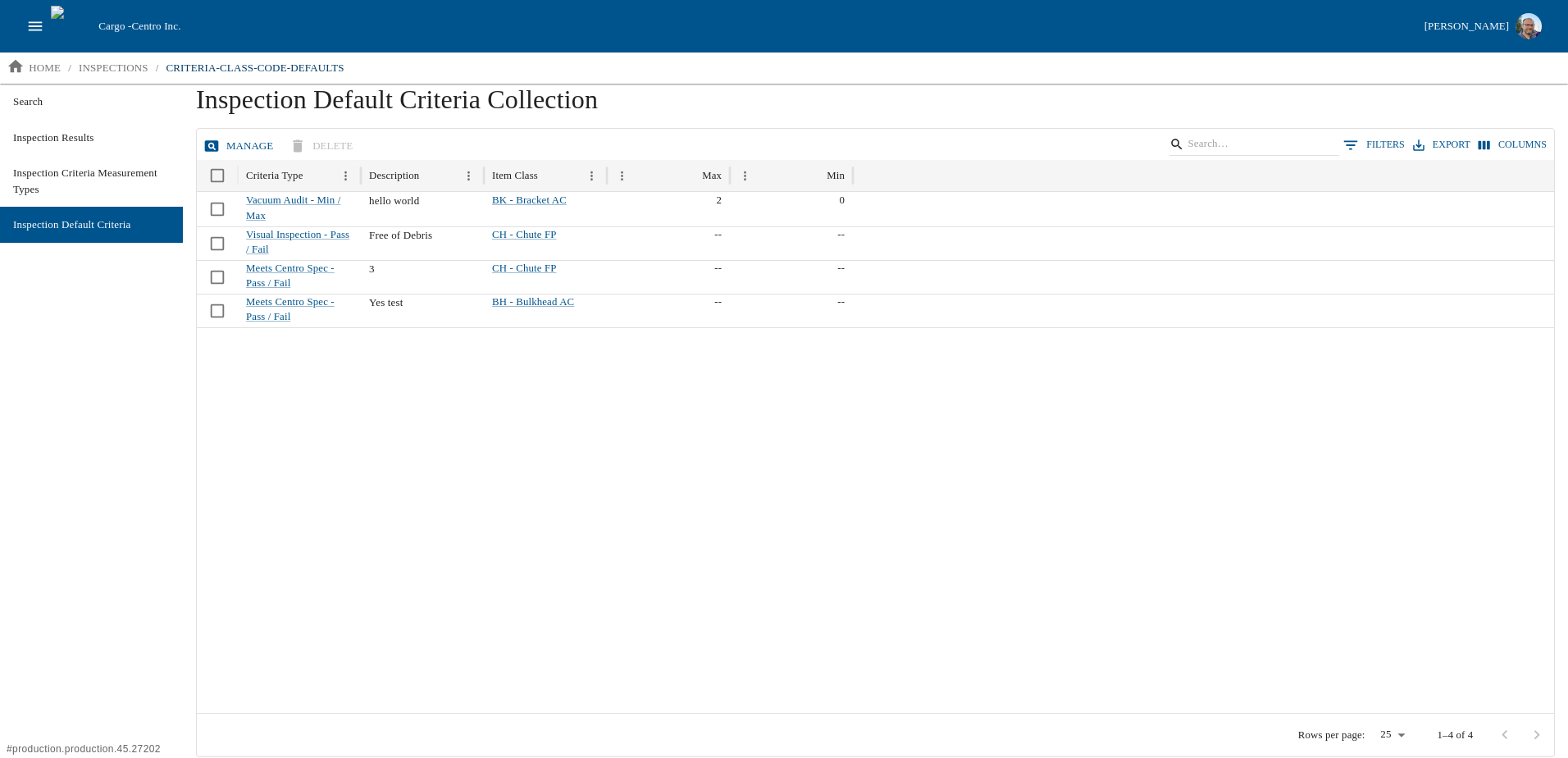
click at [426, 363] on div at bounding box center [876, 520] width 1357 height 386
click at [291, 422] on div at bounding box center [876, 520] width 1357 height 386
click at [20, 8] on div "Cargo - Centro Inc. [PERSON_NAME]" at bounding box center [784, 26] width 1568 height 53
click at [22, 21] on button "open drawer" at bounding box center [35, 26] width 31 height 31
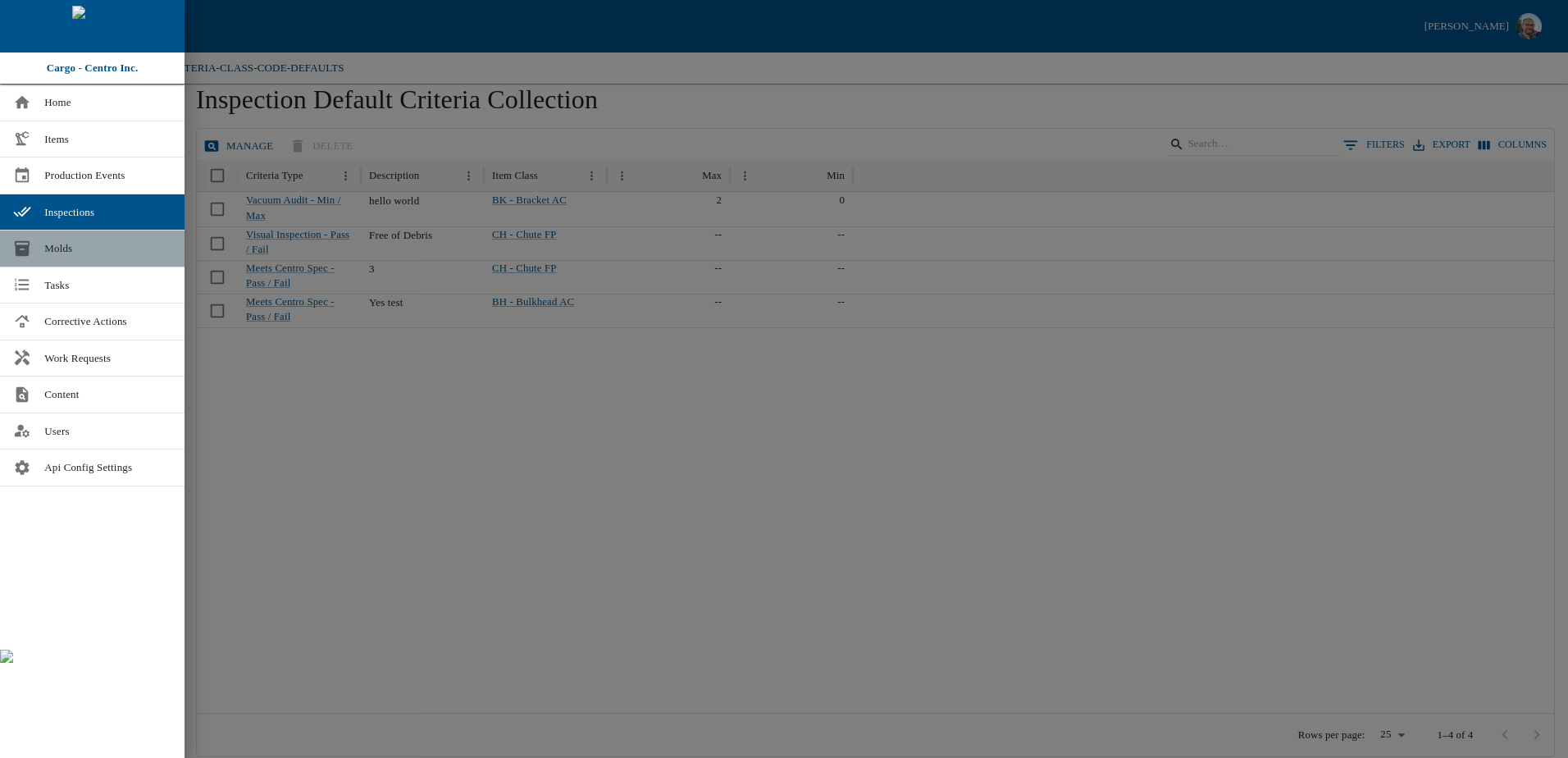
click at [69, 246] on span "Molds" at bounding box center [108, 248] width 127 height 16
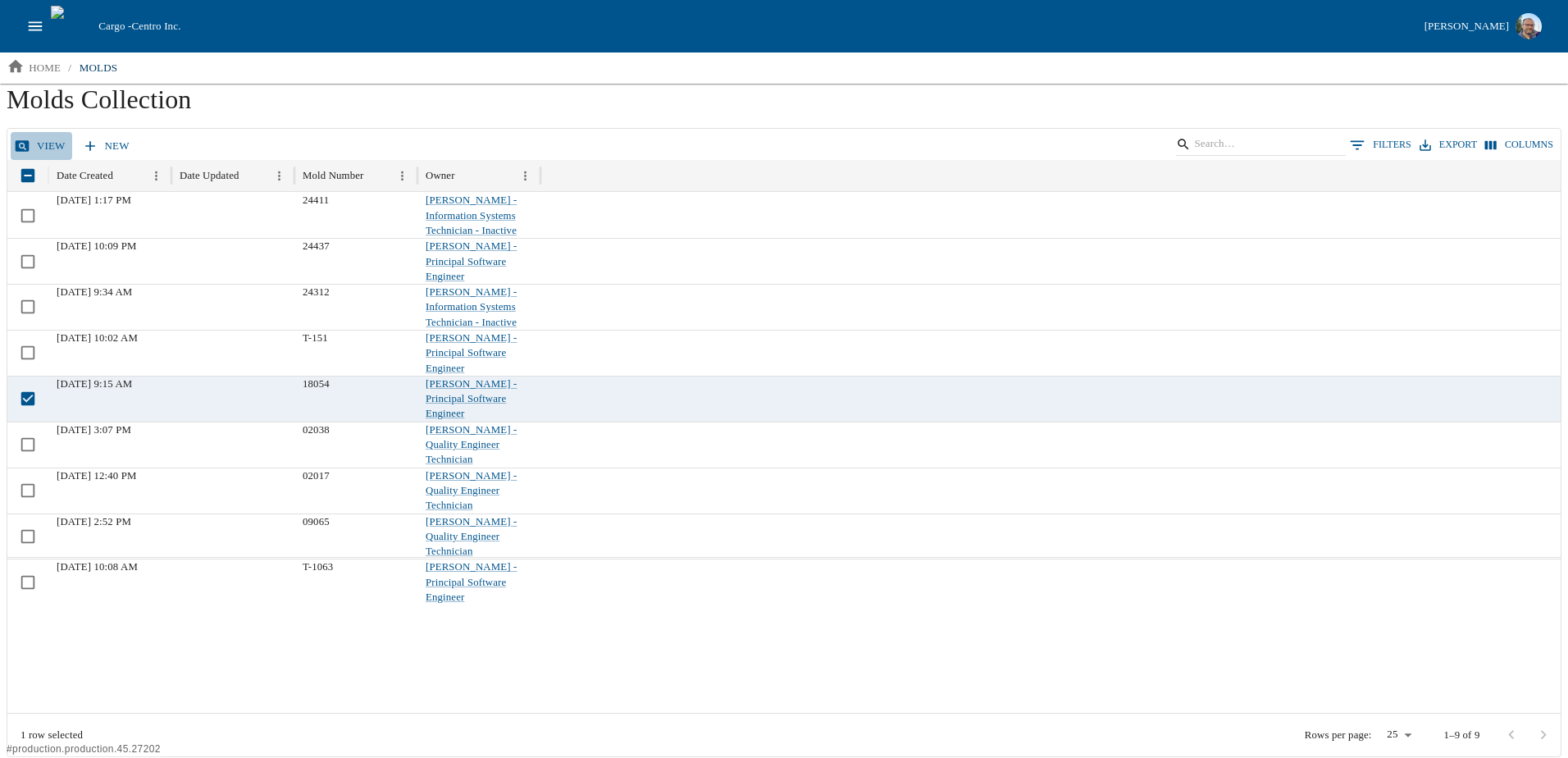
click at [50, 143] on link "view" at bounding box center [42, 146] width 61 height 29
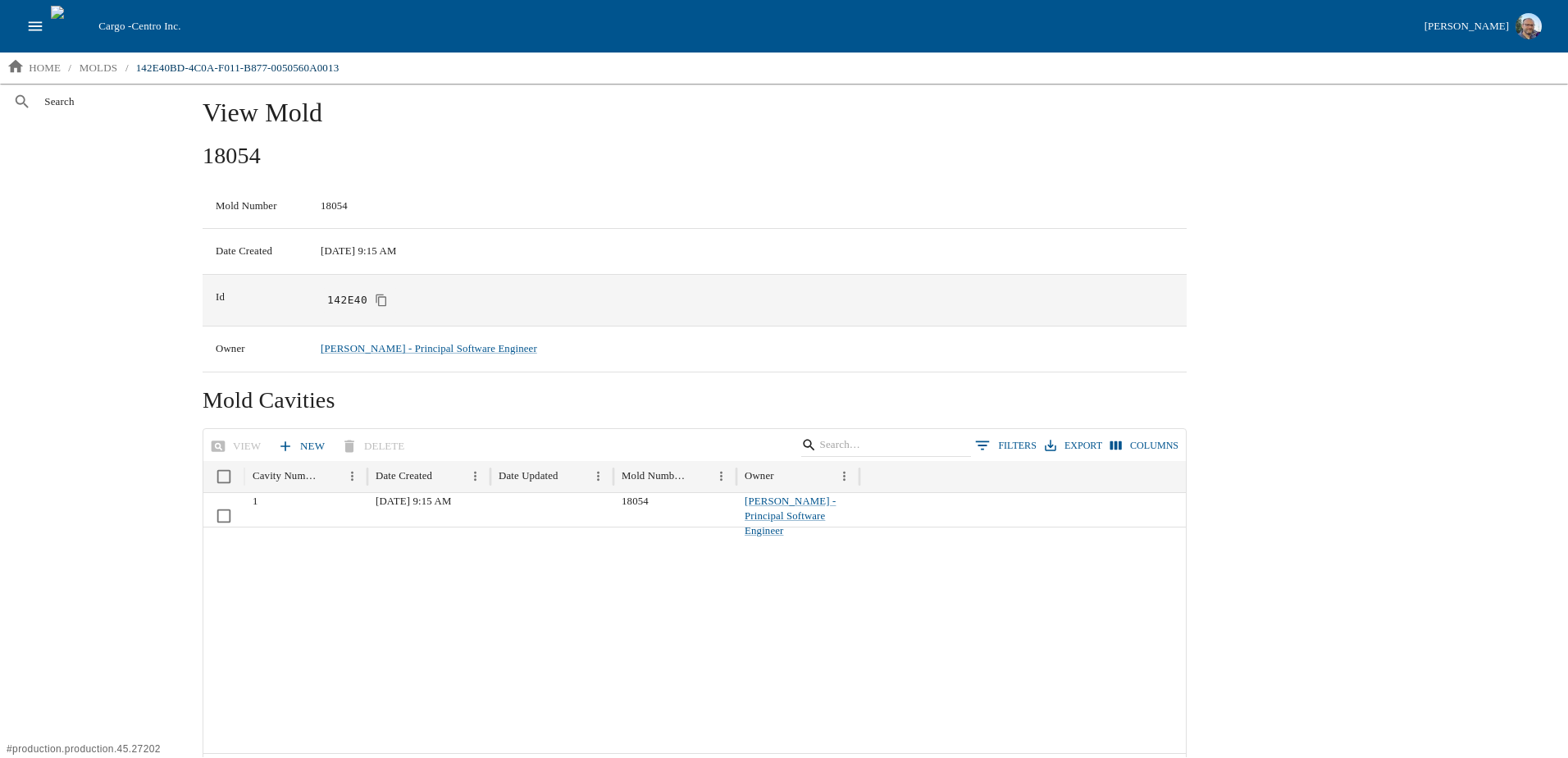
click at [367, 300] on code "142E40" at bounding box center [347, 300] width 40 height 14
drag, startPoint x: 375, startPoint y: 299, endPoint x: 342, endPoint y: 304, distance: 33.4
click at [342, 304] on code "142E40" at bounding box center [347, 300] width 40 height 14
click at [346, 303] on code "142E40" at bounding box center [347, 300] width 40 height 14
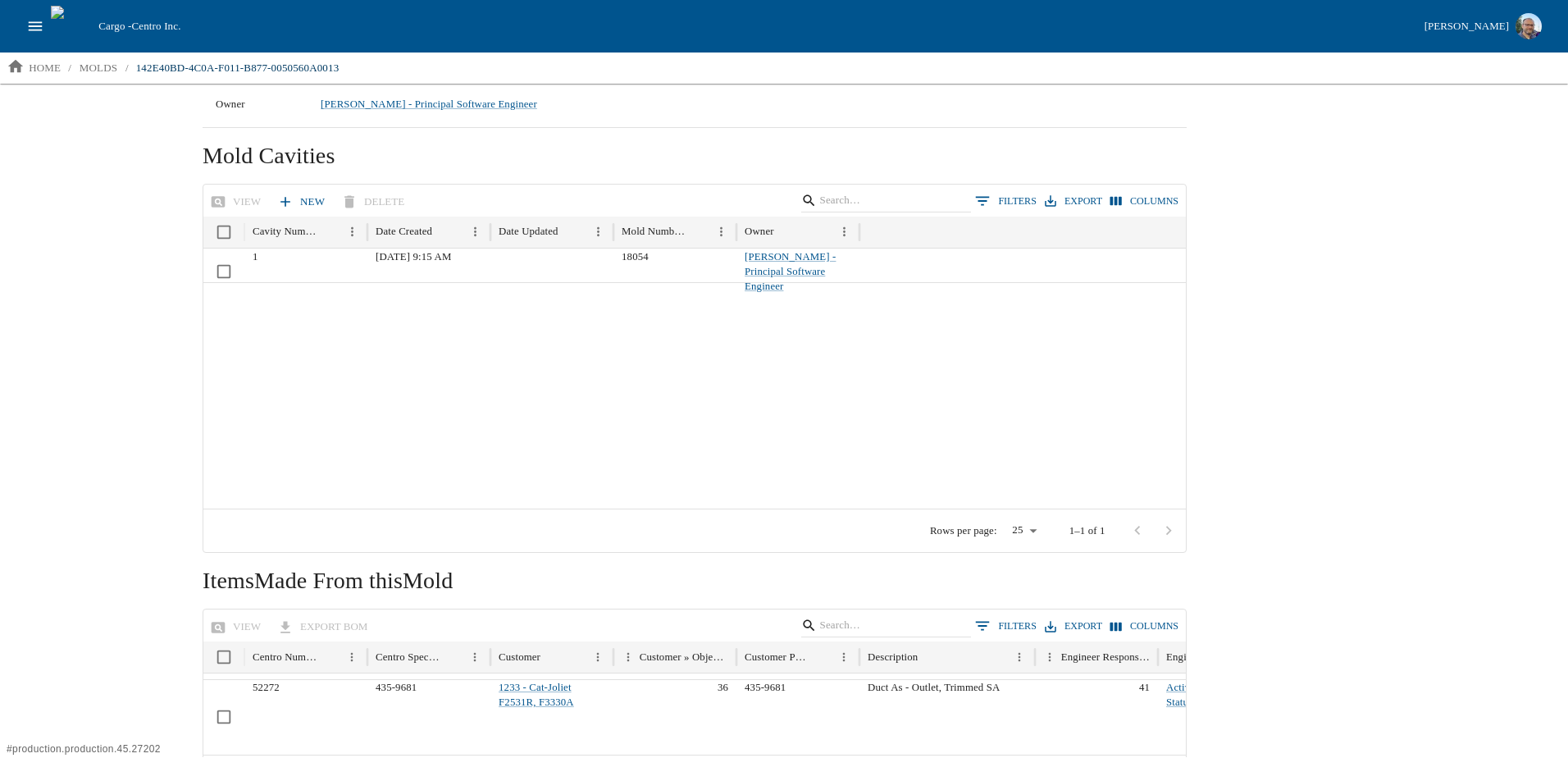
scroll to position [246, 0]
click at [1141, 201] on button "Columns" at bounding box center [1144, 201] width 76 height 24
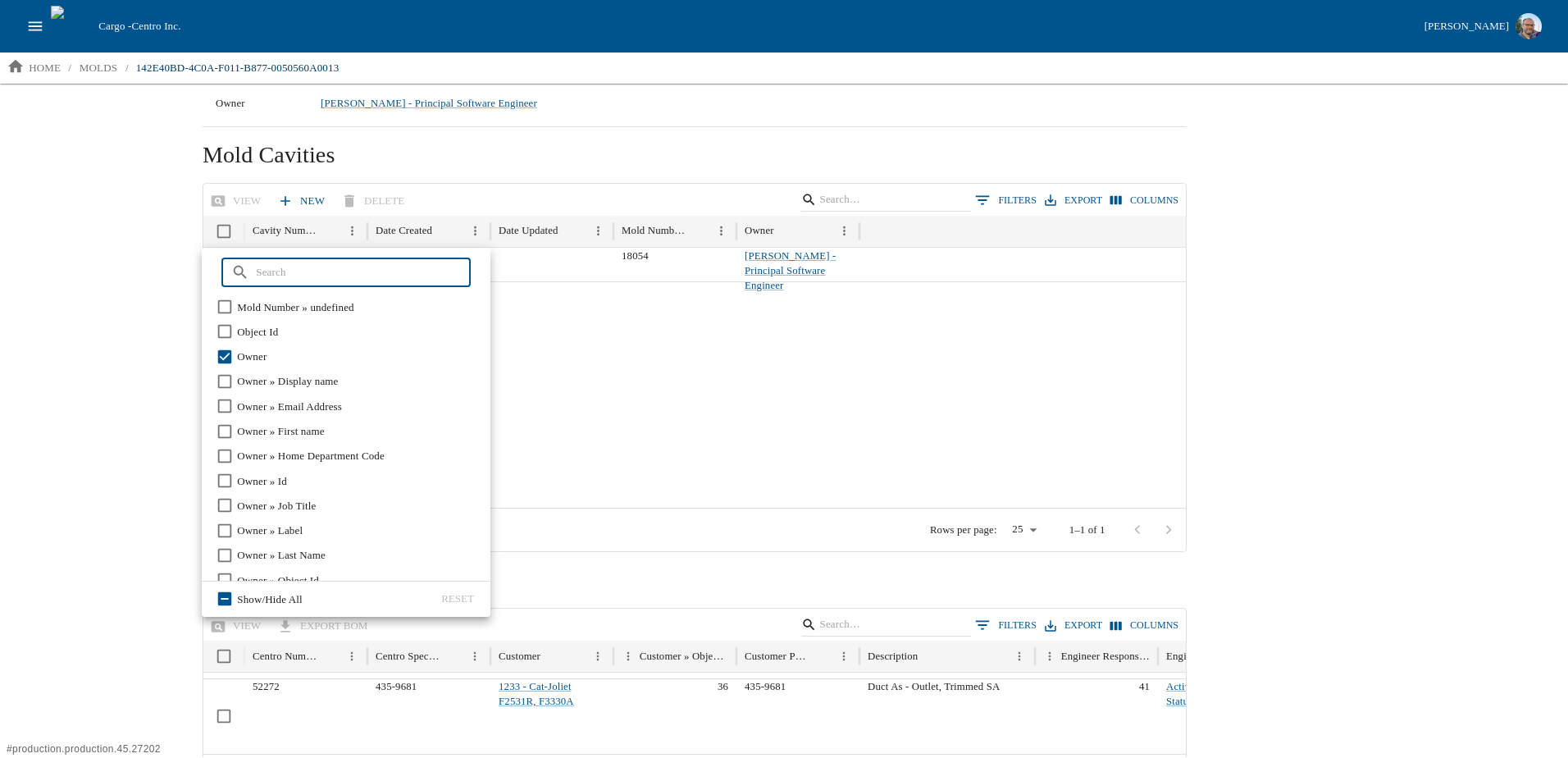
scroll to position [574, 0]
click at [311, 273] on input "text" at bounding box center [363, 272] width 215 height 30
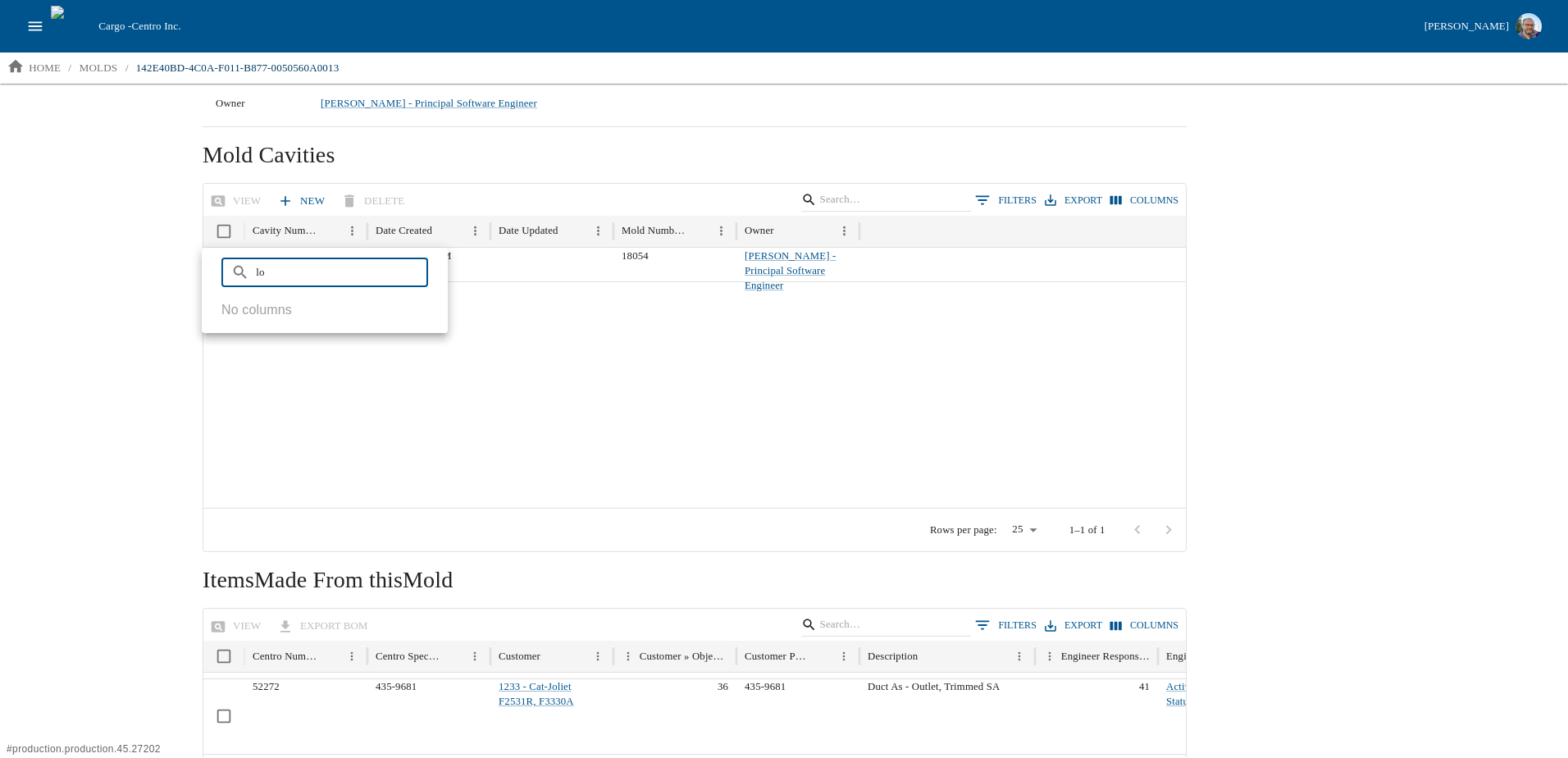
scroll to position [0, 0]
type input "location"
drag, startPoint x: 305, startPoint y: 269, endPoint x: 185, endPoint y: 259, distance: 120.4
click at [185, 259] on body "Cargo - Centro Inc. [PERSON_NAME] home / molds / 142E40BD-4C0A-F011-B877-005056…" at bounding box center [784, 378] width 1568 height 757
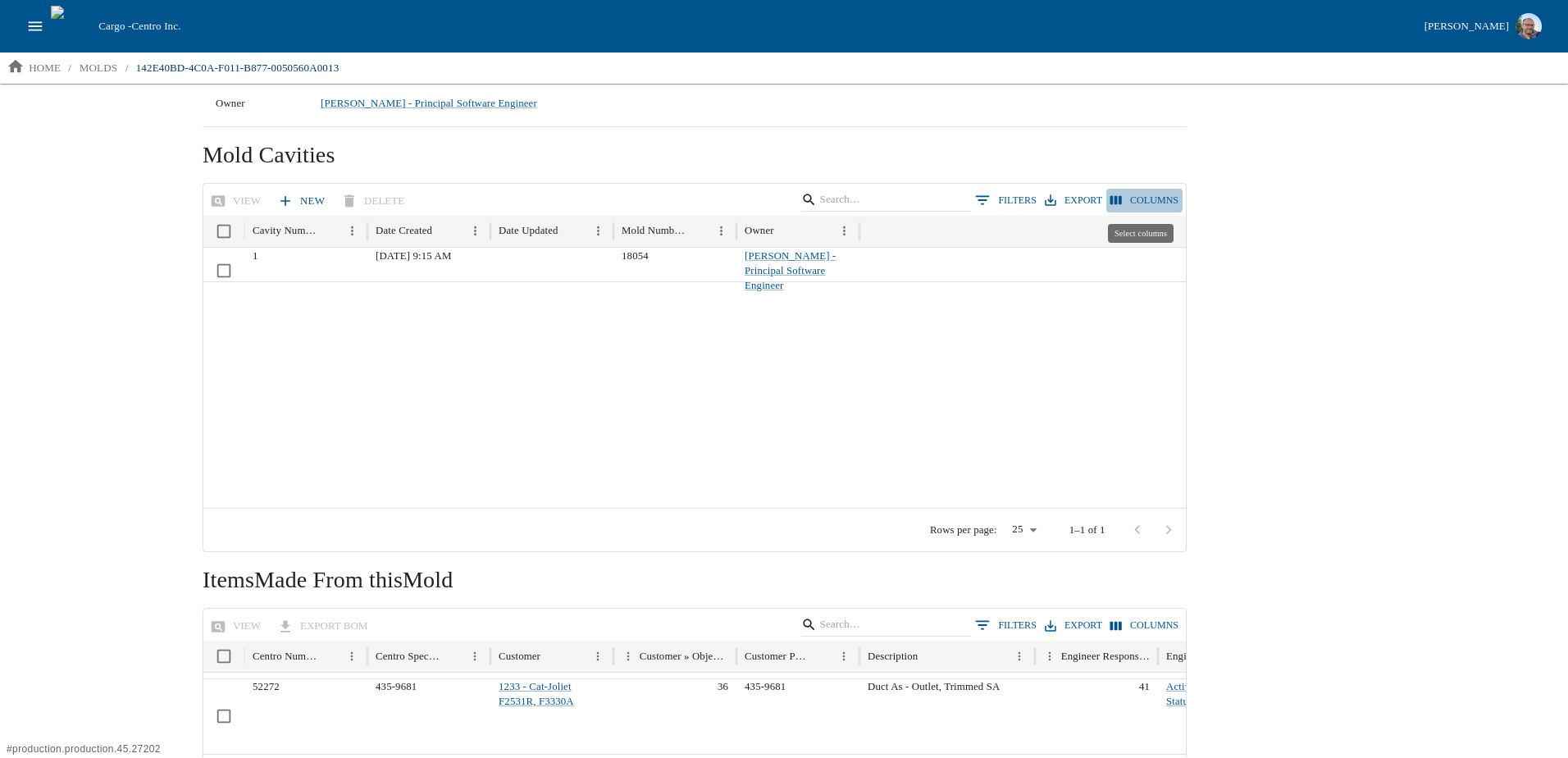
click at [1116, 195] on icon "Select columns" at bounding box center [1115, 200] width 14 height 14
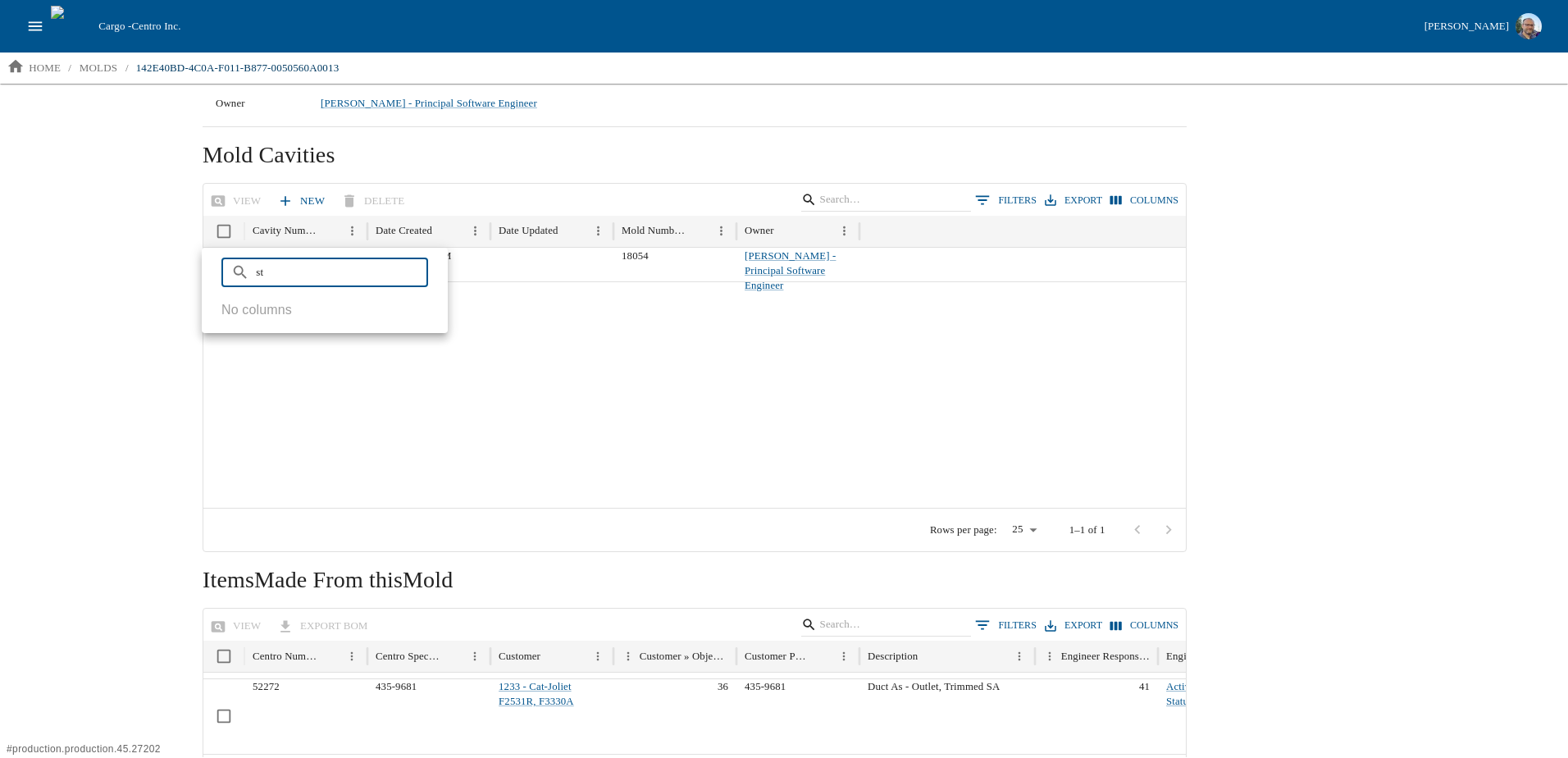
type input "s"
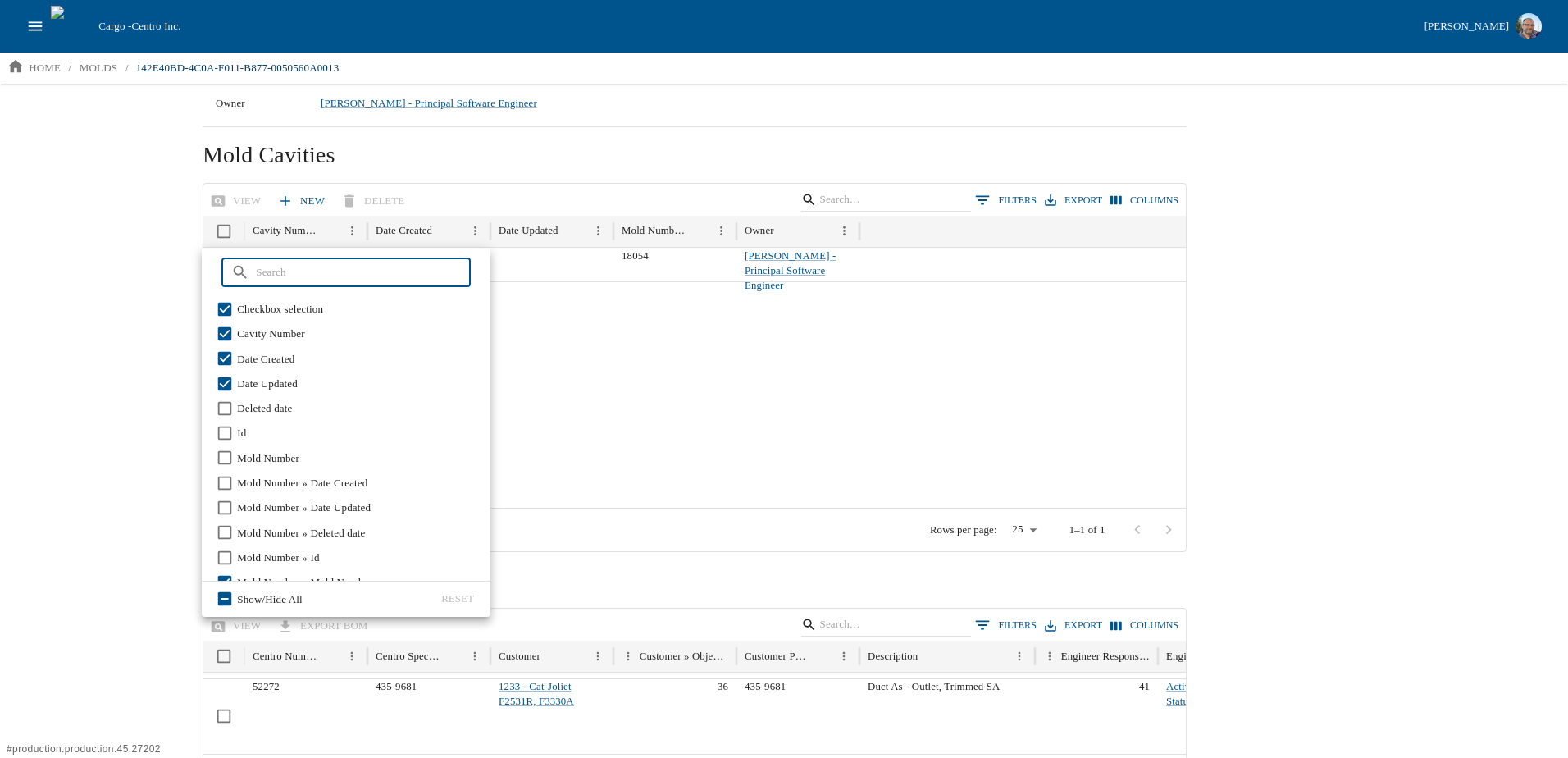
click at [81, 370] on div "Search" at bounding box center [91, 175] width 183 height 674
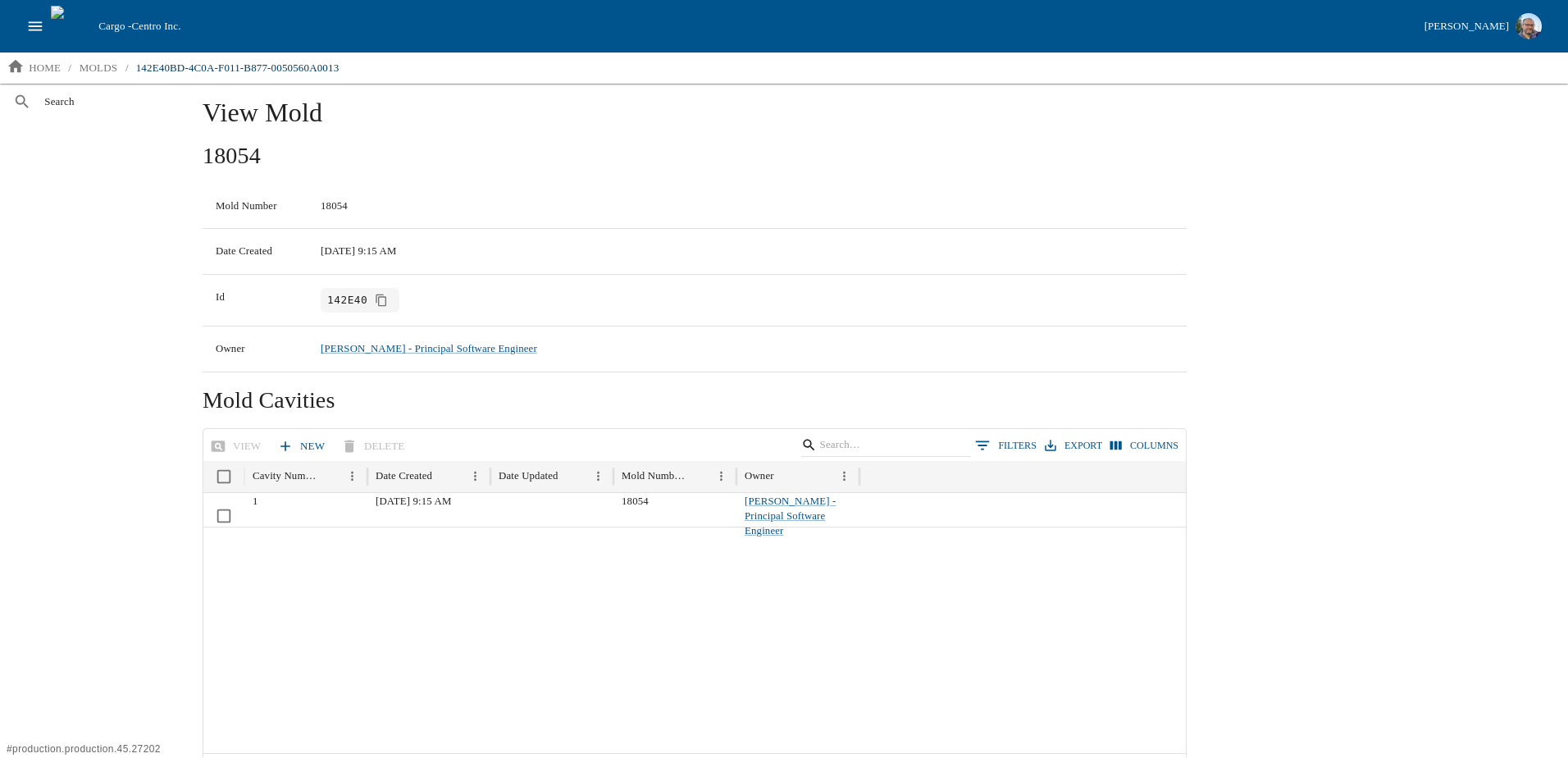
click at [35, 21] on icon "open drawer" at bounding box center [35, 25] width 18 height 18
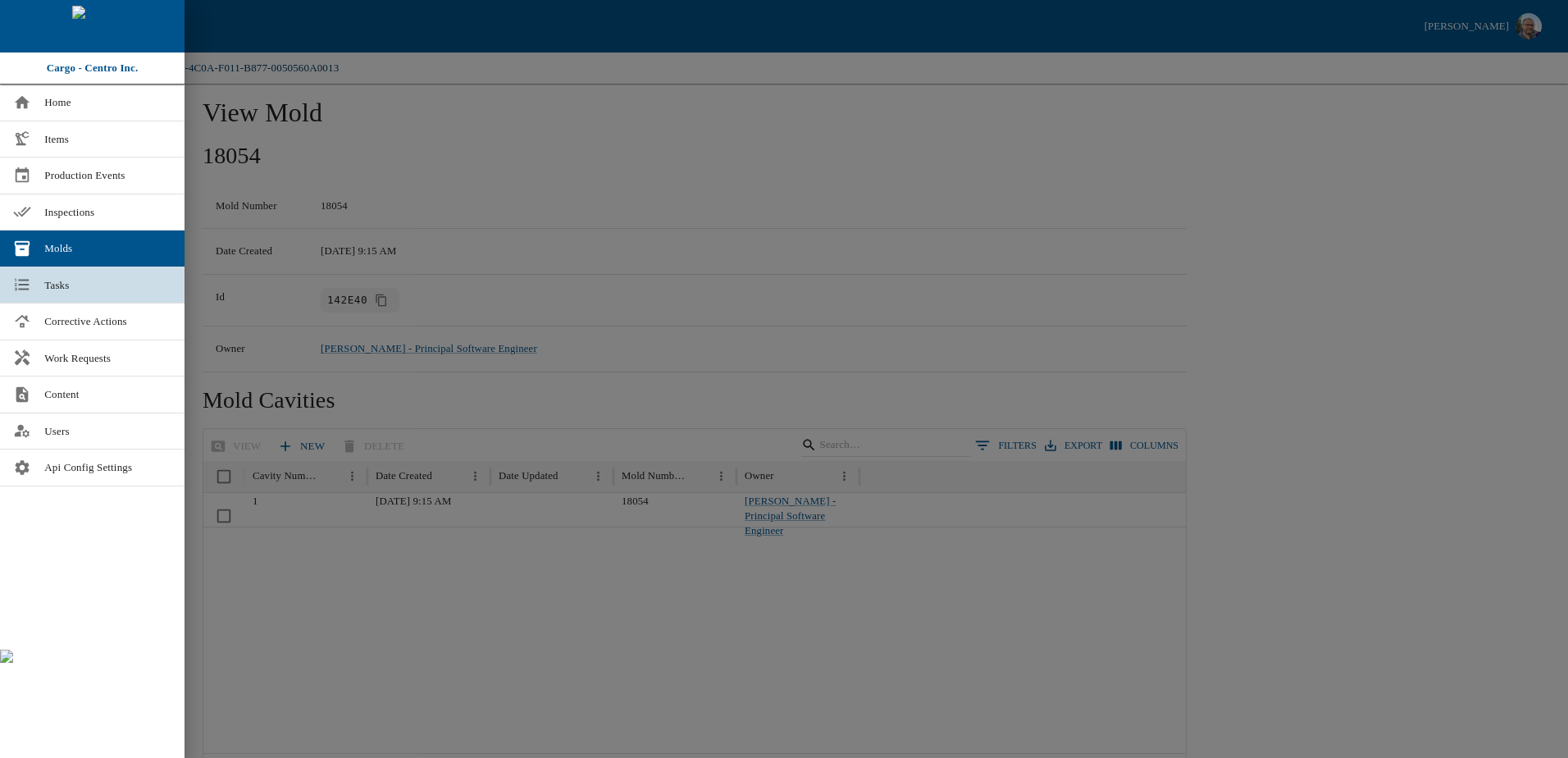
click at [47, 280] on span "Tasks" at bounding box center [108, 285] width 127 height 16
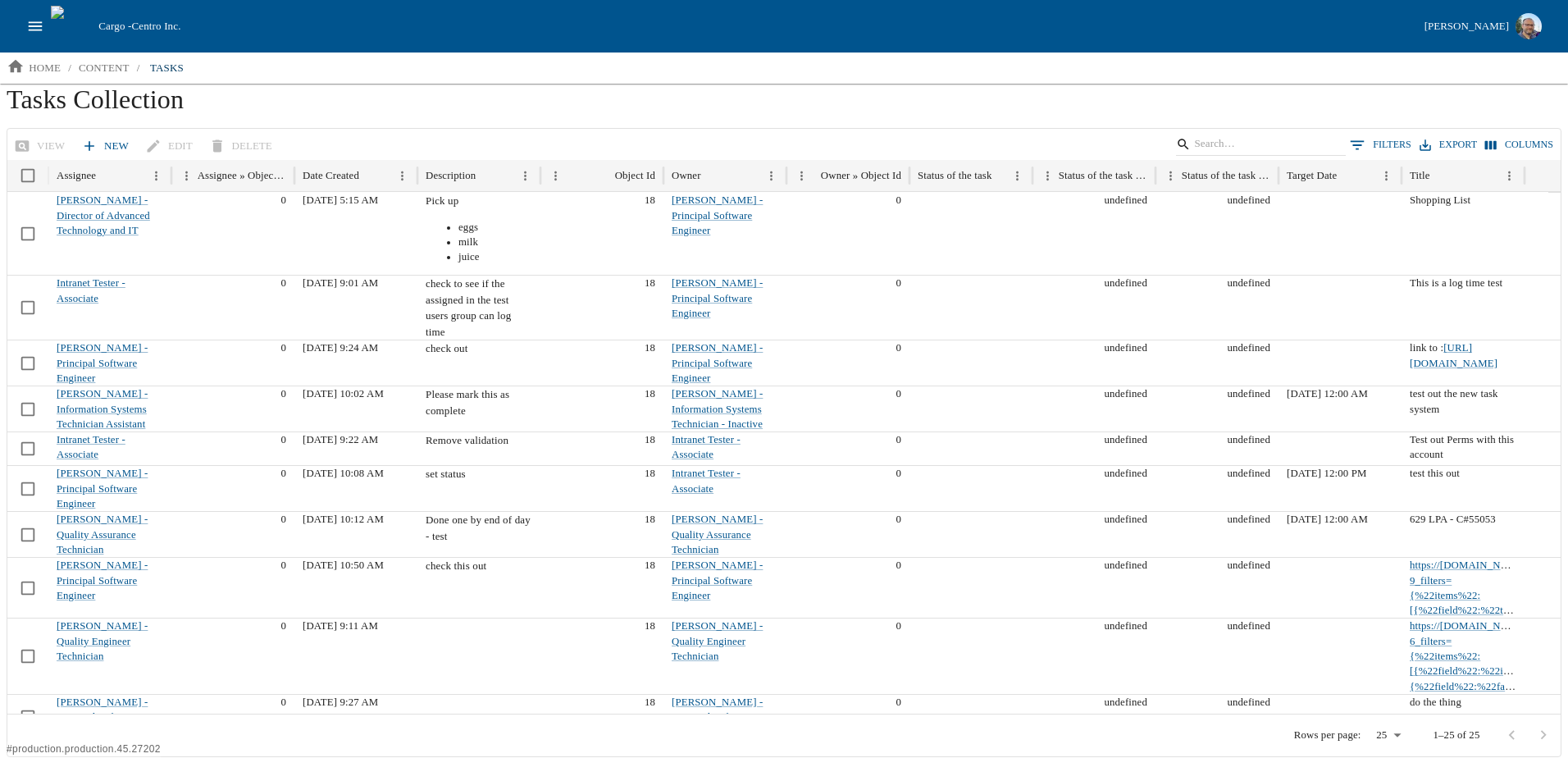
click at [1507, 146] on button "Columns" at bounding box center [1519, 144] width 76 height 24
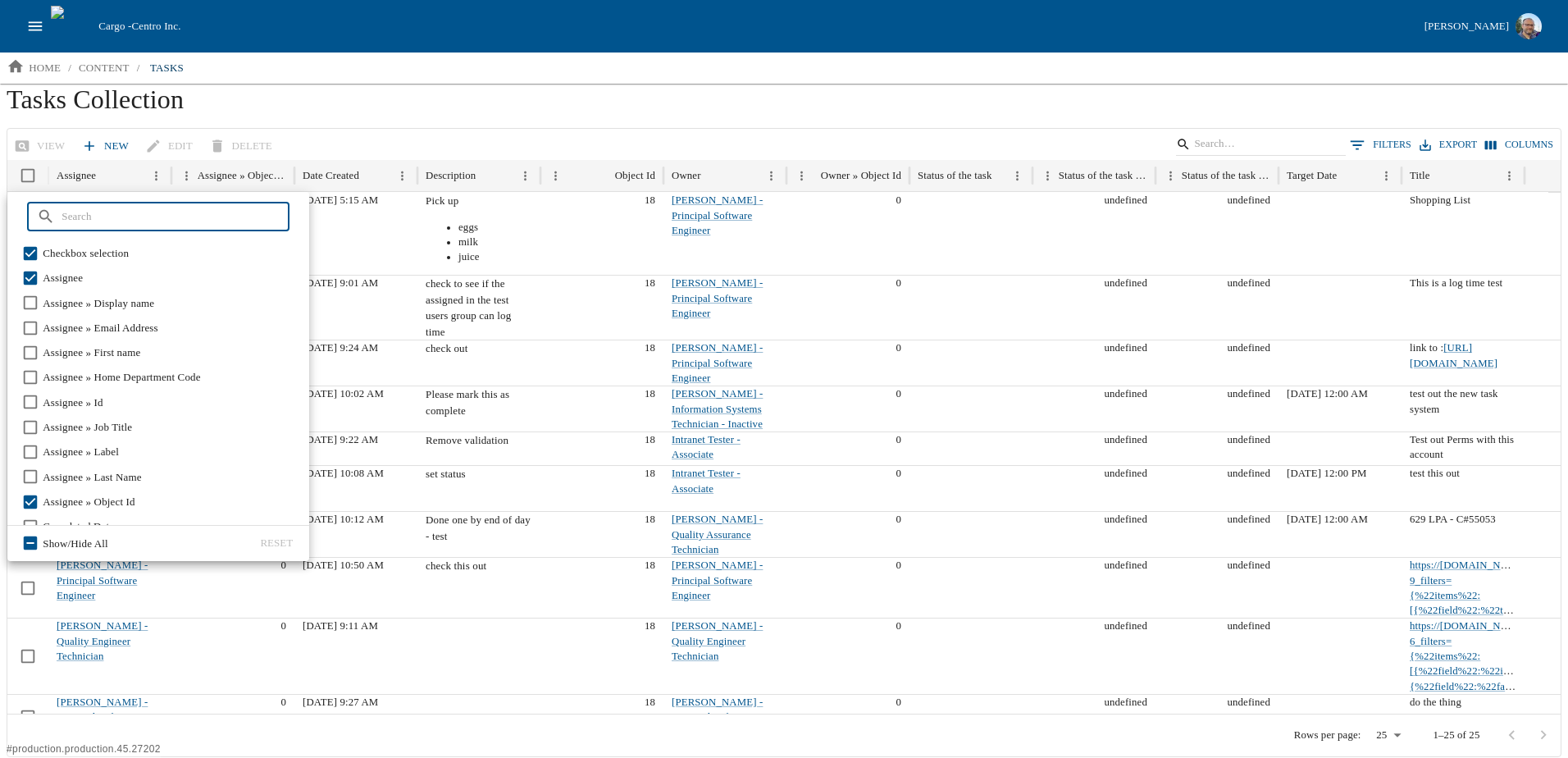
click at [523, 127] on h1 "Tasks Collection" at bounding box center [784, 105] width 1554 height 44
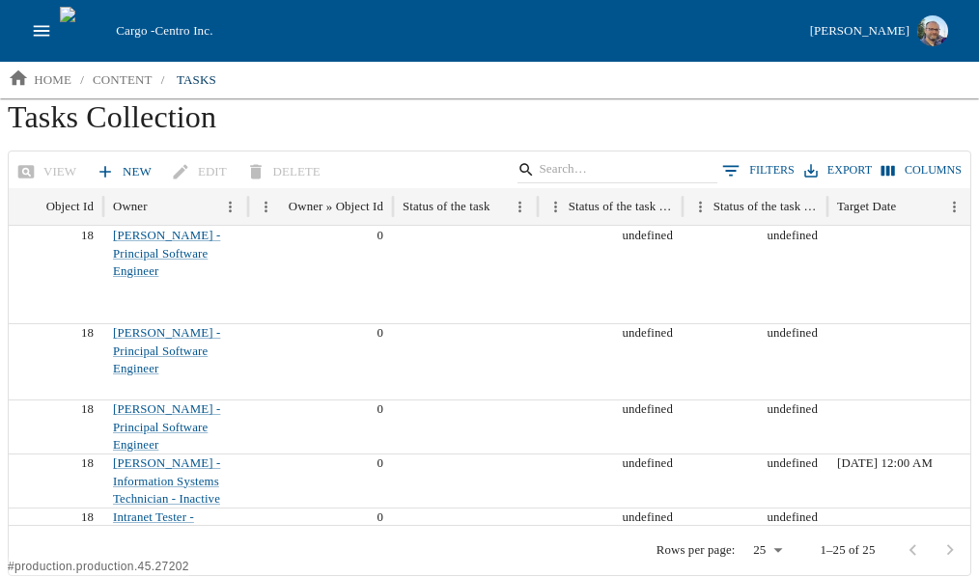
scroll to position [0, 839]
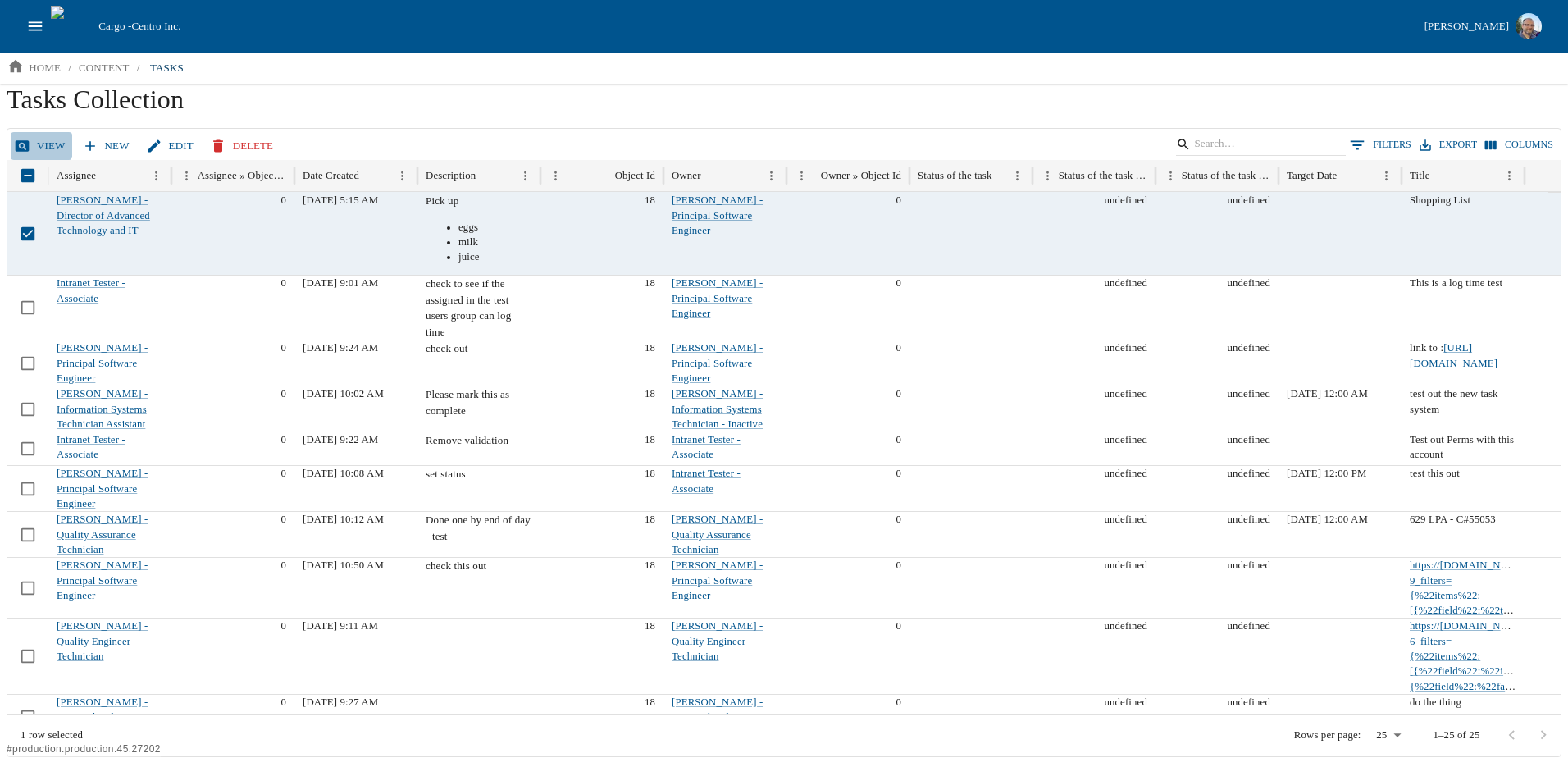
click at [37, 144] on link "View" at bounding box center [42, 146] width 61 height 29
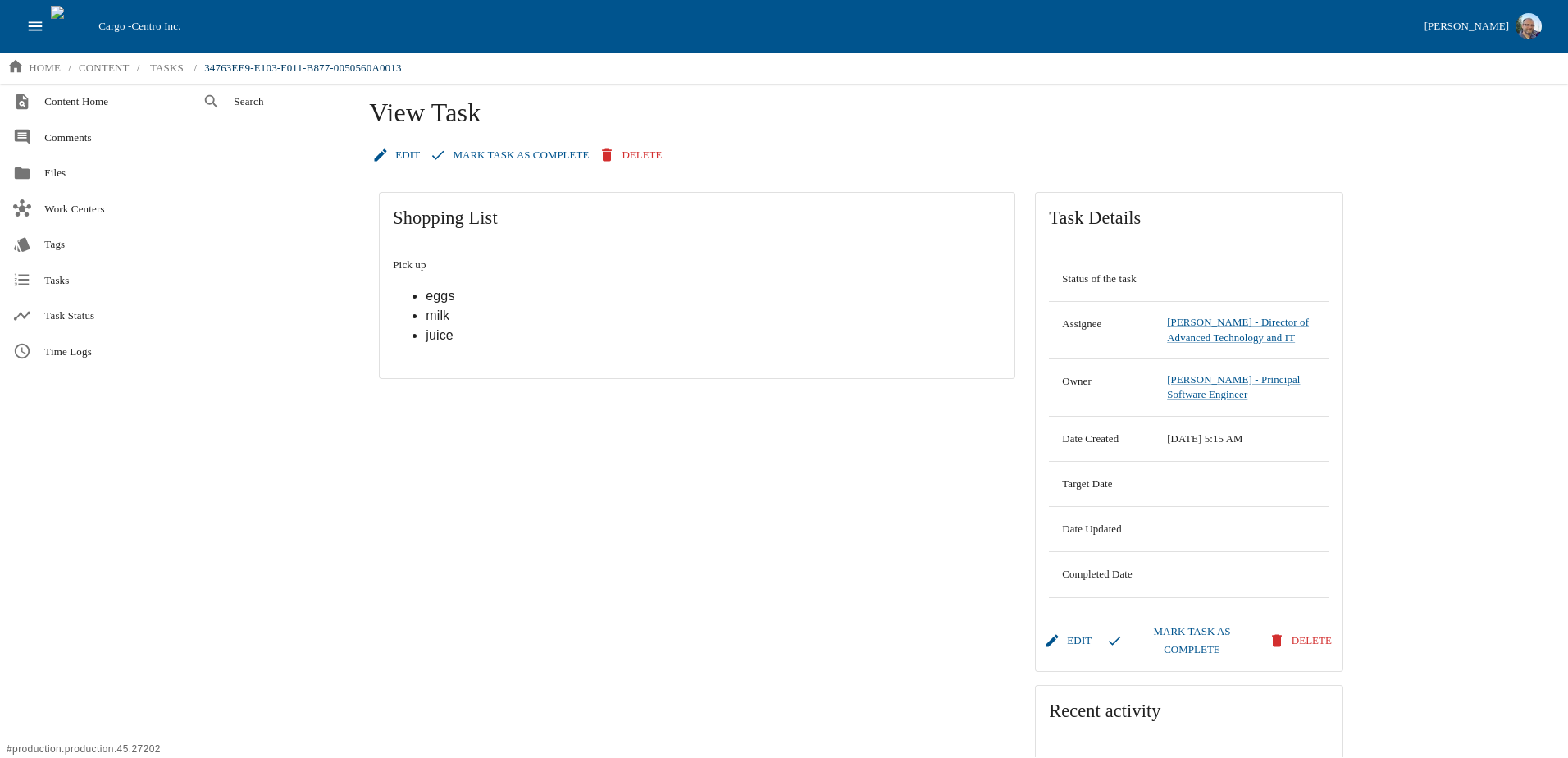
click at [1182, 653] on button "Mark Task as Complete" at bounding box center [1181, 642] width 157 height 48
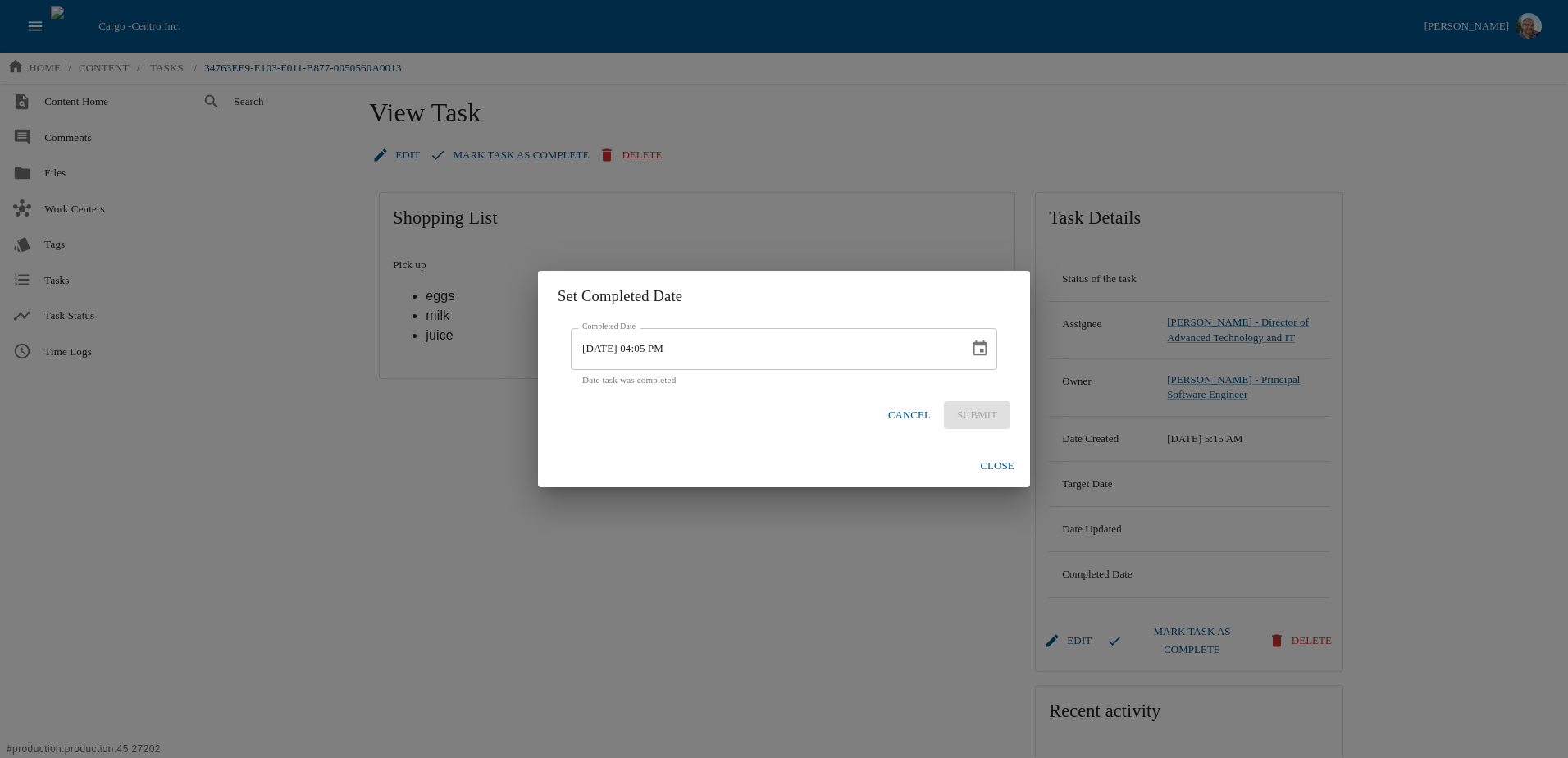
click at [904, 360] on input "[DATE] 04:05 PM" at bounding box center [764, 349] width 387 height 42
click at [816, 346] on input "[DATE] 04:05 PM" at bounding box center [764, 349] width 387 height 42
click at [982, 348] on icon "Choose date, selected date is Sep 26, 2025" at bounding box center [979, 348] width 18 height 18
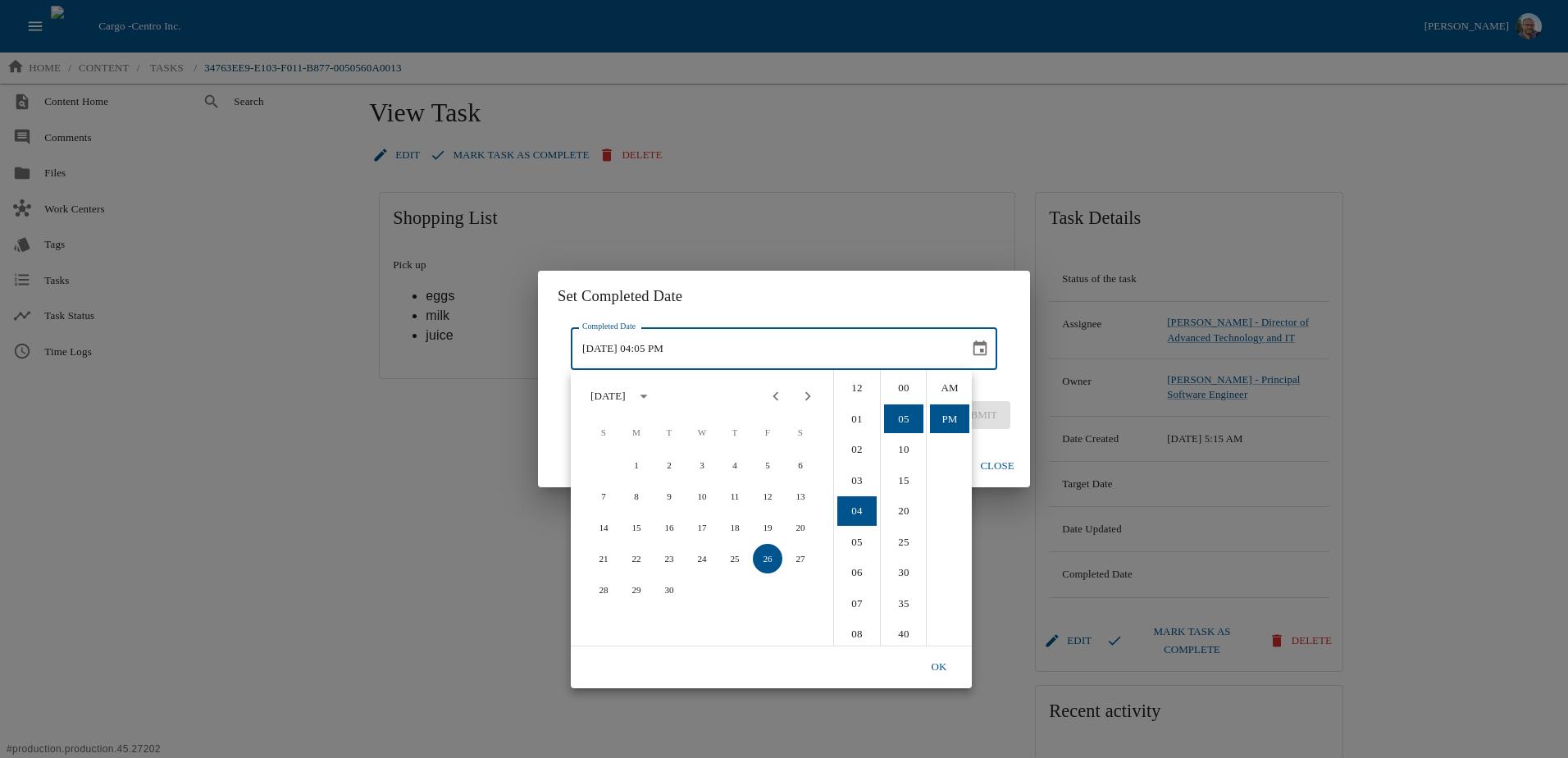
scroll to position [27, 0]
click at [773, 555] on button "26" at bounding box center [767, 558] width 30 height 30
click at [905, 378] on li "05" at bounding box center [904, 387] width 39 height 30
click at [856, 388] on li "04" at bounding box center [857, 387] width 39 height 30
drag, startPoint x: 907, startPoint y: 385, endPoint x: 907, endPoint y: 422, distance: 37.0
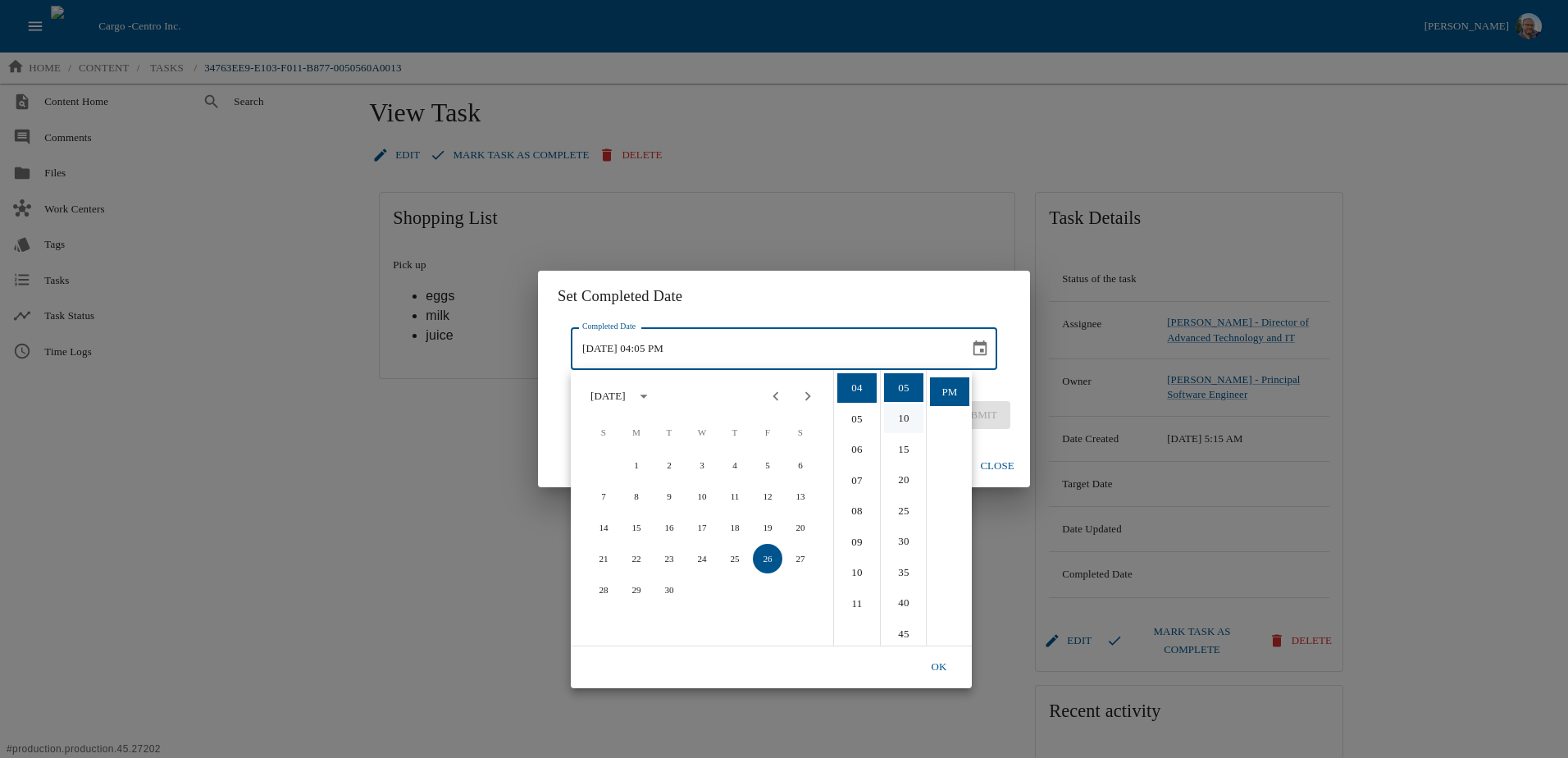
click at [907, 396] on li "05" at bounding box center [904, 387] width 39 height 30
click at [929, 674] on button "OK" at bounding box center [939, 667] width 53 height 29
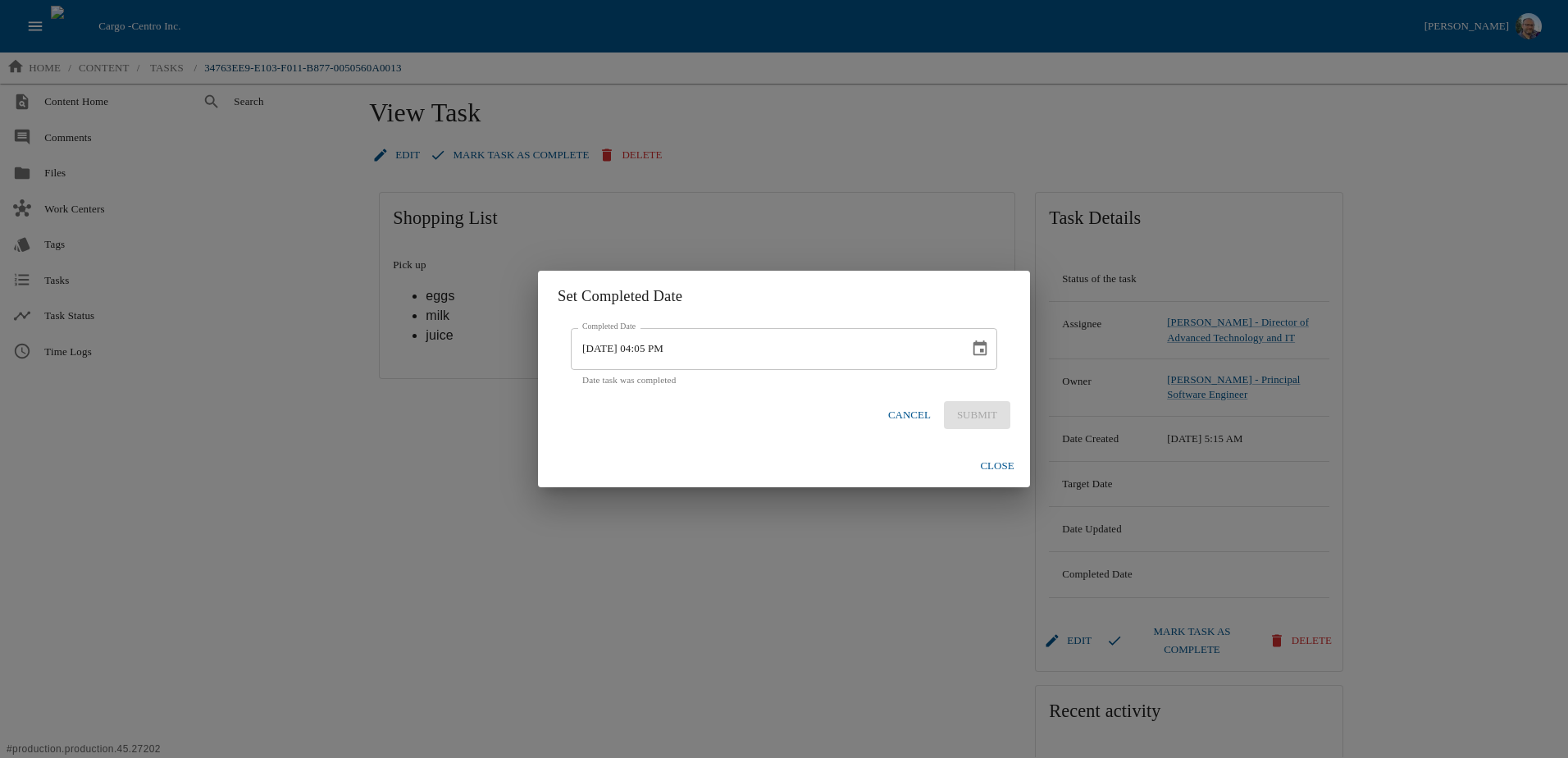
click at [974, 417] on div "Cancel Submit" at bounding box center [946, 416] width 129 height 29
click at [981, 354] on icon "Choose date, selected date is Sep 26, 2025" at bounding box center [979, 348] width 18 height 18
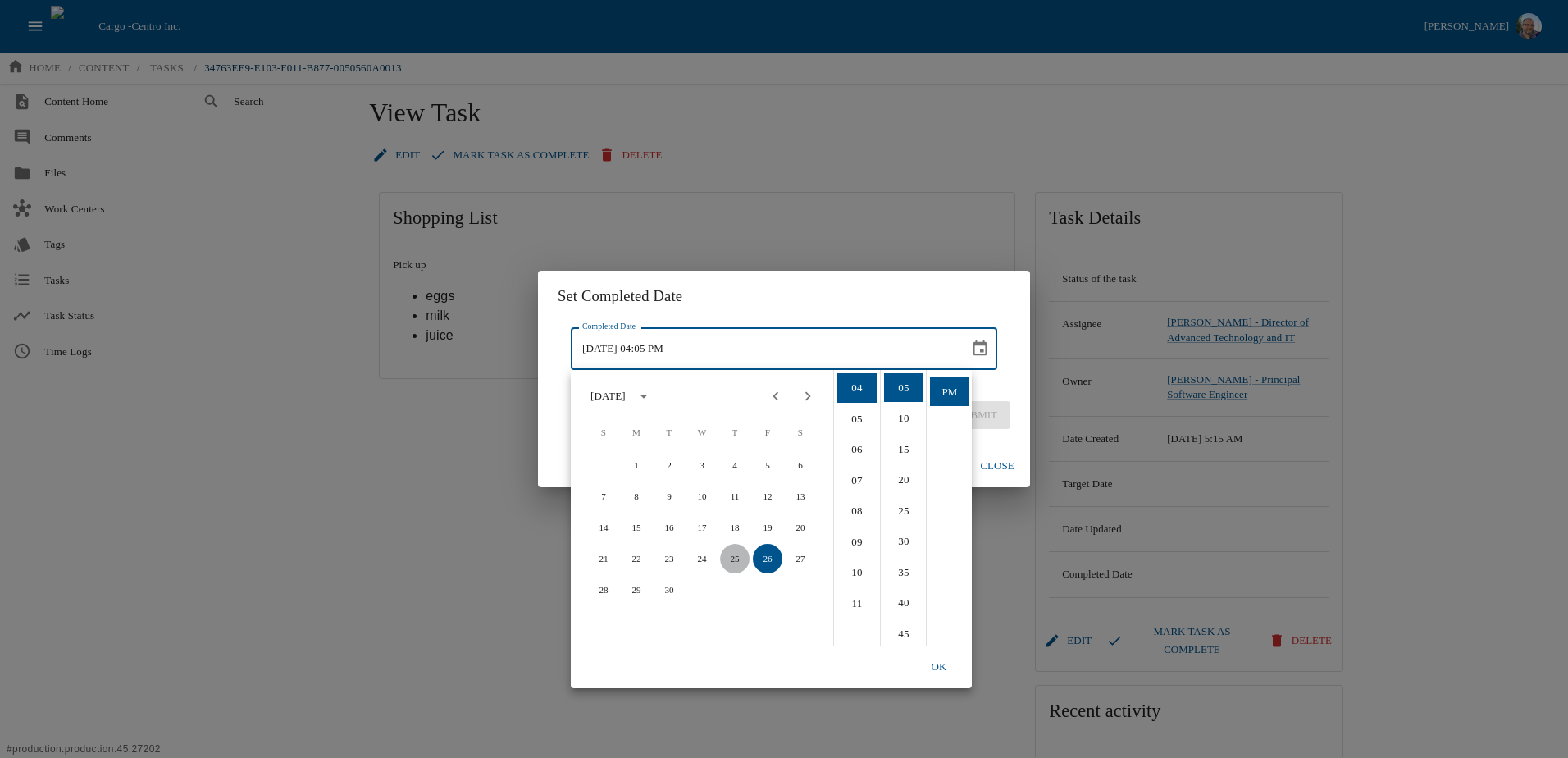
click at [738, 560] on button "25" at bounding box center [735, 558] width 30 height 30
click at [941, 663] on button "OK" at bounding box center [939, 667] width 53 height 29
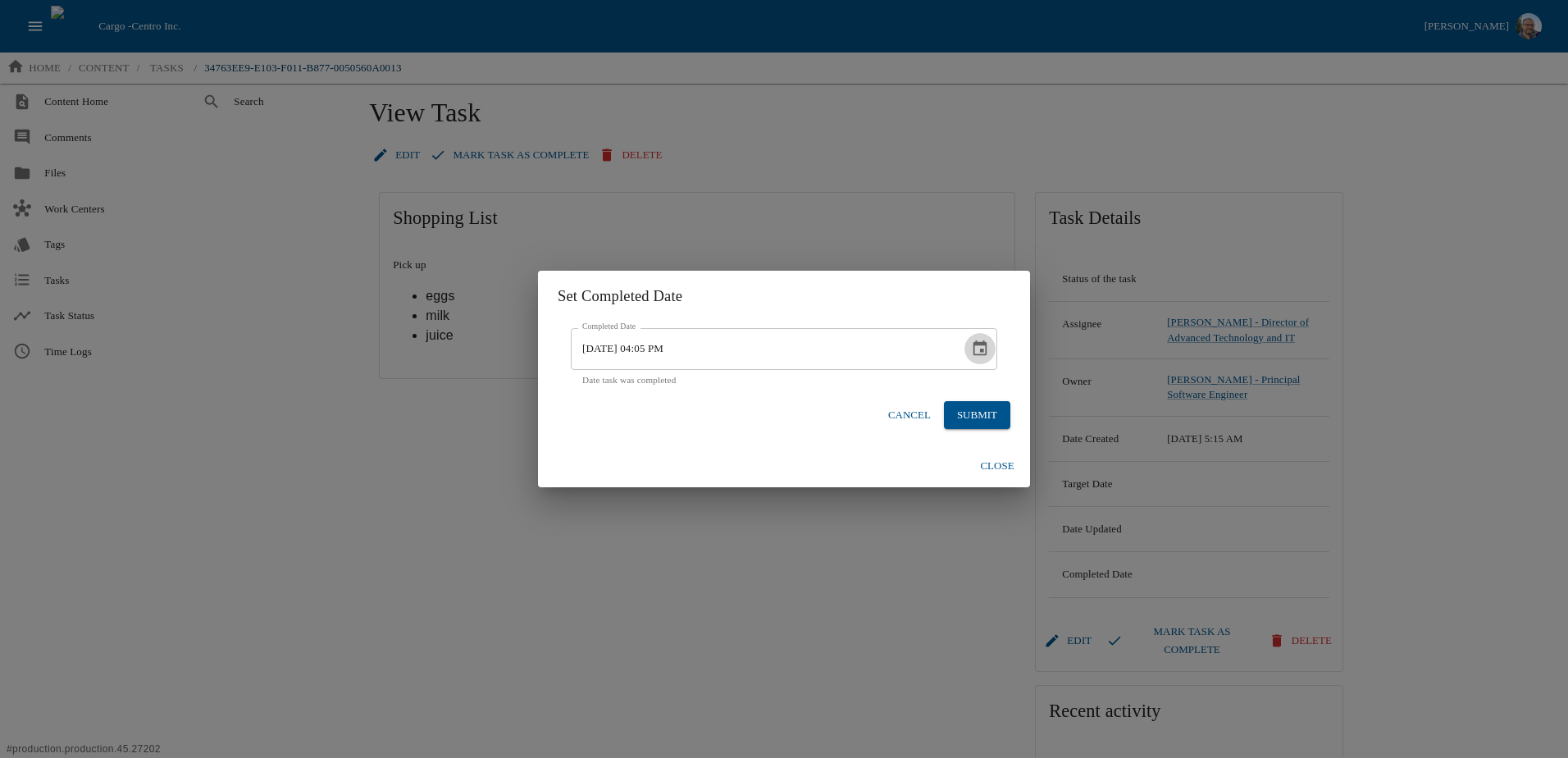
click at [982, 342] on icon "Choose date, selected date is Sep 25, 2025" at bounding box center [979, 348] width 18 height 18
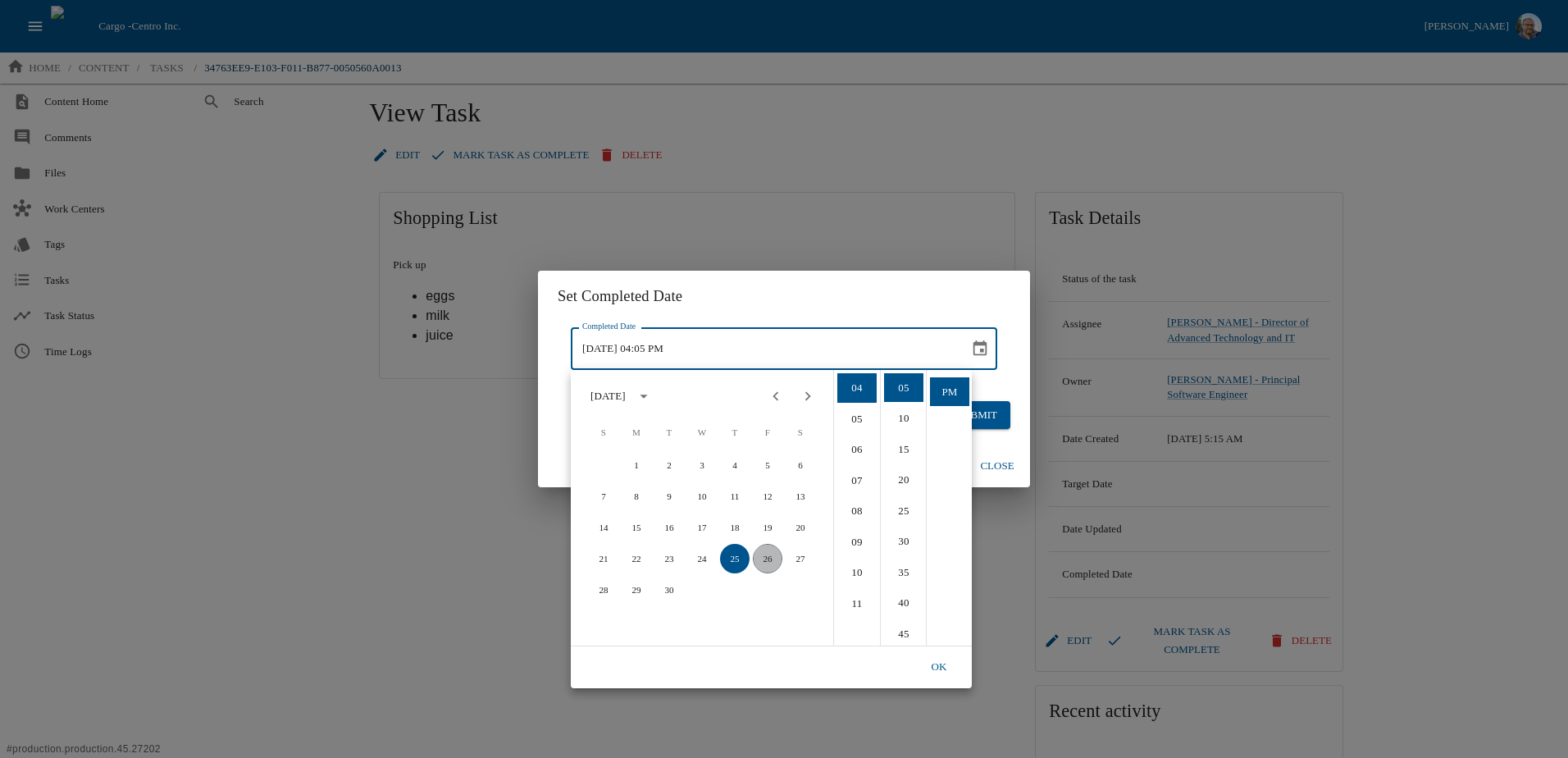
click at [769, 550] on button "26" at bounding box center [767, 558] width 30 height 30
click at [731, 561] on button "25" at bounding box center [735, 558] width 30 height 30
click at [853, 301] on h2 "Set Completed Date" at bounding box center [783, 297] width 492 height 51
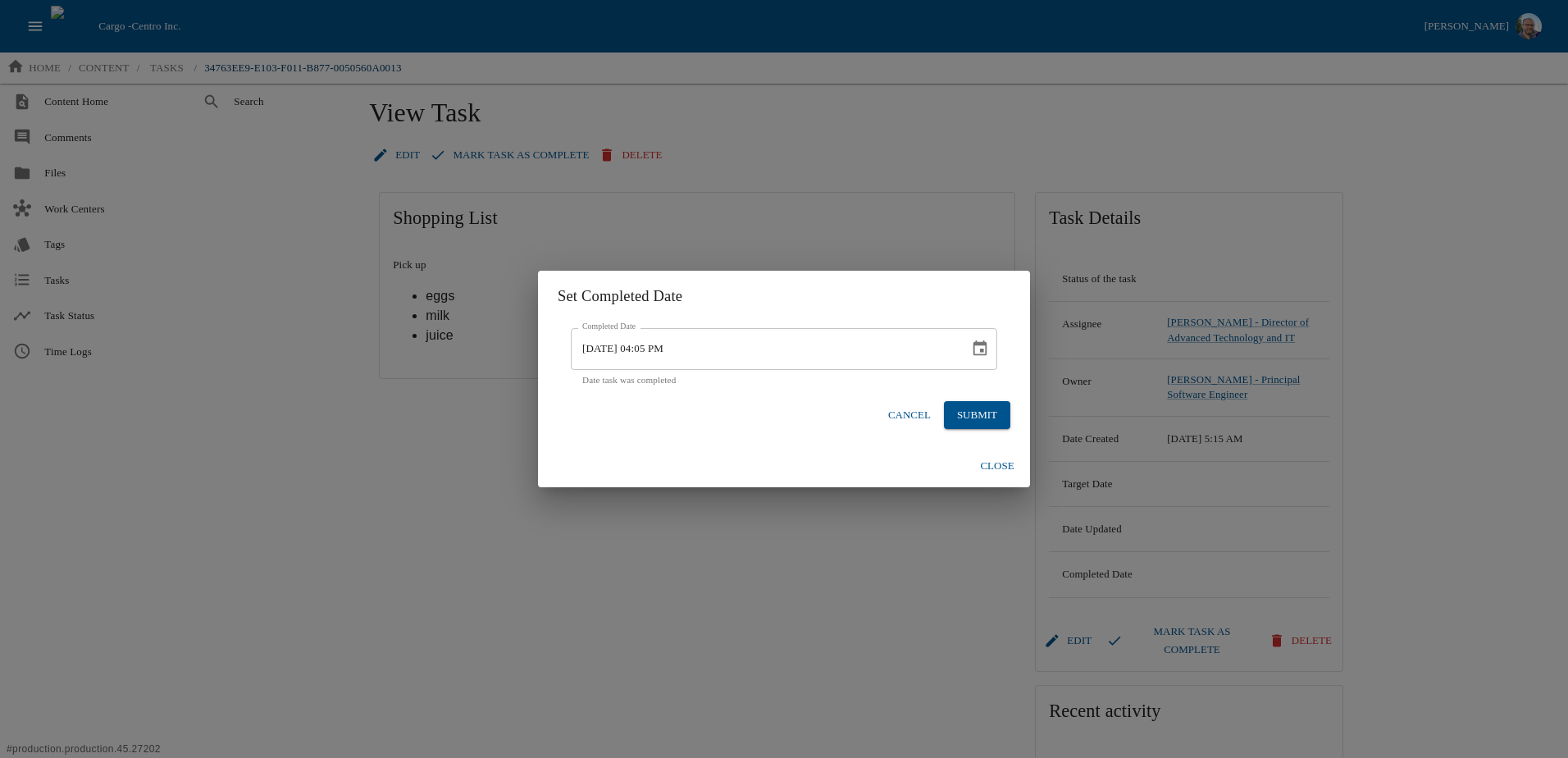
click at [984, 348] on icon "Choose date, selected date is Sep 25, 2025" at bounding box center [979, 348] width 18 height 18
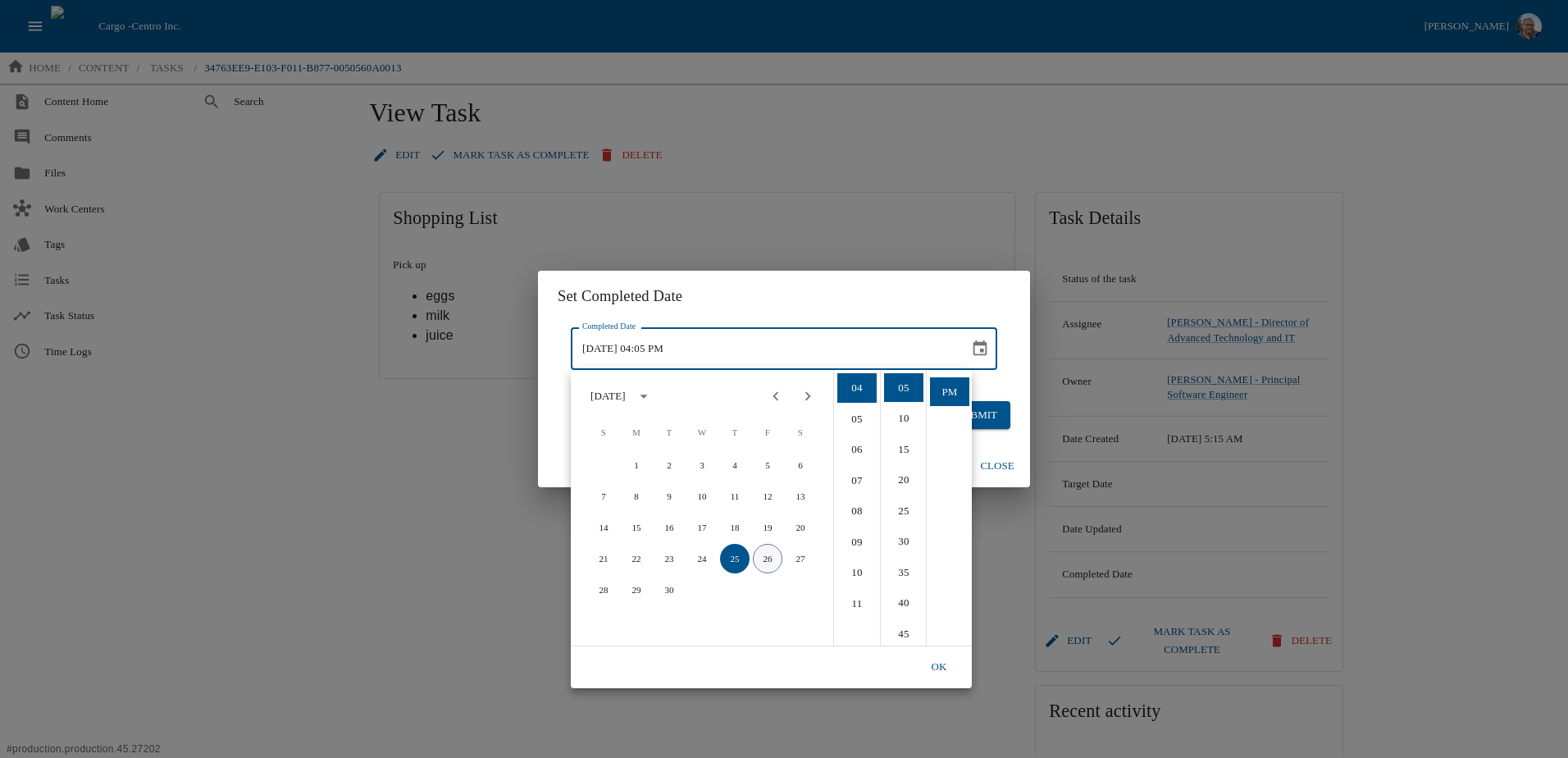
click at [768, 558] on button "26" at bounding box center [767, 558] width 30 height 30
click at [894, 303] on h2 "Set Completed Date" at bounding box center [783, 297] width 492 height 51
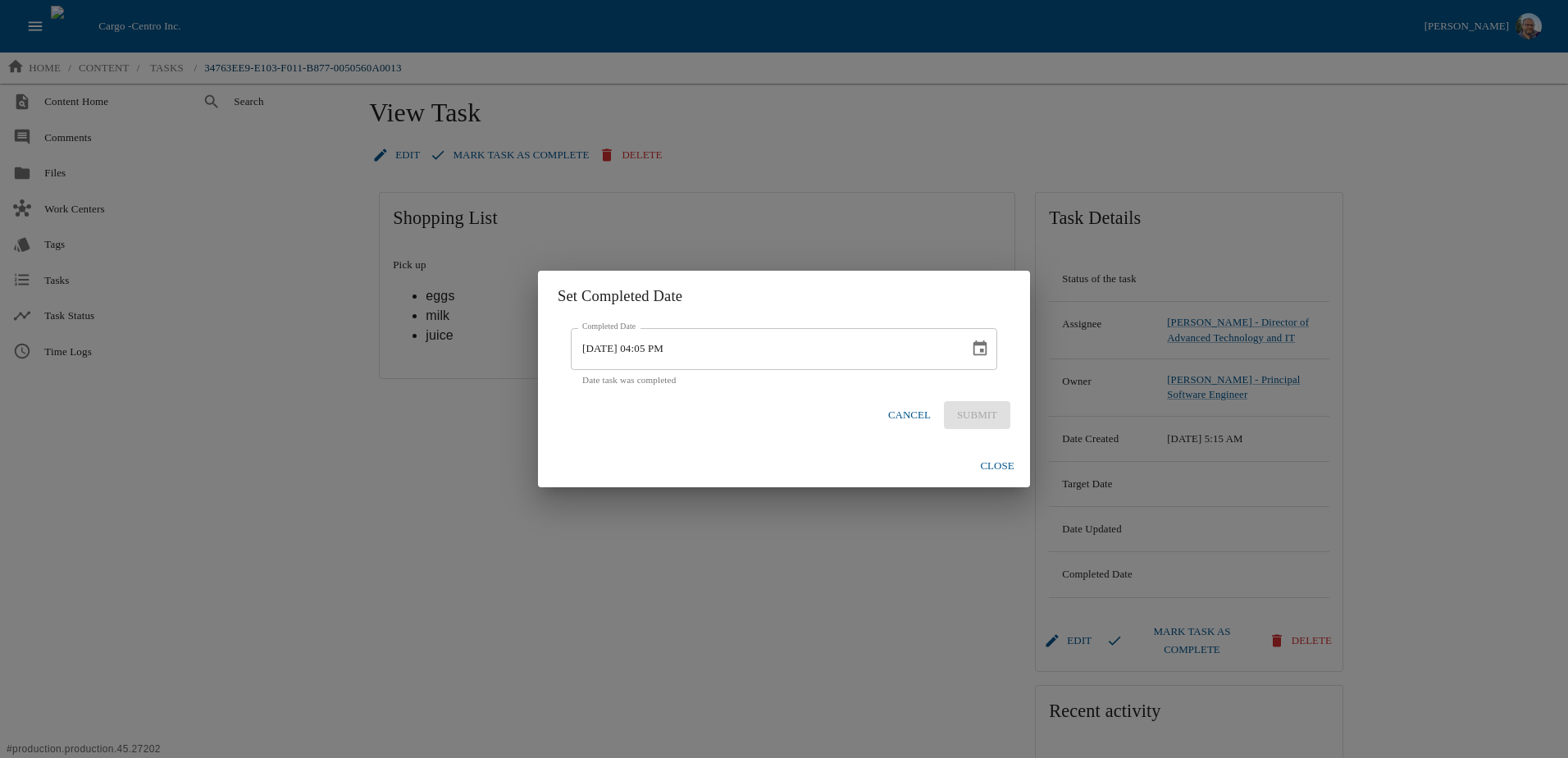
click at [978, 428] on div "Cancel Submit" at bounding box center [946, 416] width 129 height 29
drag, startPoint x: 978, startPoint y: 428, endPoint x: 832, endPoint y: 398, distance: 149.1
click at [821, 401] on div "Cancel Submit" at bounding box center [783, 416] width 453 height 29
click at [983, 344] on icon "Choose date, selected date is Sep 26, 2025" at bounding box center [980, 348] width 14 height 15
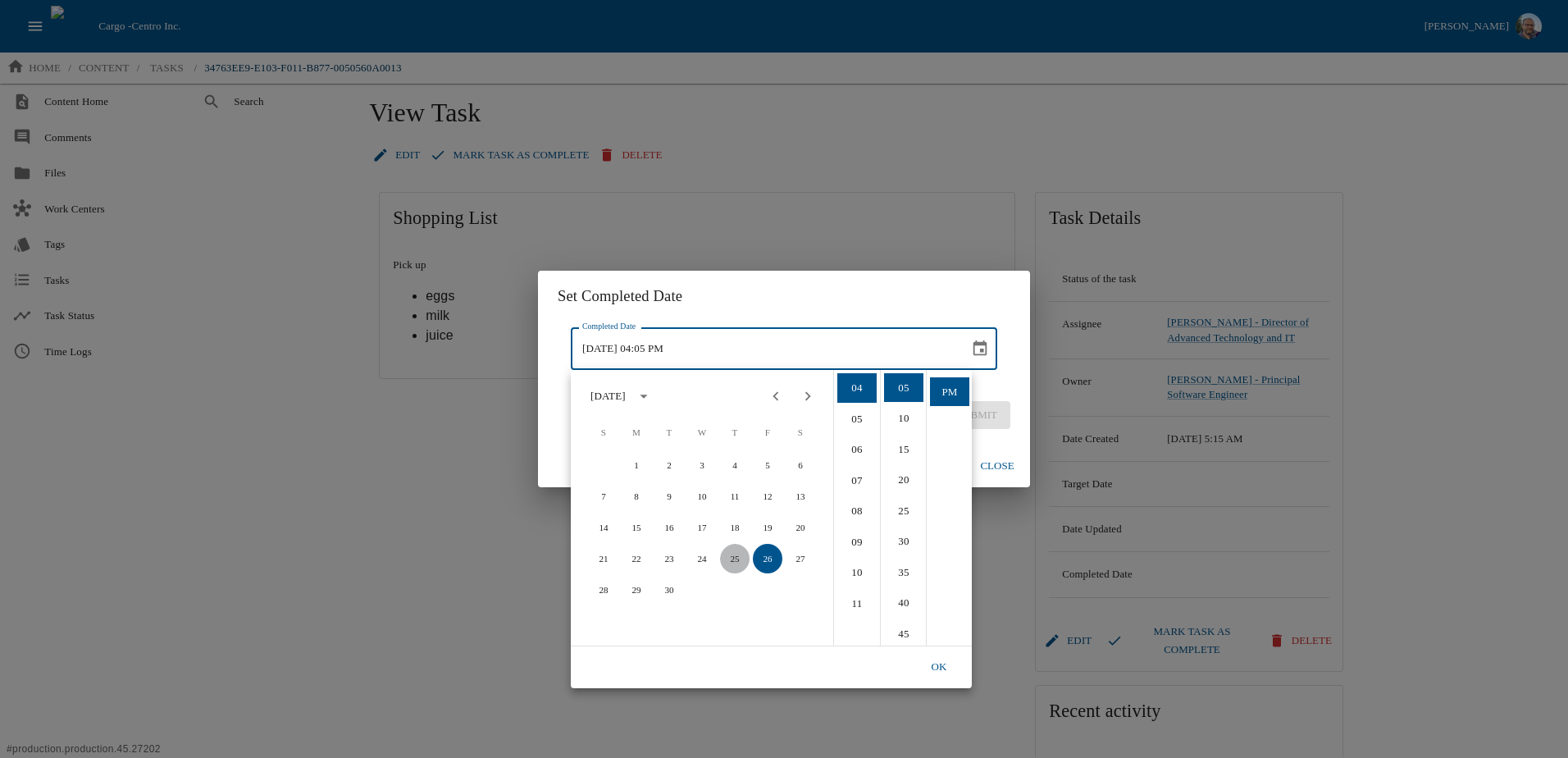
click at [735, 562] on button "25" at bounding box center [735, 558] width 30 height 30
click at [882, 300] on h2 "Set Completed Date" at bounding box center [783, 297] width 492 height 51
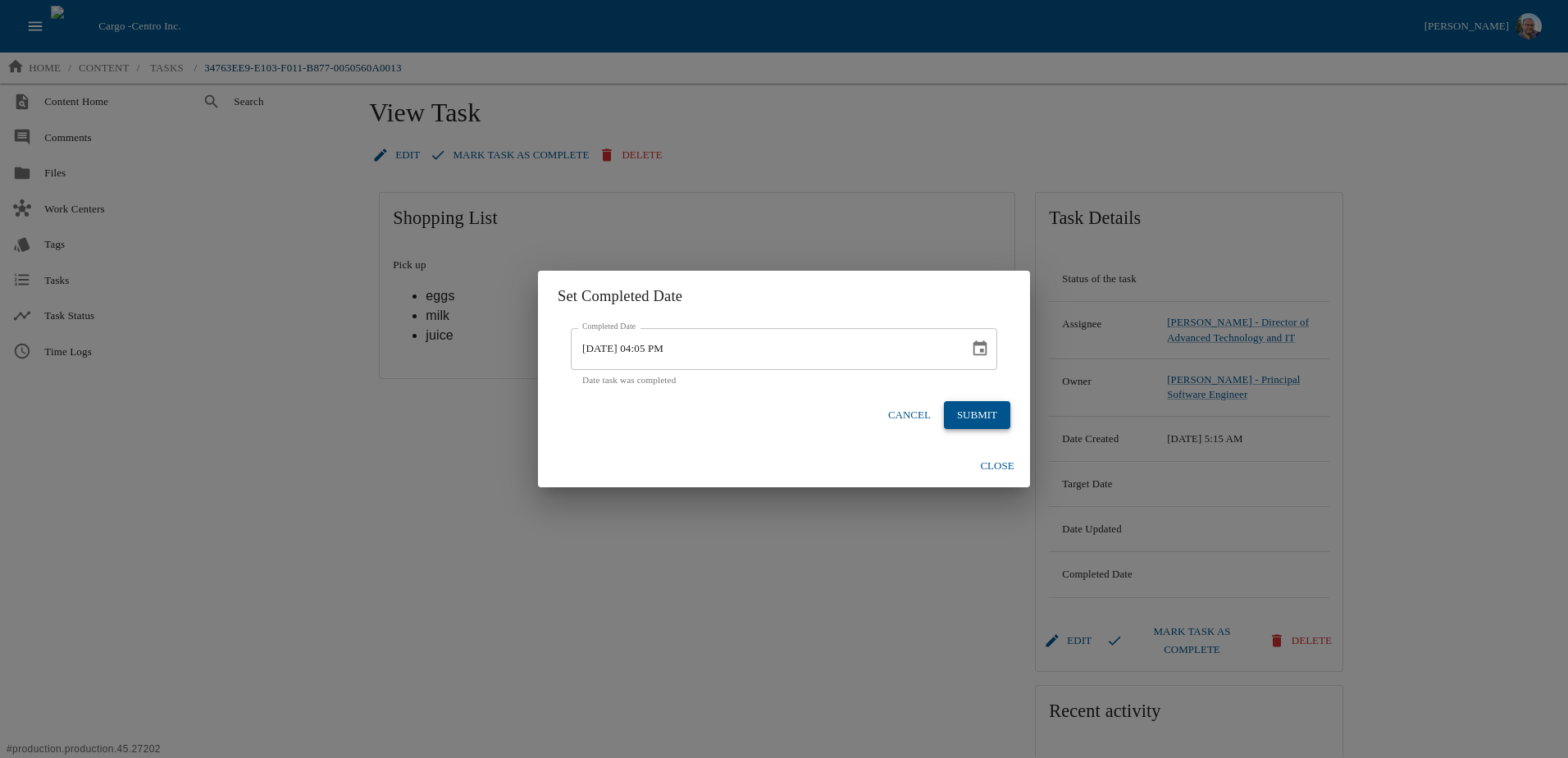
click at [967, 405] on button "Submit" at bounding box center [977, 416] width 66 height 29
type input "[DATE] 04:05 PM"
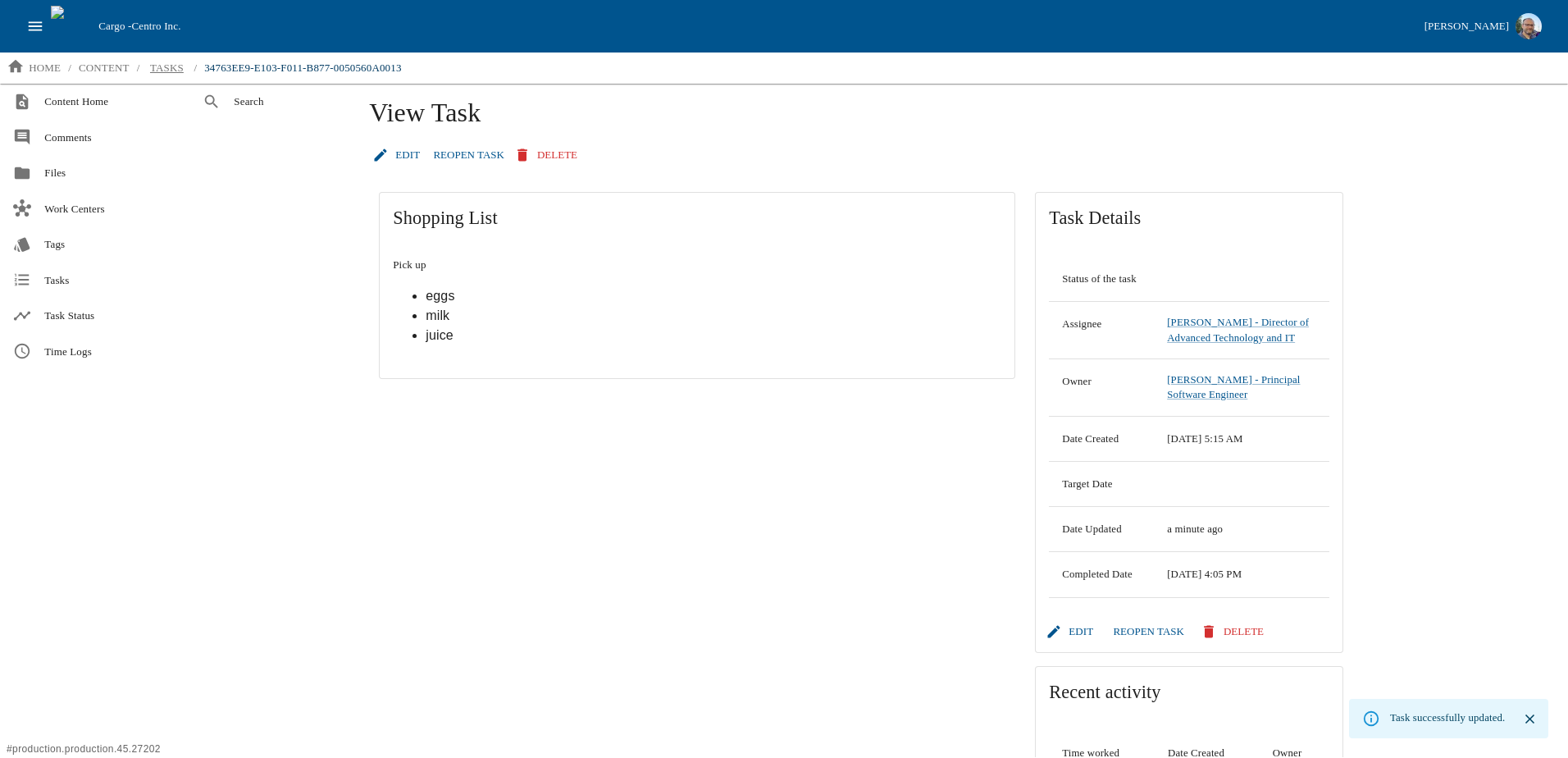
click at [169, 77] on link "tasks" at bounding box center [166, 68] width 53 height 26
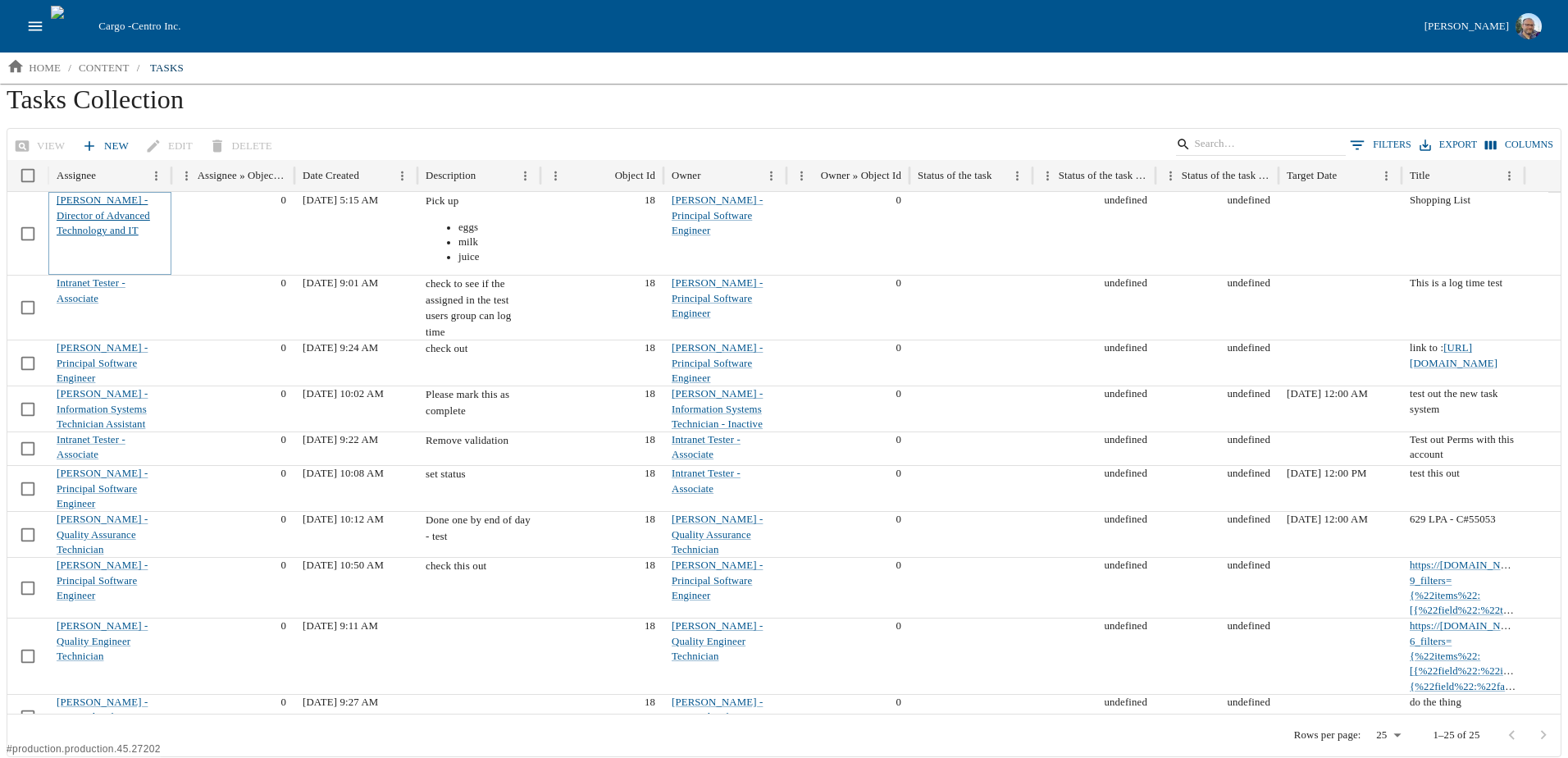
click at [83, 201] on link "[PERSON_NAME] - Director of Advanced Technology and IT" at bounding box center [104, 215] width 93 height 42
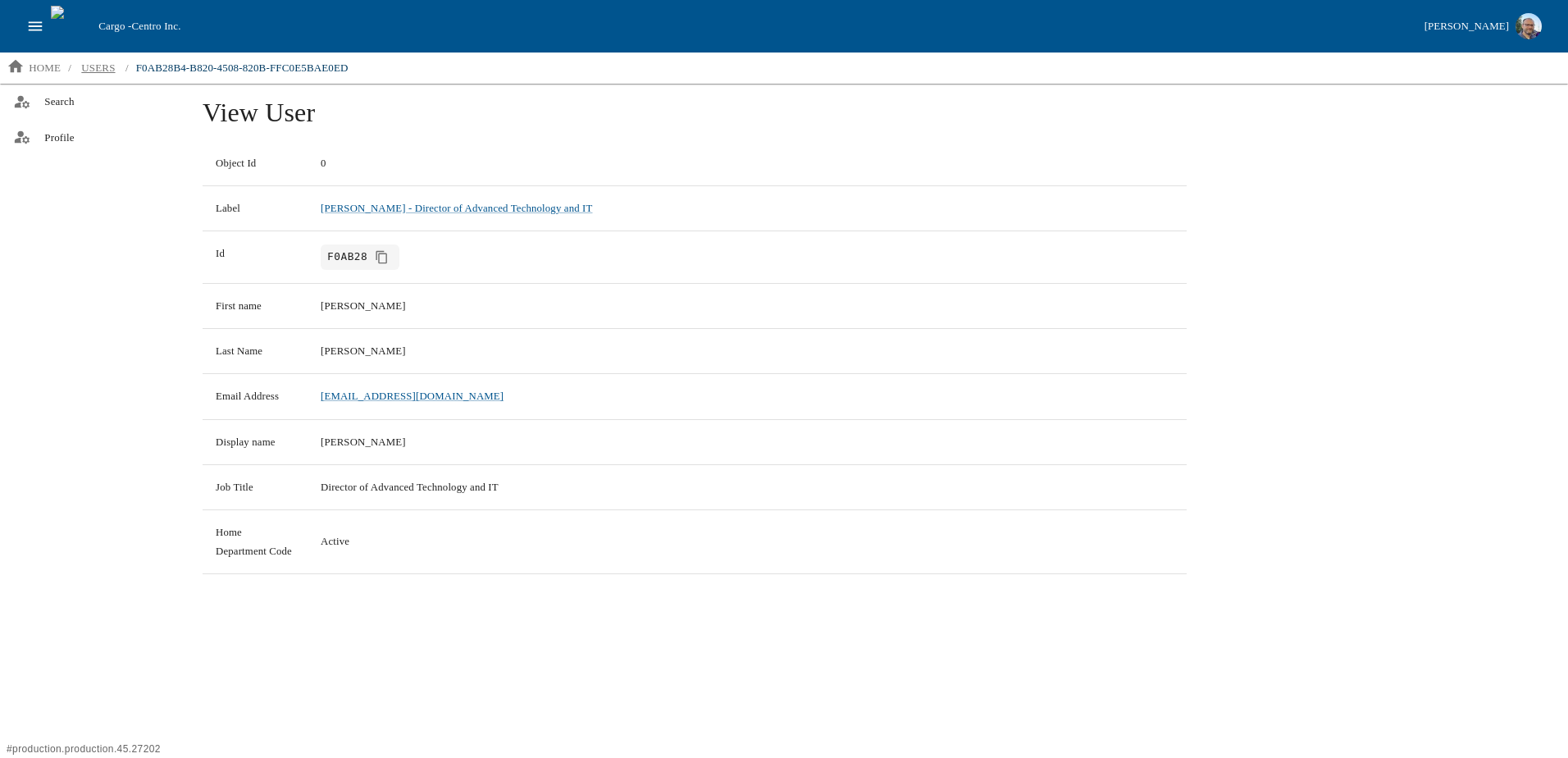
click at [110, 69] on p "users" at bounding box center [99, 67] width 34 height 16
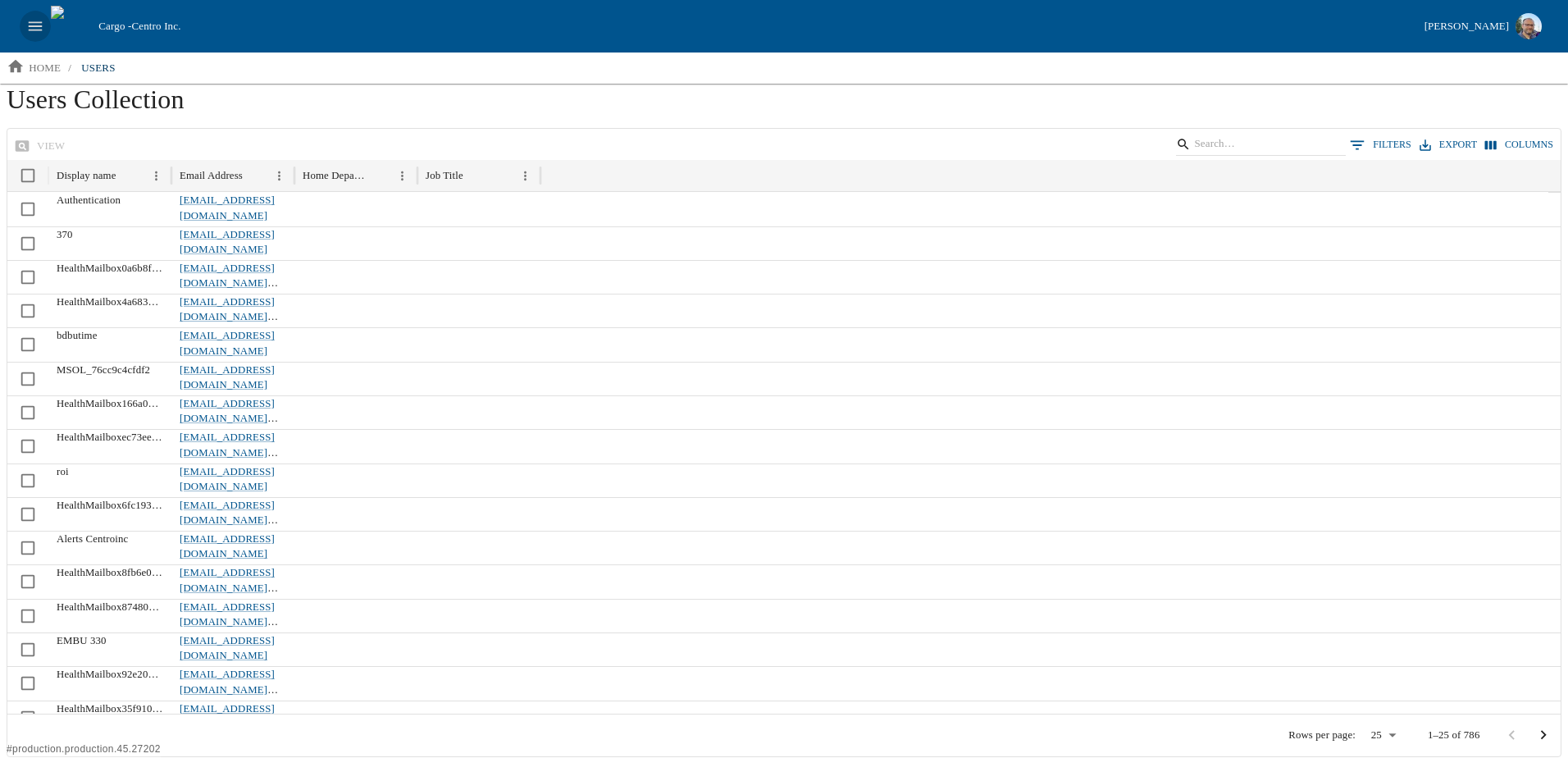
click at [29, 14] on button "open drawer" at bounding box center [35, 26] width 31 height 31
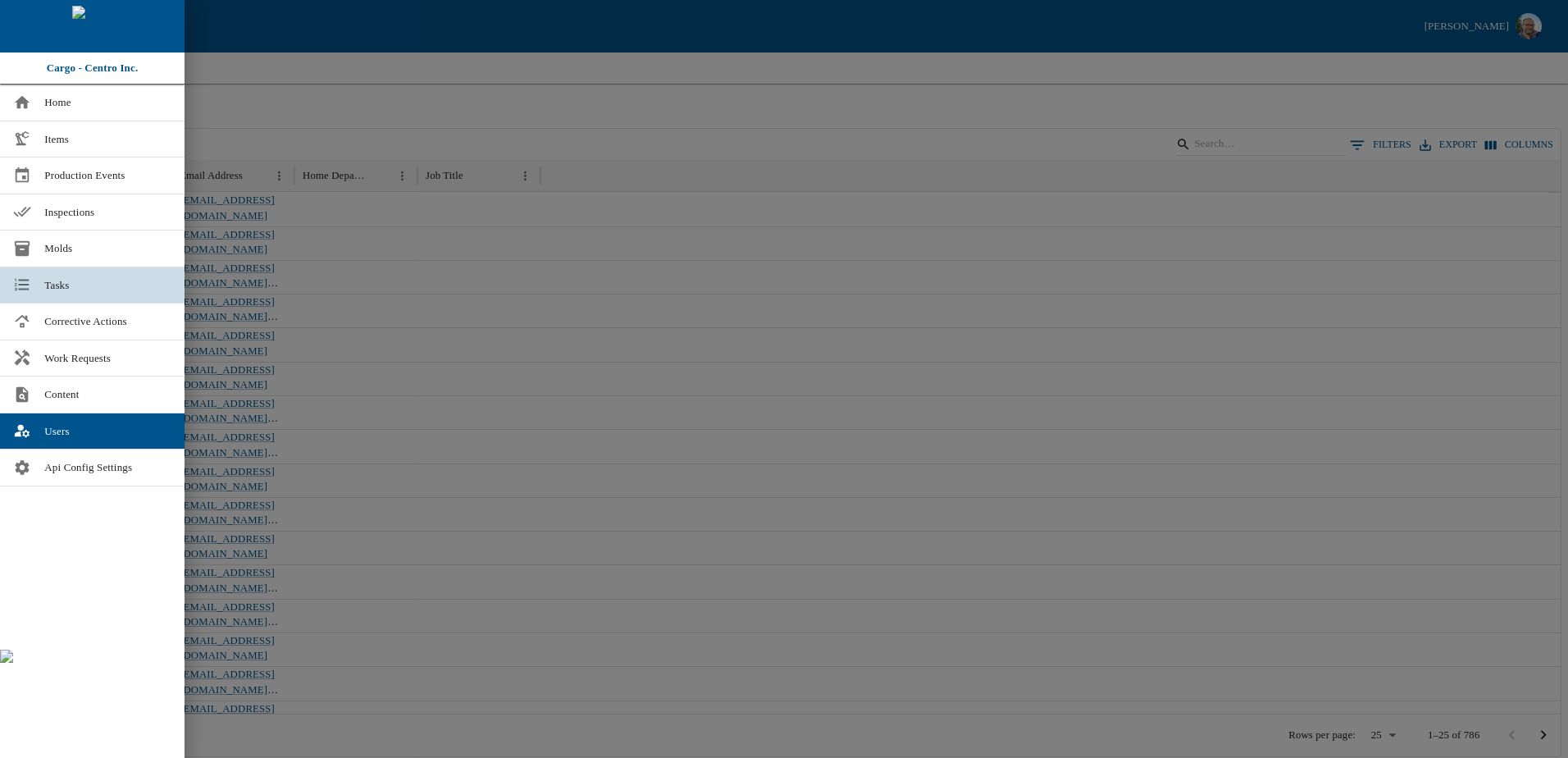
click at [73, 282] on span "Tasks" at bounding box center [108, 285] width 127 height 16
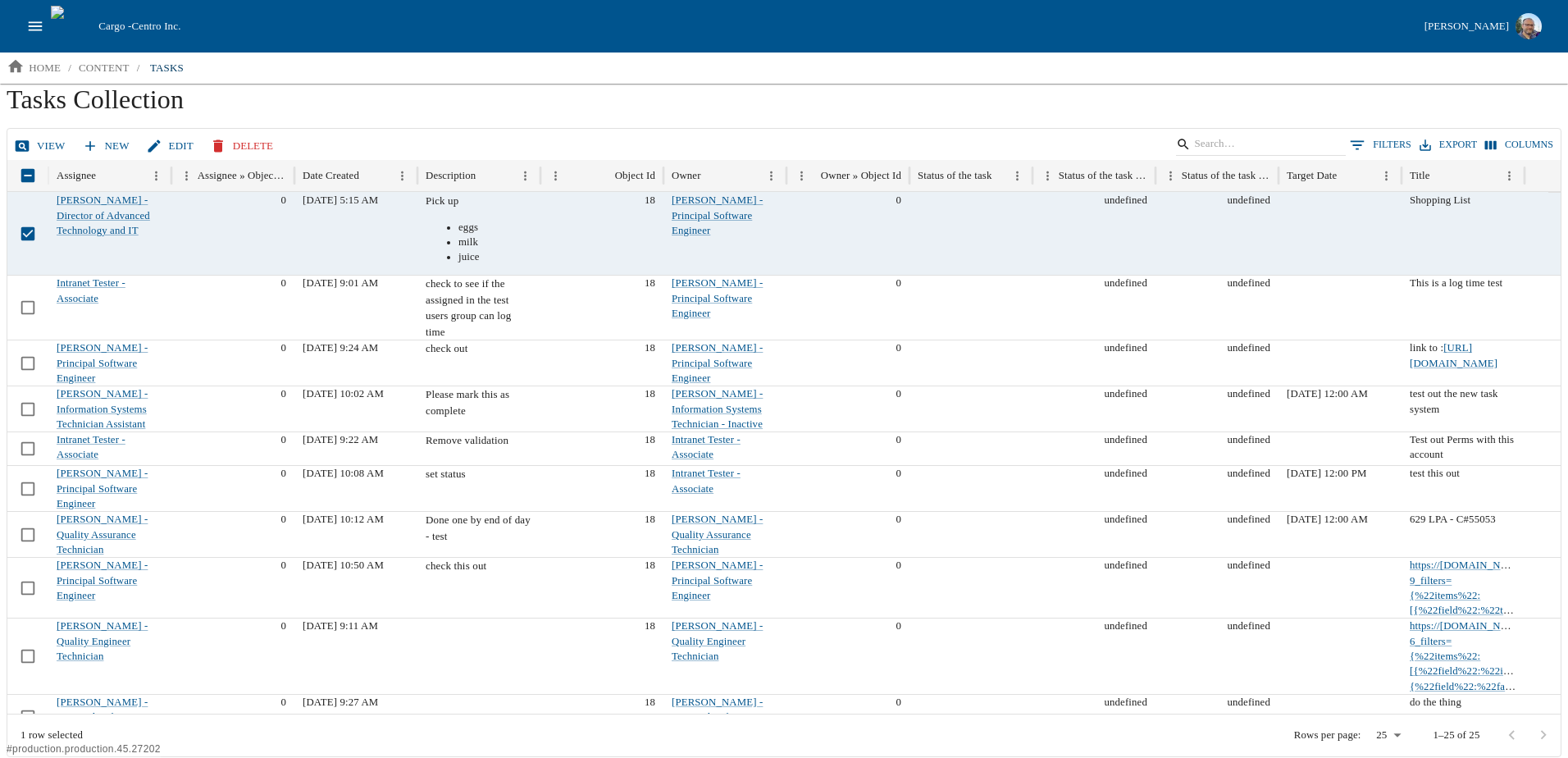
click at [36, 150] on link "View" at bounding box center [42, 146] width 61 height 29
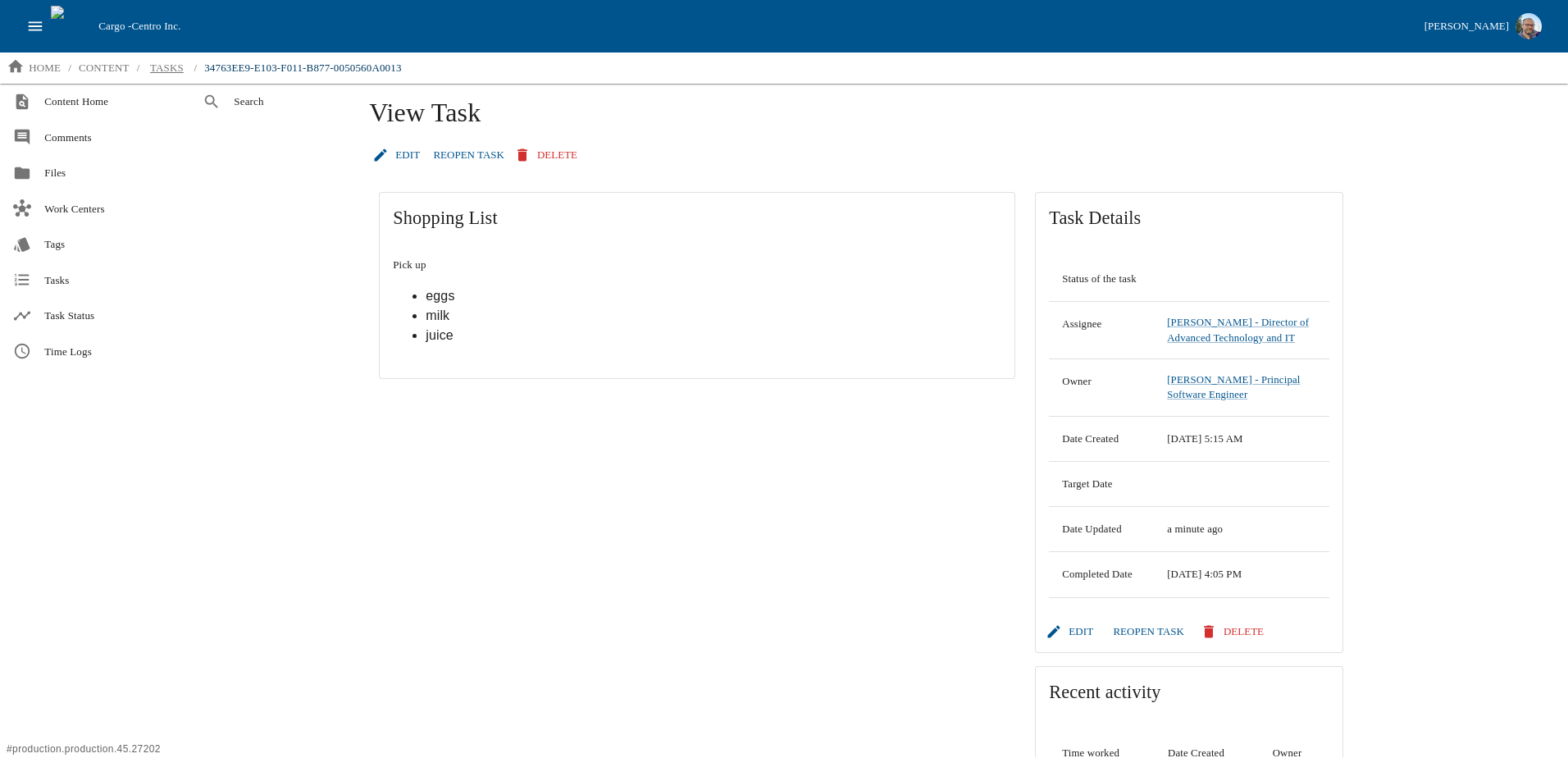
click at [166, 71] on p "tasks" at bounding box center [167, 67] width 34 height 16
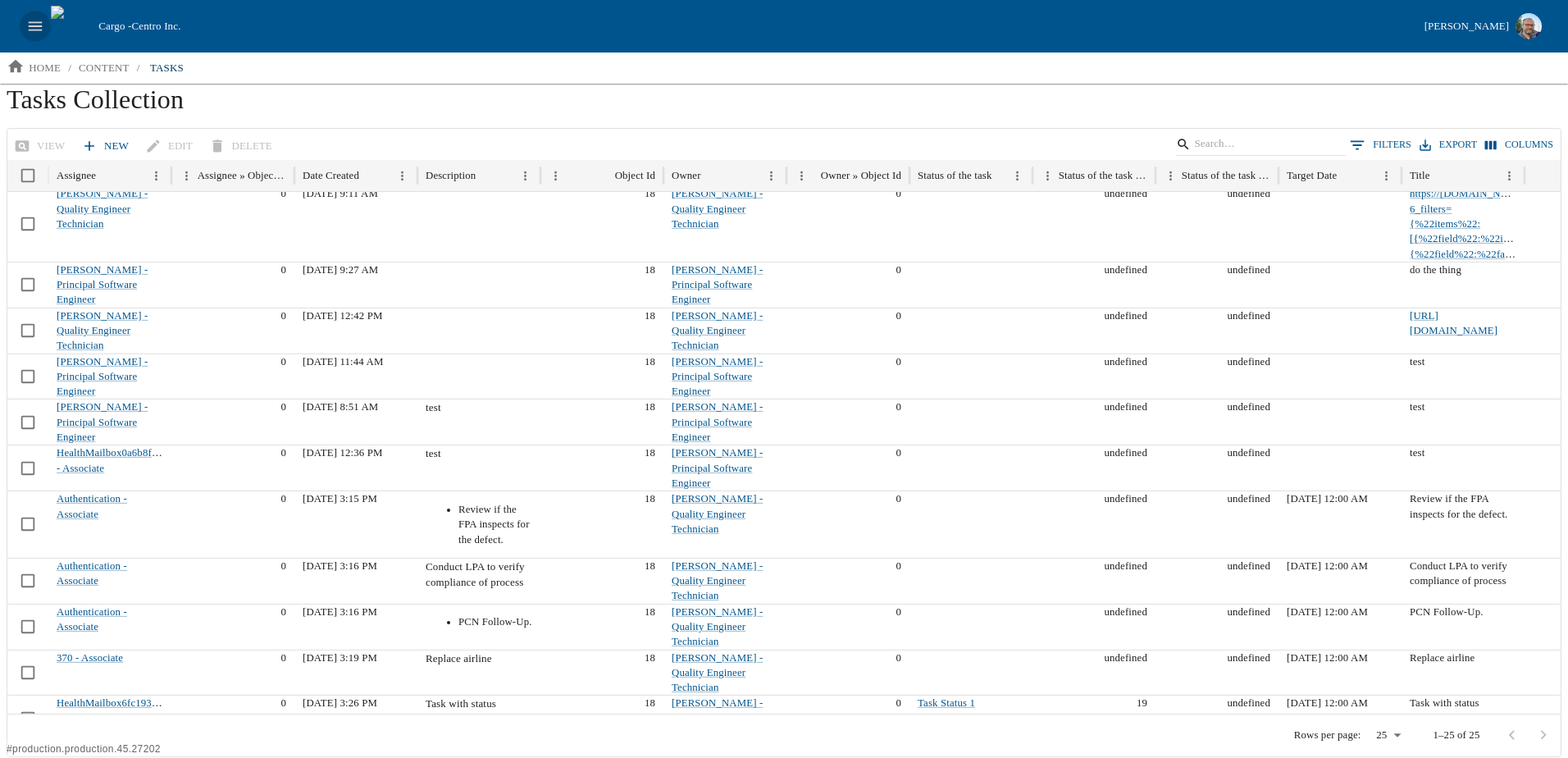
click at [35, 30] on icon "open drawer" at bounding box center [36, 25] width 14 height 9
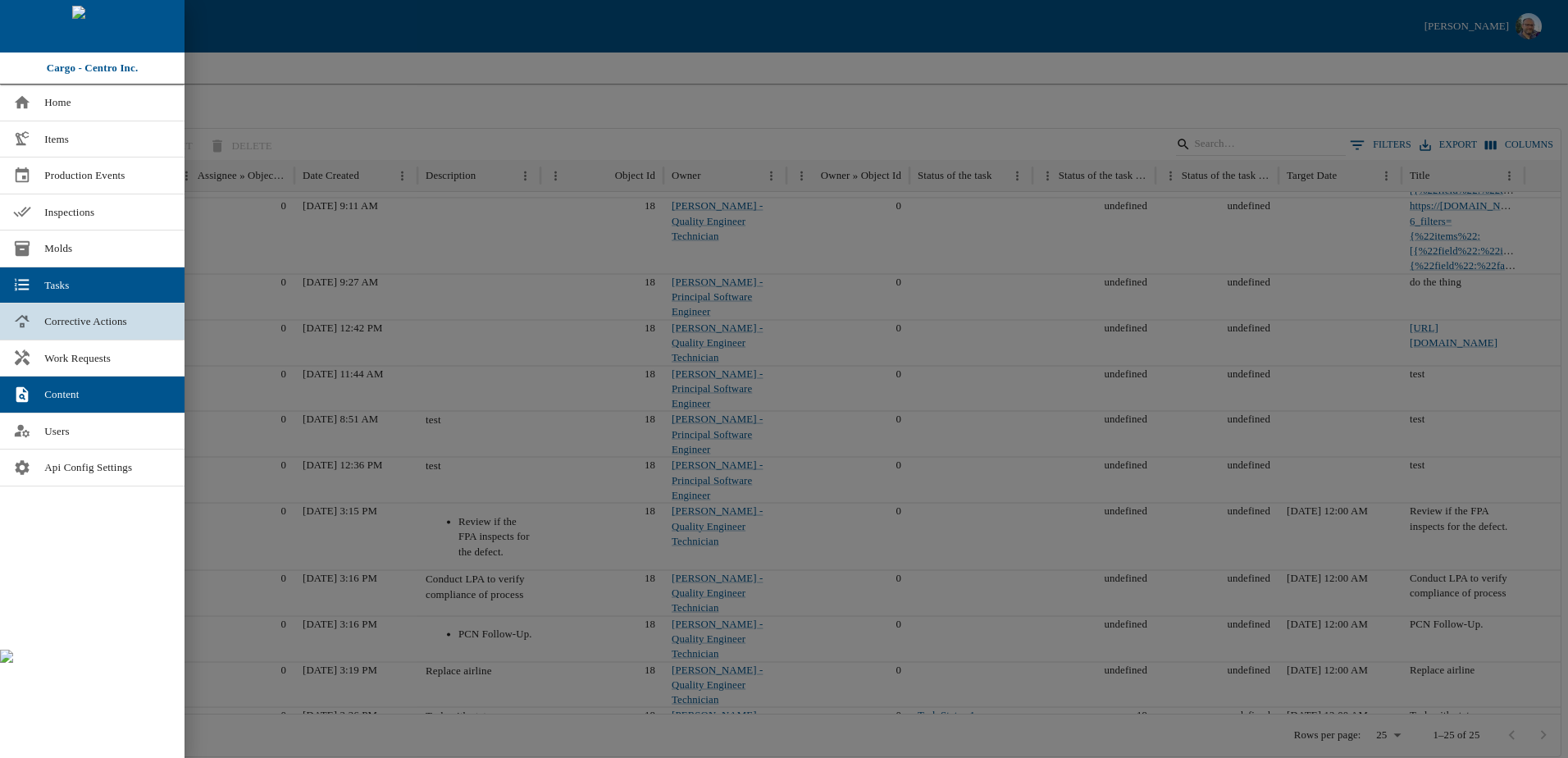
click at [60, 321] on span "Corrective Actions" at bounding box center [108, 321] width 127 height 16
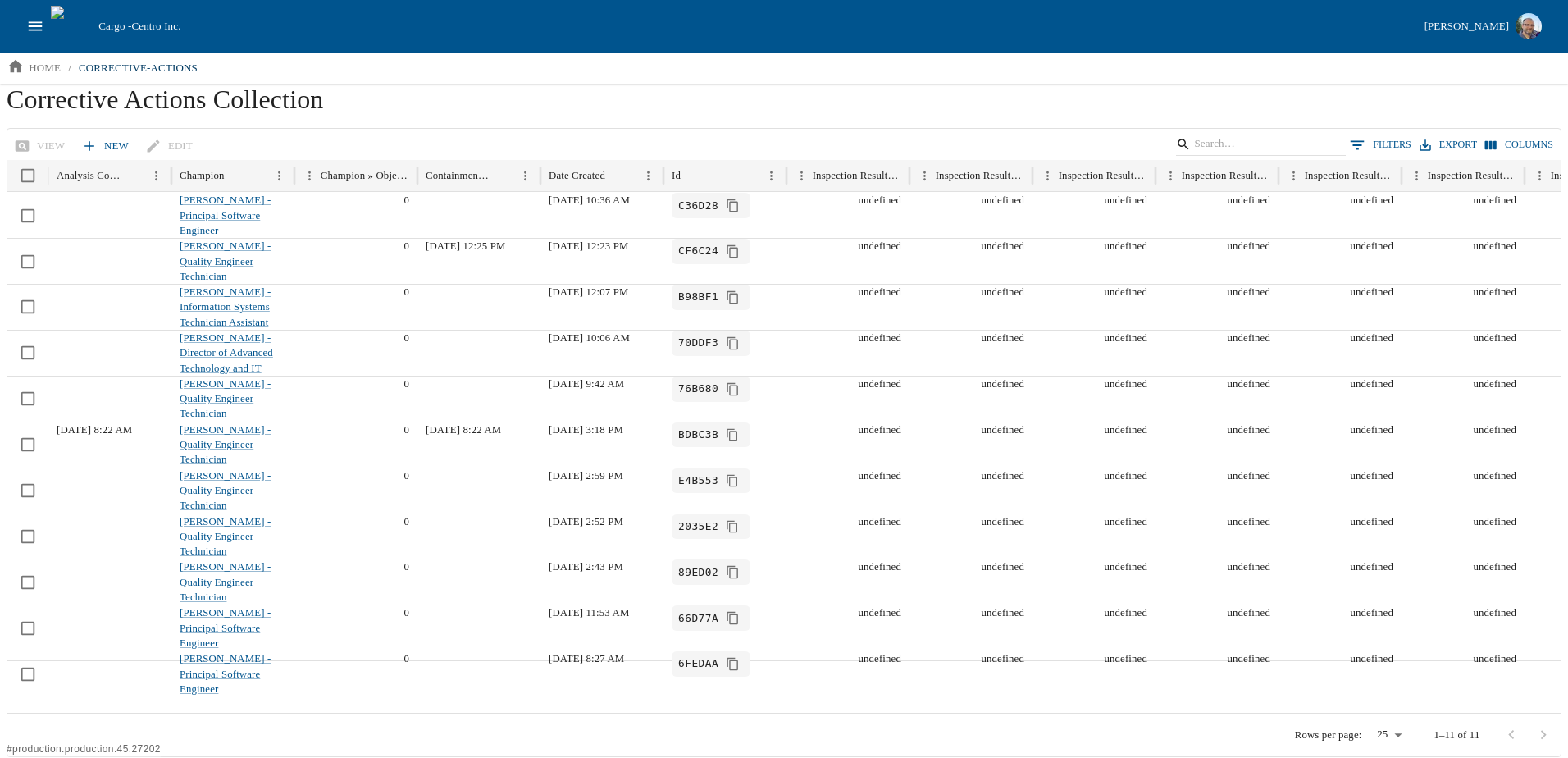
click at [30, 11] on button "open drawer" at bounding box center [35, 26] width 31 height 31
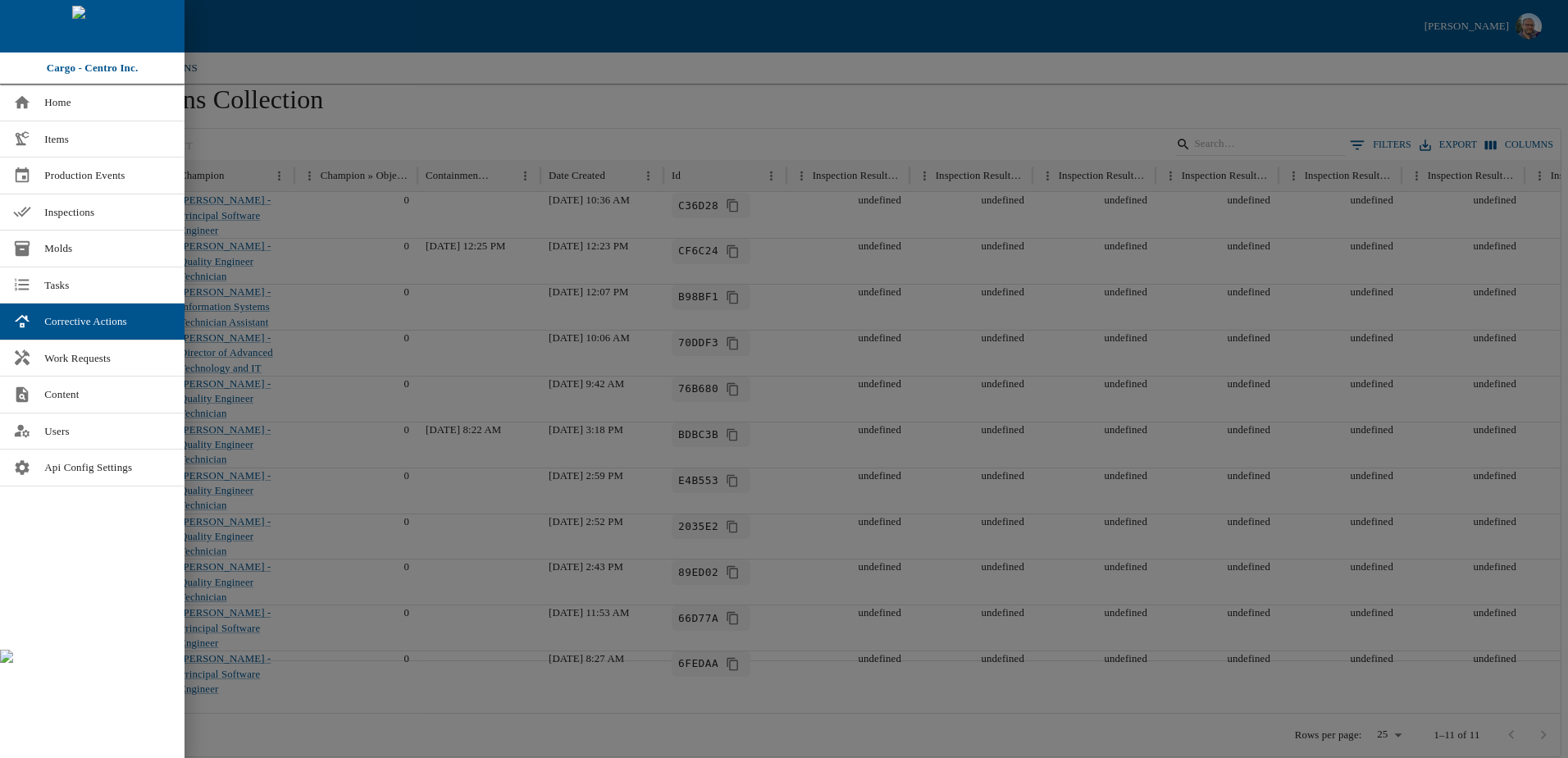
click at [419, 65] on div at bounding box center [784, 379] width 1568 height 758
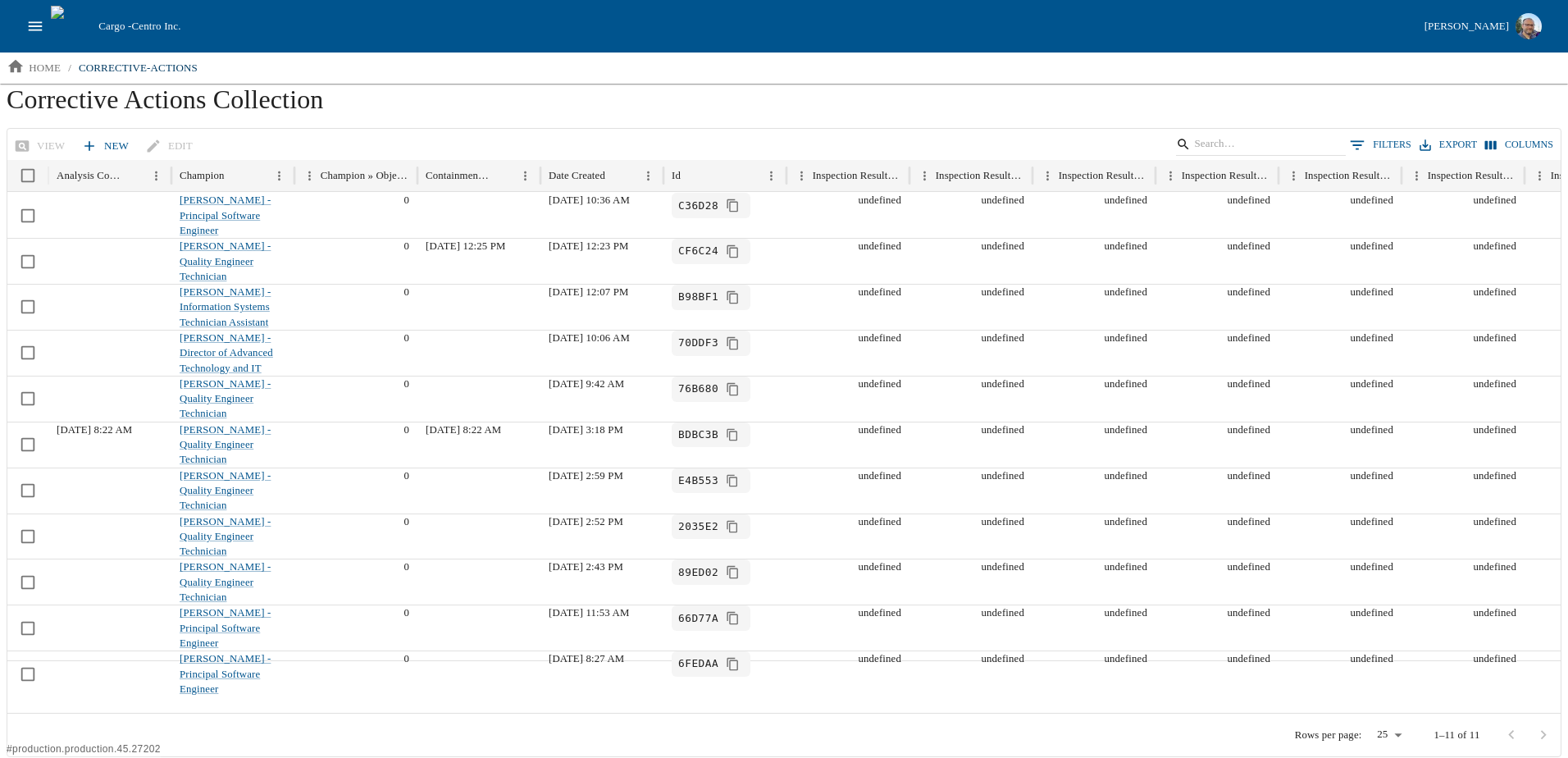
click at [39, 20] on icon "open drawer" at bounding box center [35, 25] width 18 height 18
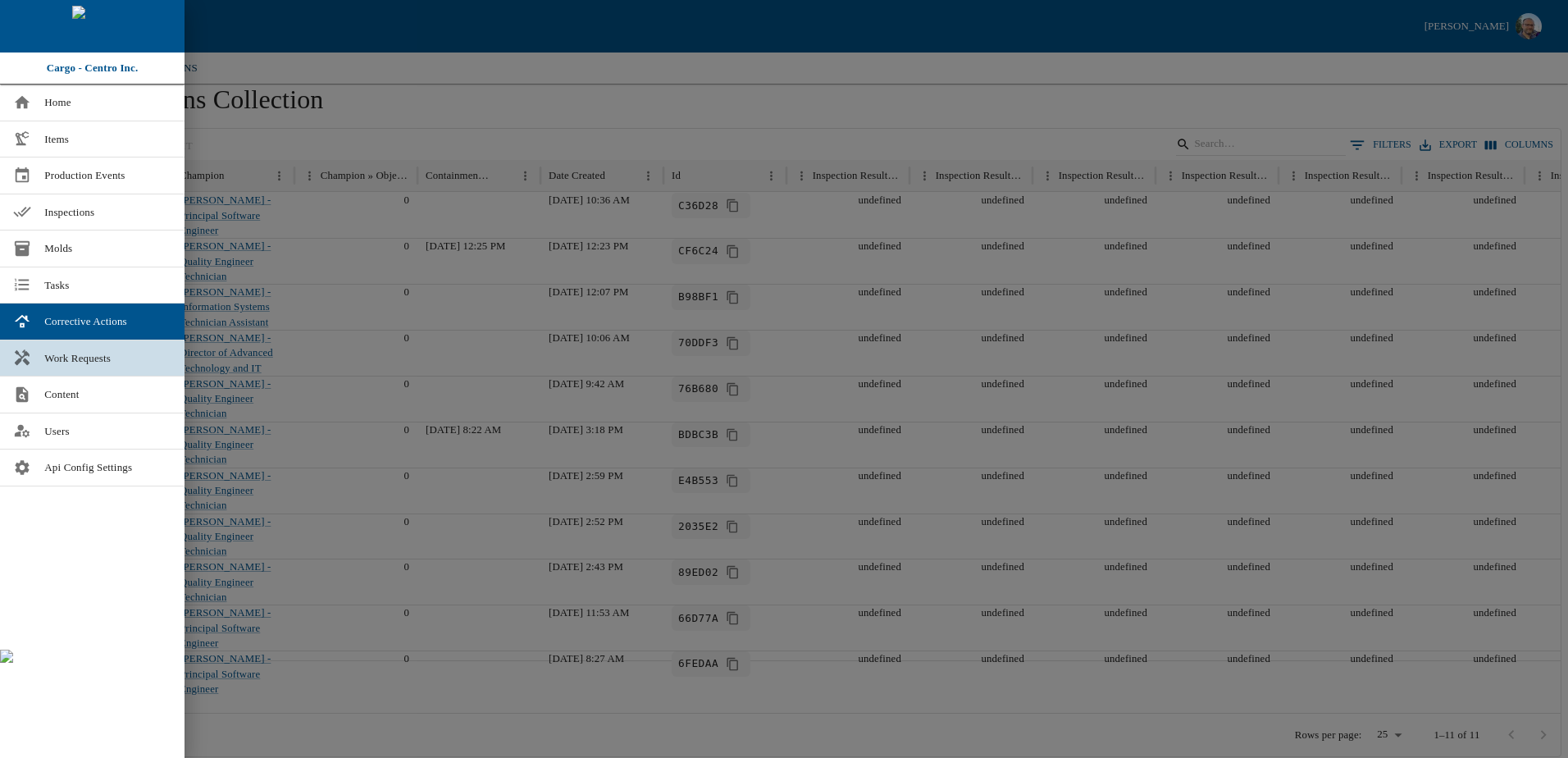
click at [63, 360] on span "Work Requests" at bounding box center [108, 358] width 127 height 16
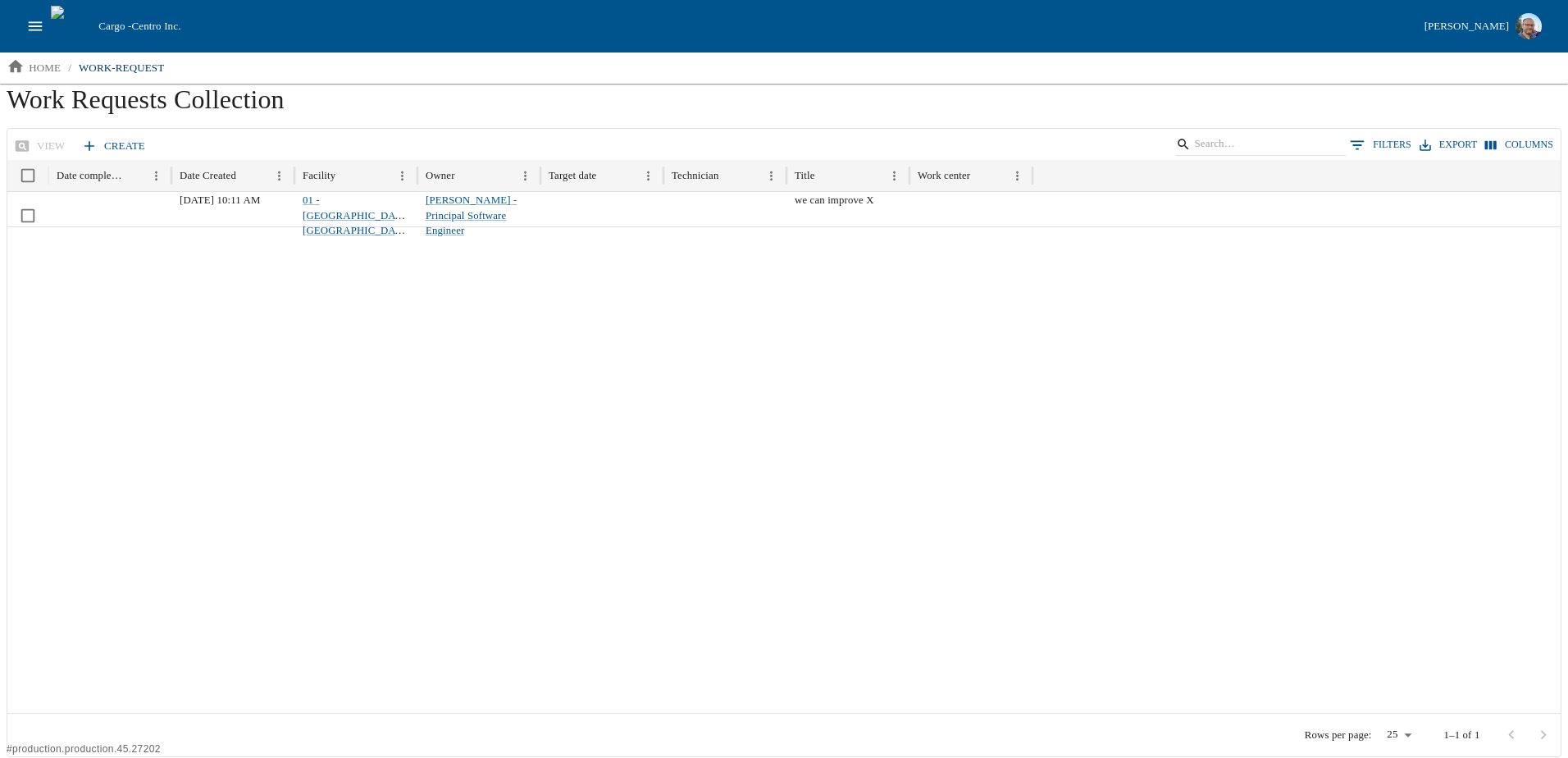
click at [30, 22] on icon "open drawer" at bounding box center [36, 25] width 14 height 9
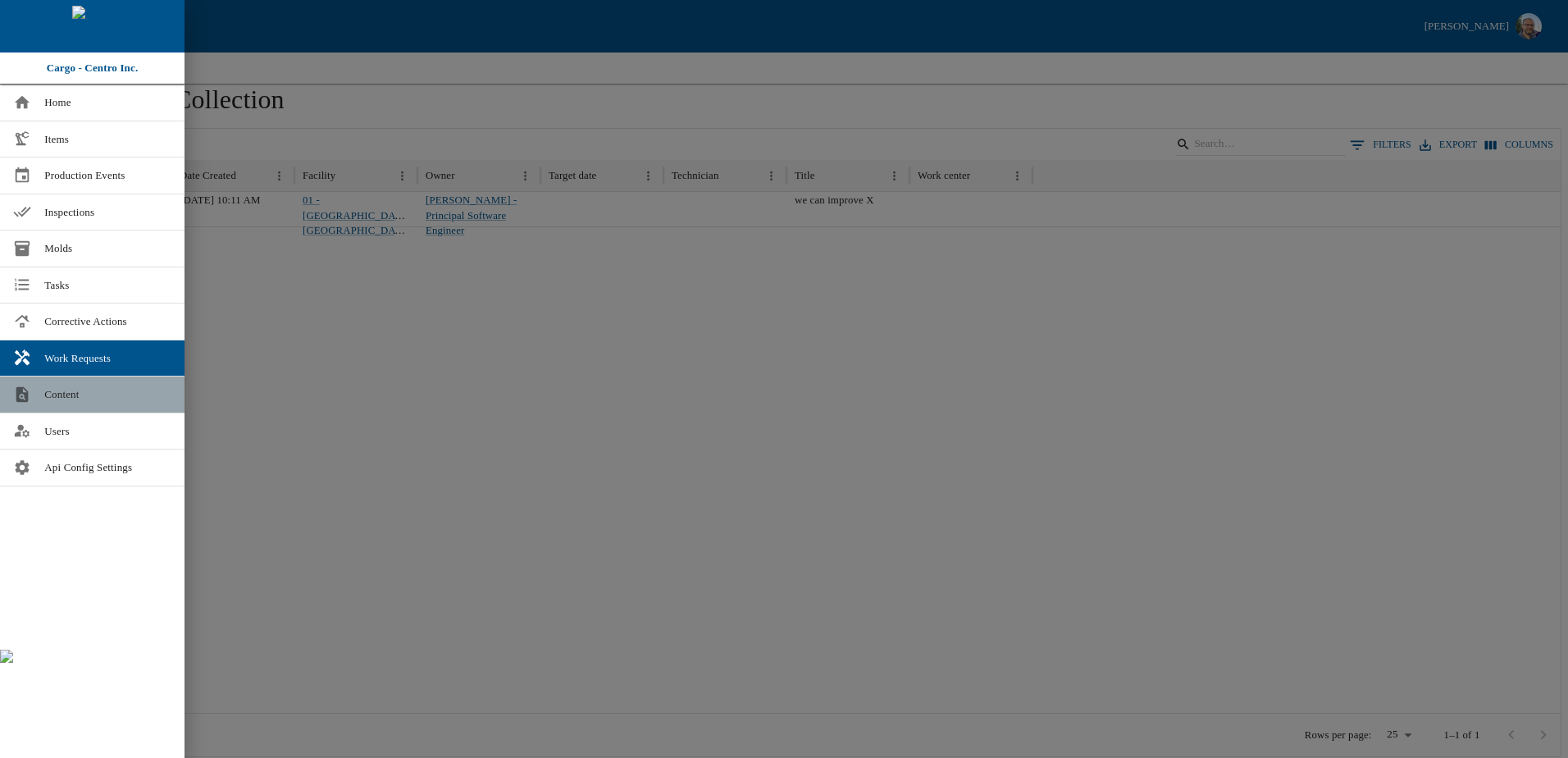
click at [75, 393] on span "Content" at bounding box center [108, 394] width 127 height 16
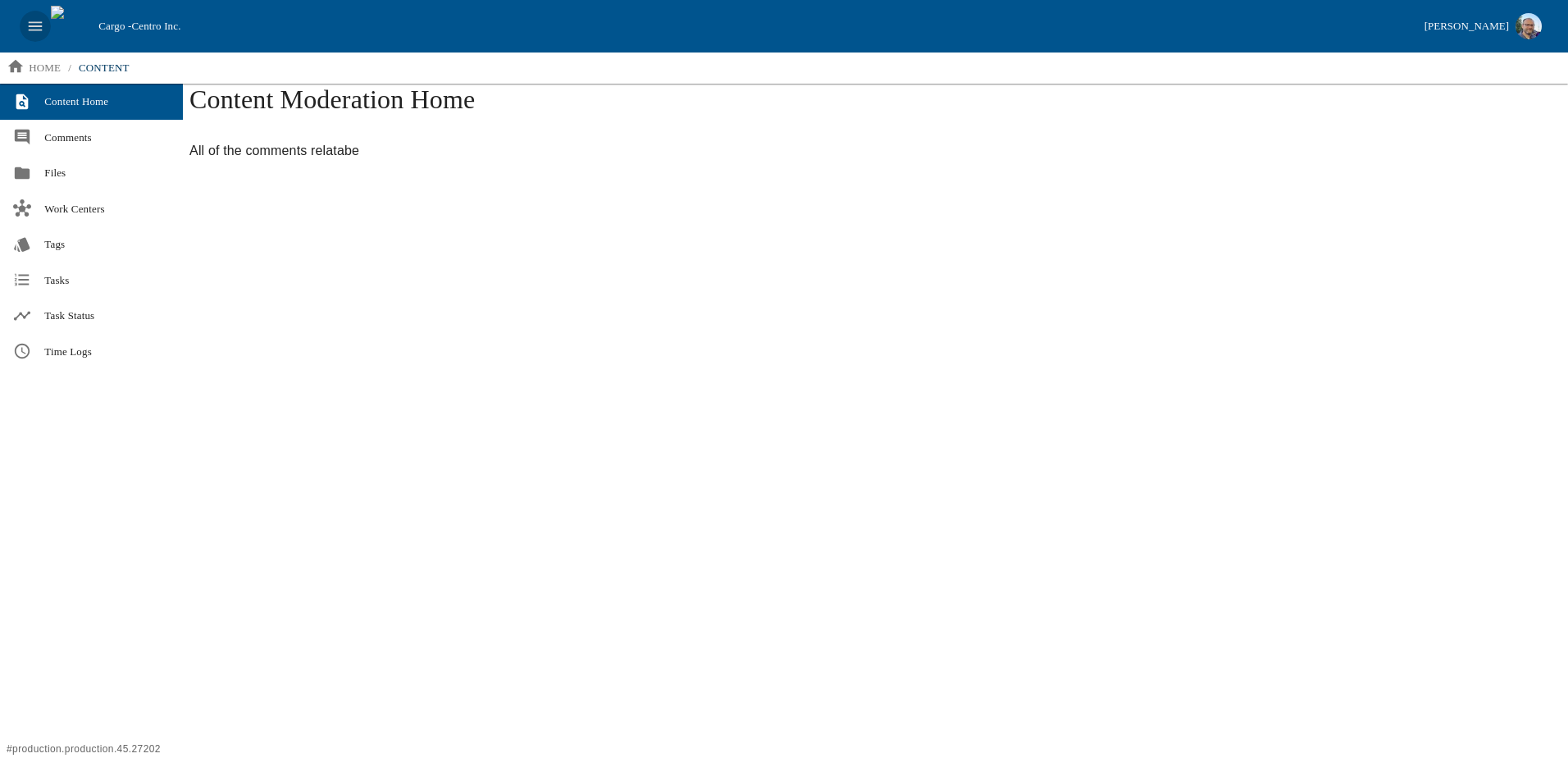
click at [33, 17] on icon "open drawer" at bounding box center [35, 25] width 18 height 18
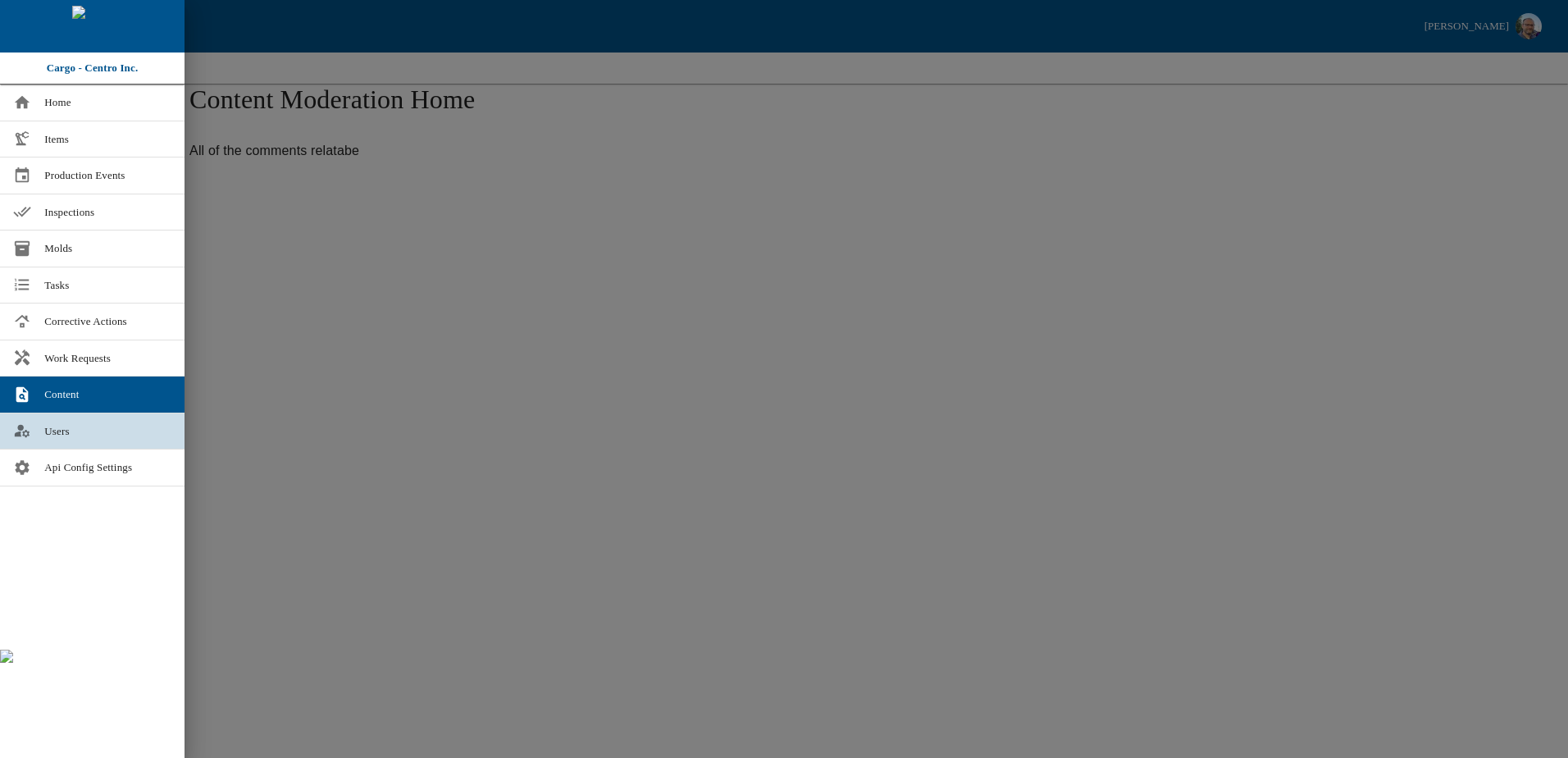
click at [64, 427] on span "Users" at bounding box center [108, 431] width 127 height 16
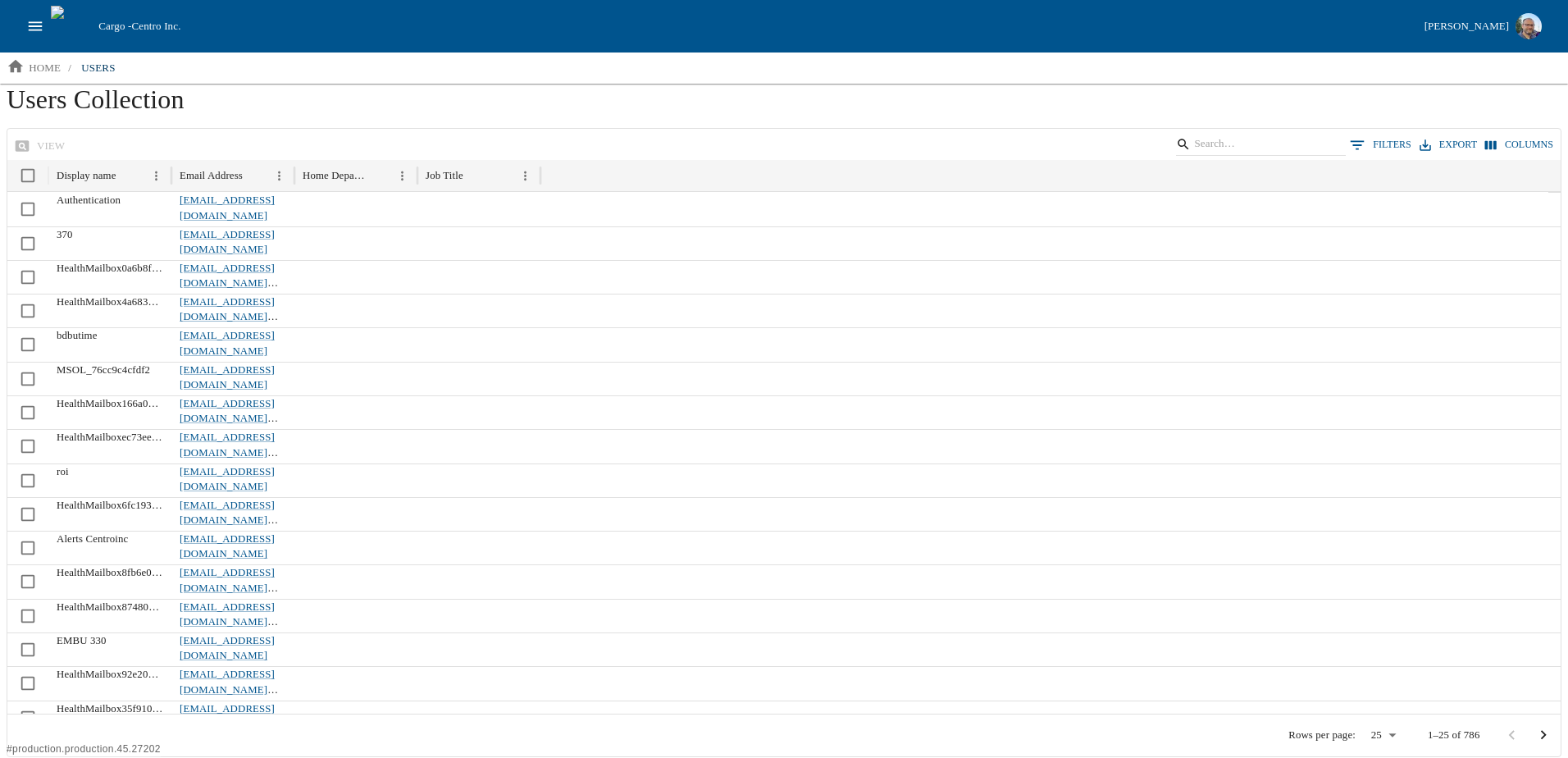
click at [37, 29] on icon "open drawer" at bounding box center [35, 25] width 18 height 18
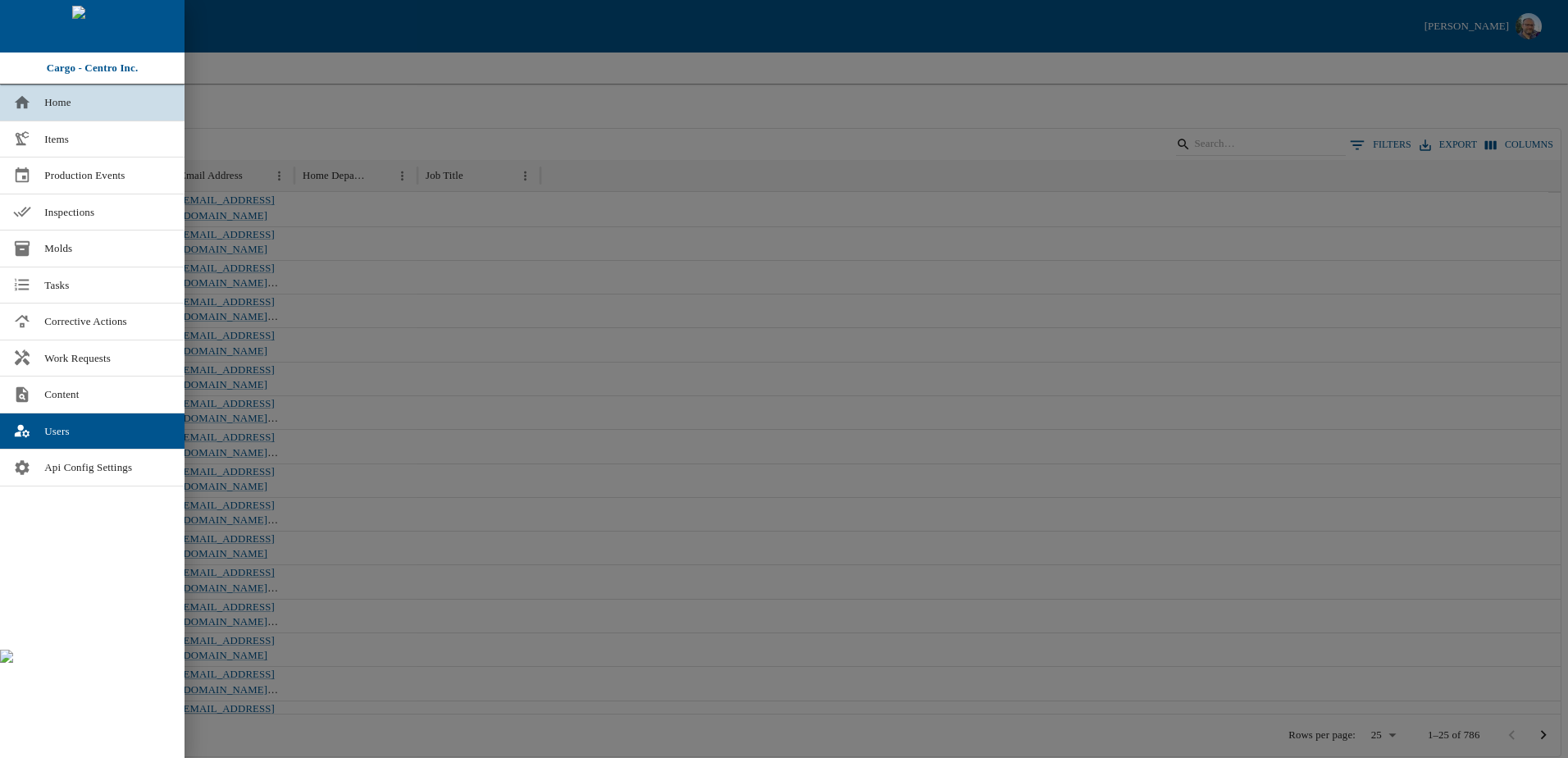
click at [58, 96] on span "Home" at bounding box center [108, 102] width 127 height 16
